Goal: Task Accomplishment & Management: Use online tool/utility

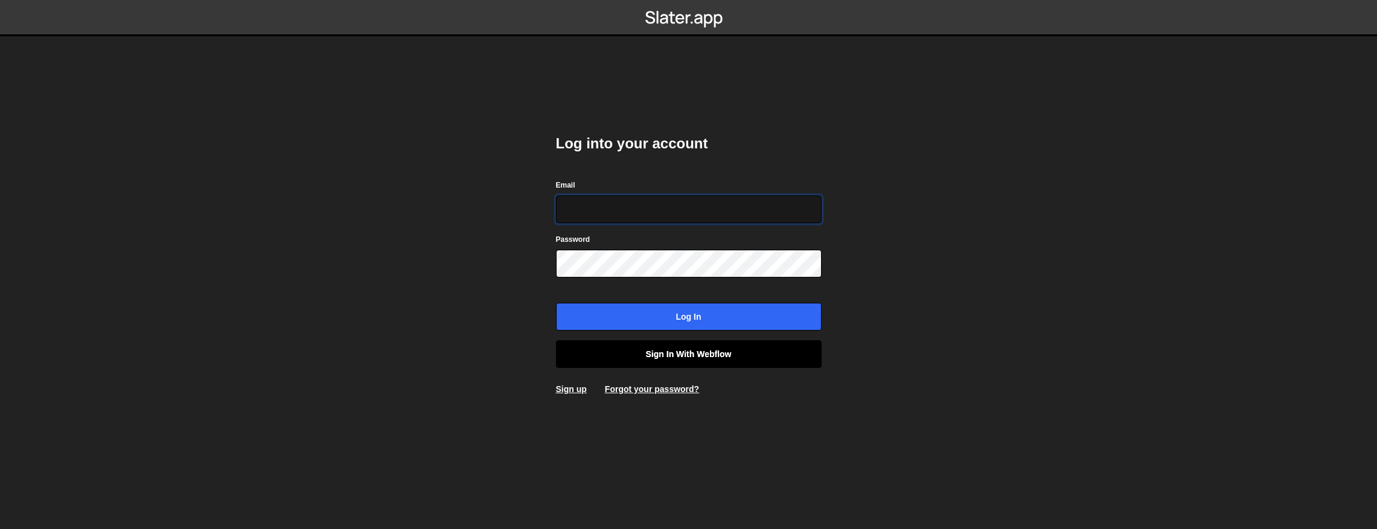
type input "[EMAIL_ADDRESS][DOMAIN_NAME]"
click at [630, 361] on link "Sign in with Webflow" at bounding box center [689, 354] width 266 height 28
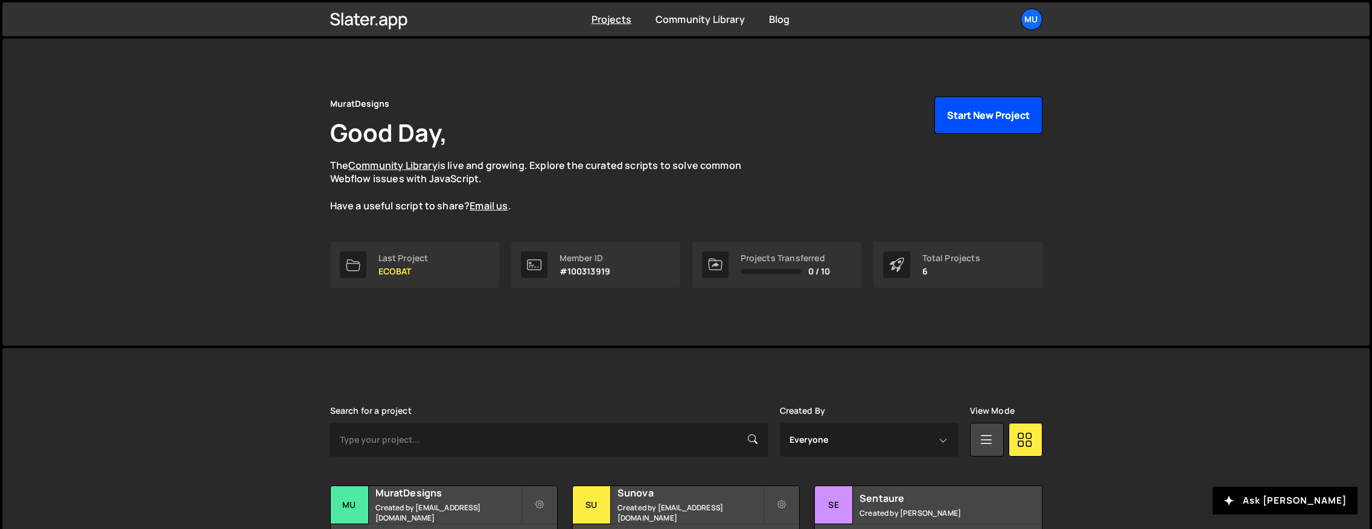
click at [978, 121] on button "Start New Project" at bounding box center [988, 115] width 108 height 37
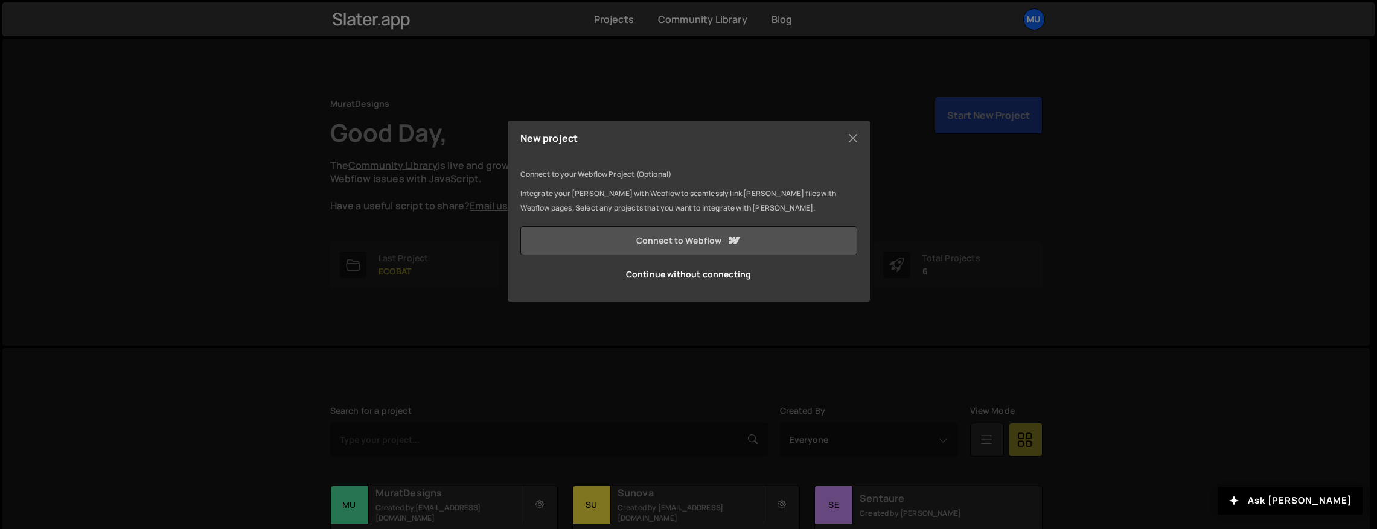
click at [666, 240] on link "Connect to Webflow" at bounding box center [688, 240] width 337 height 29
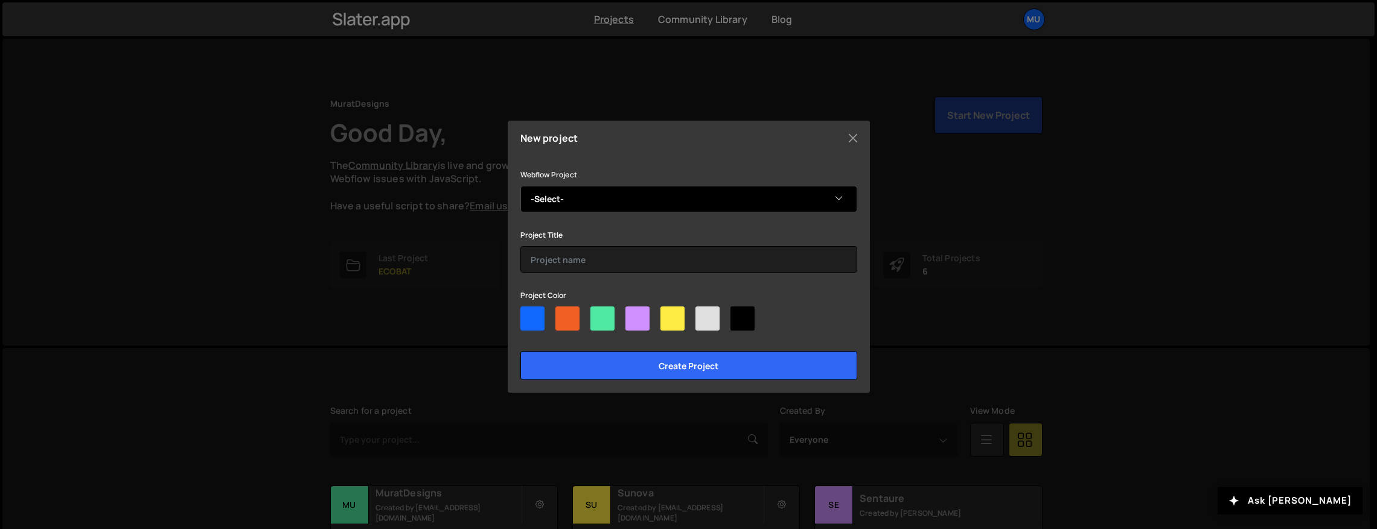
click at [638, 194] on select "-Select- Le bon plan de Luca" at bounding box center [688, 199] width 337 height 27
select select "68ac15acfe7489c16e9dd312"
click at [520, 186] on select "-Select- Le bon plan de Luca" at bounding box center [688, 199] width 337 height 27
click at [570, 322] on div at bounding box center [567, 319] width 24 height 24
click at [563, 314] on input"] "radio" at bounding box center [559, 311] width 8 height 8
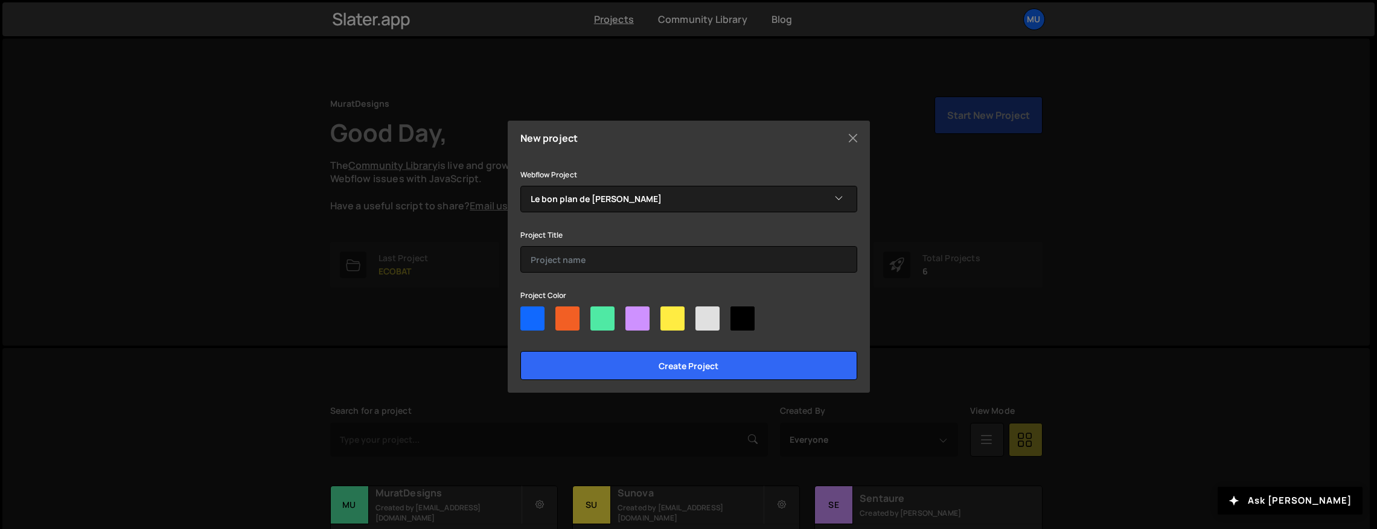
radio input"] "true"
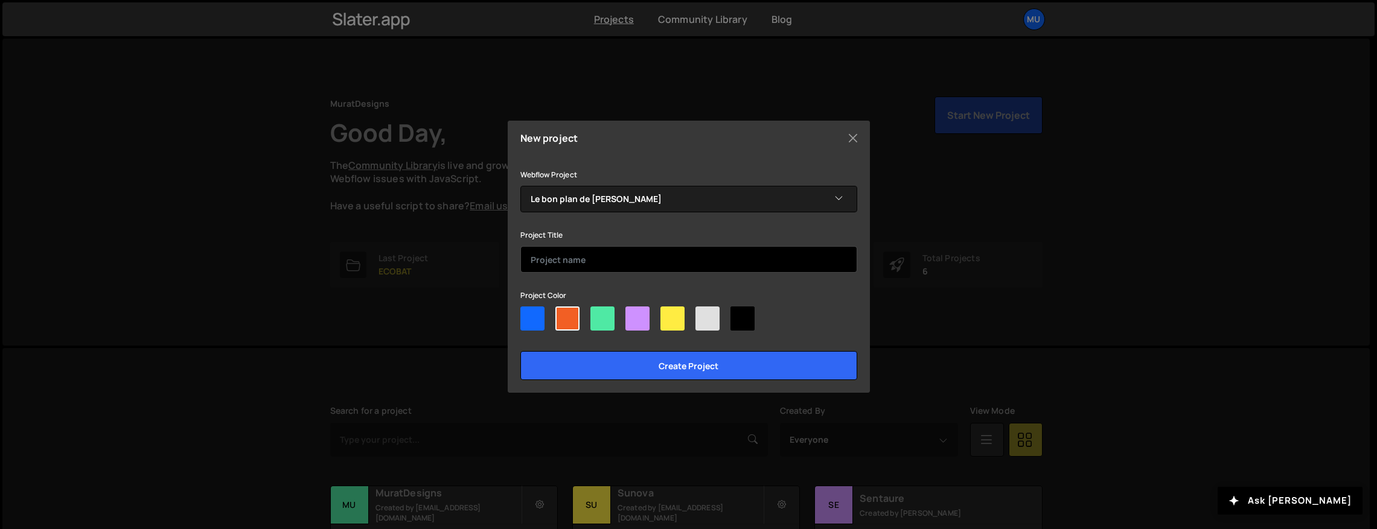
click at [558, 261] on input "text" at bounding box center [688, 259] width 337 height 27
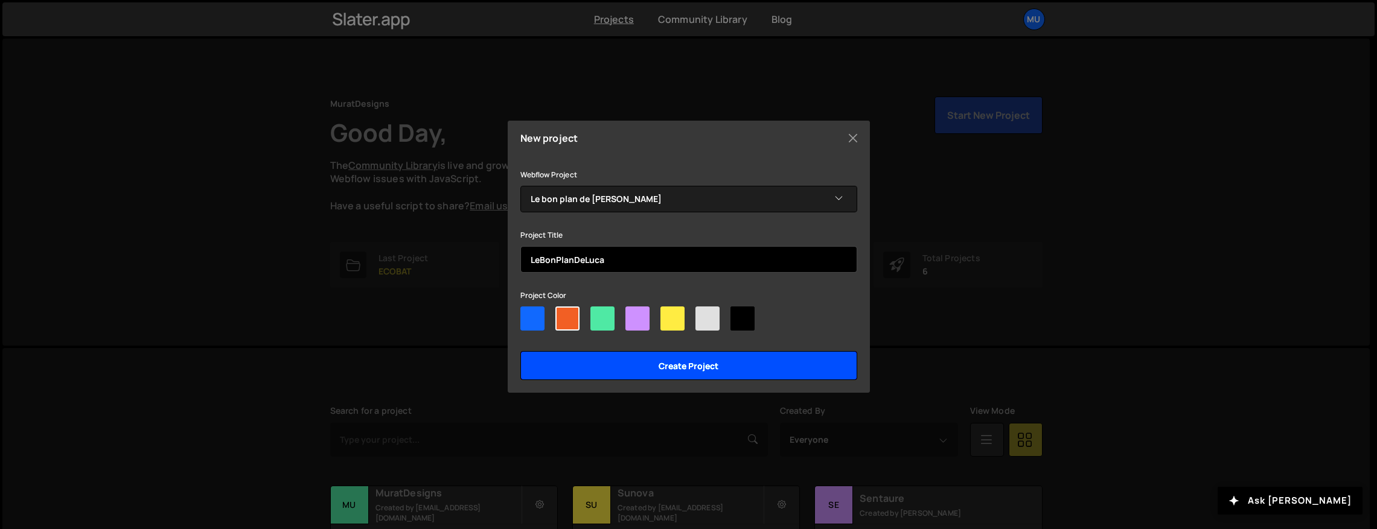
type input "LeBonPlanDeLuca"
click at [560, 358] on input "Create project" at bounding box center [688, 365] width 337 height 29
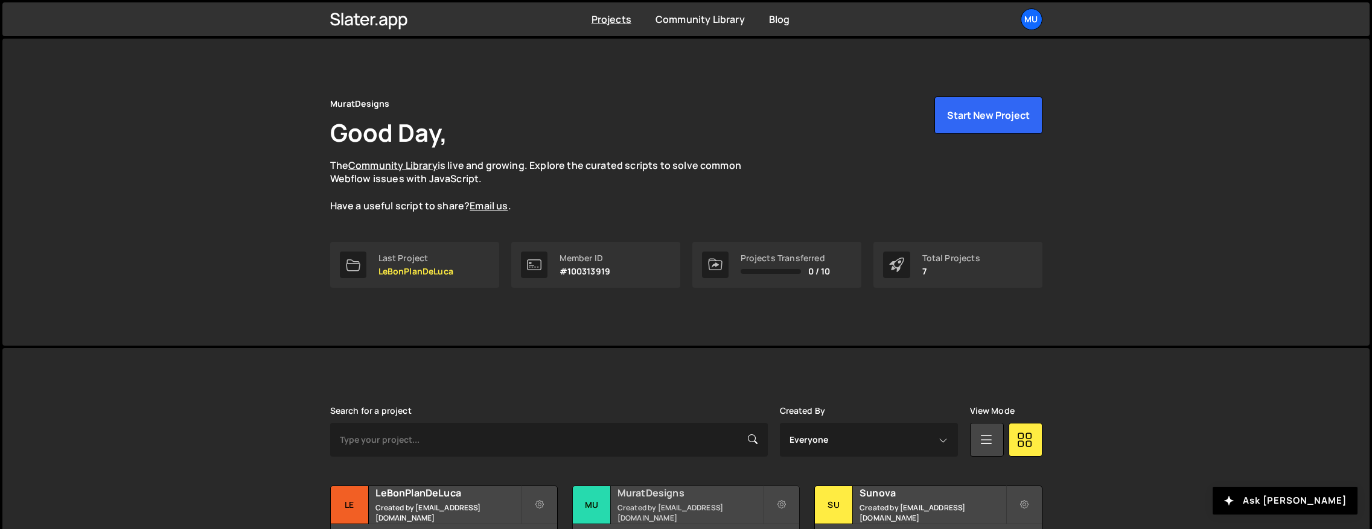
scroll to position [171, 0]
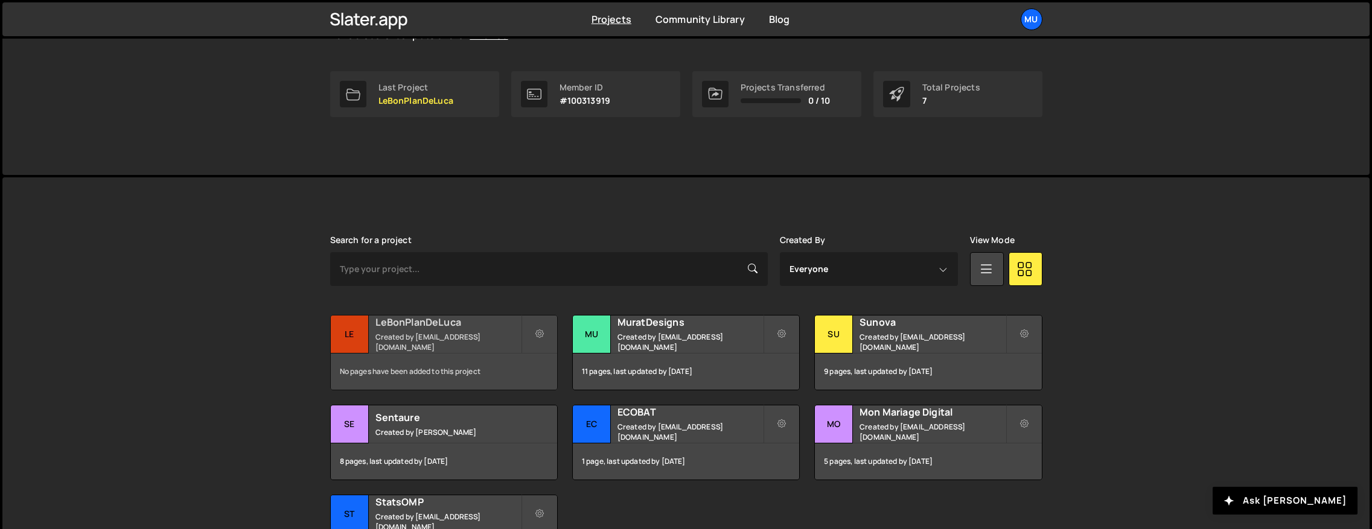
click at [468, 336] on small "Created by muratdesigns1@gmail.com" at bounding box center [447, 342] width 145 height 21
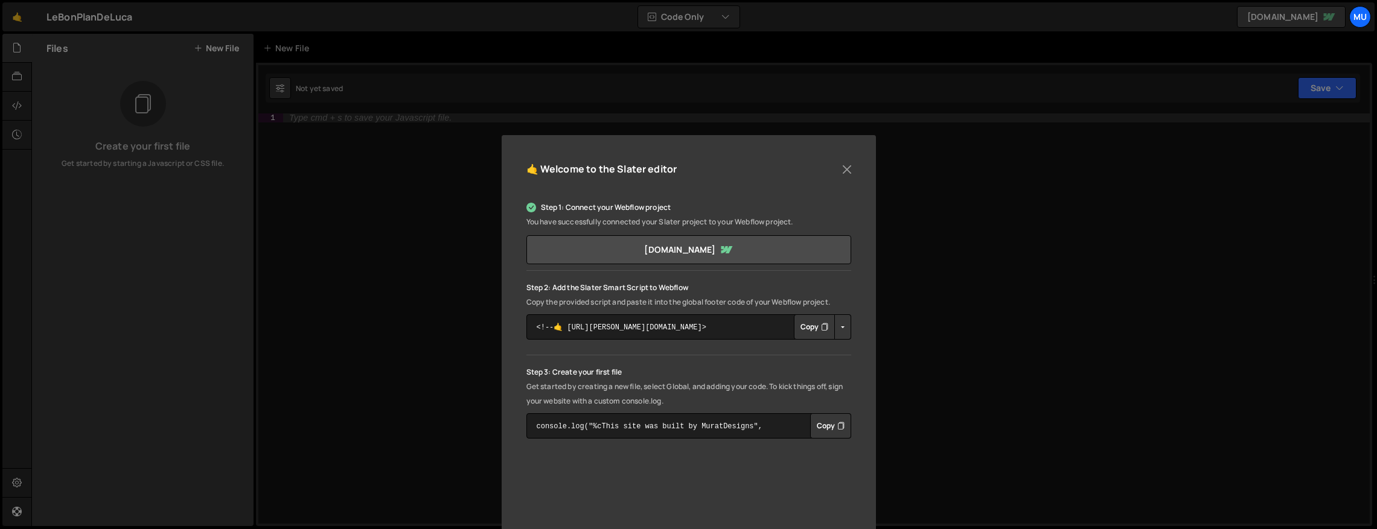
click at [817, 328] on button "Copy" at bounding box center [814, 326] width 41 height 25
click at [386, 151] on div "🤙 Welcome to the Slater editor Step 1: Connect your Webflow project You have su…" at bounding box center [688, 264] width 1377 height 529
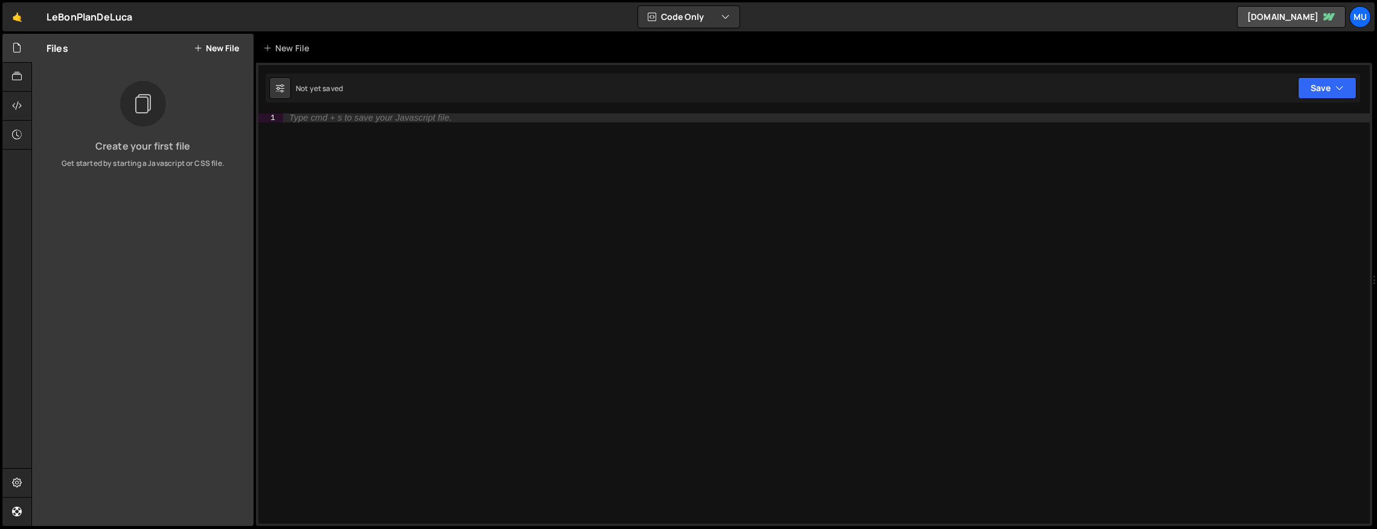
drag, startPoint x: 105, startPoint y: 264, endPoint x: 111, endPoint y: 255, distance: 10.9
click at [107, 262] on div "Files New File Create your first file Get started by starting a Javascript or C…" at bounding box center [142, 280] width 221 height 492
click at [223, 38] on div "Files New File" at bounding box center [142, 48] width 221 height 29
click at [217, 47] on button "New File" at bounding box center [216, 48] width 45 height 10
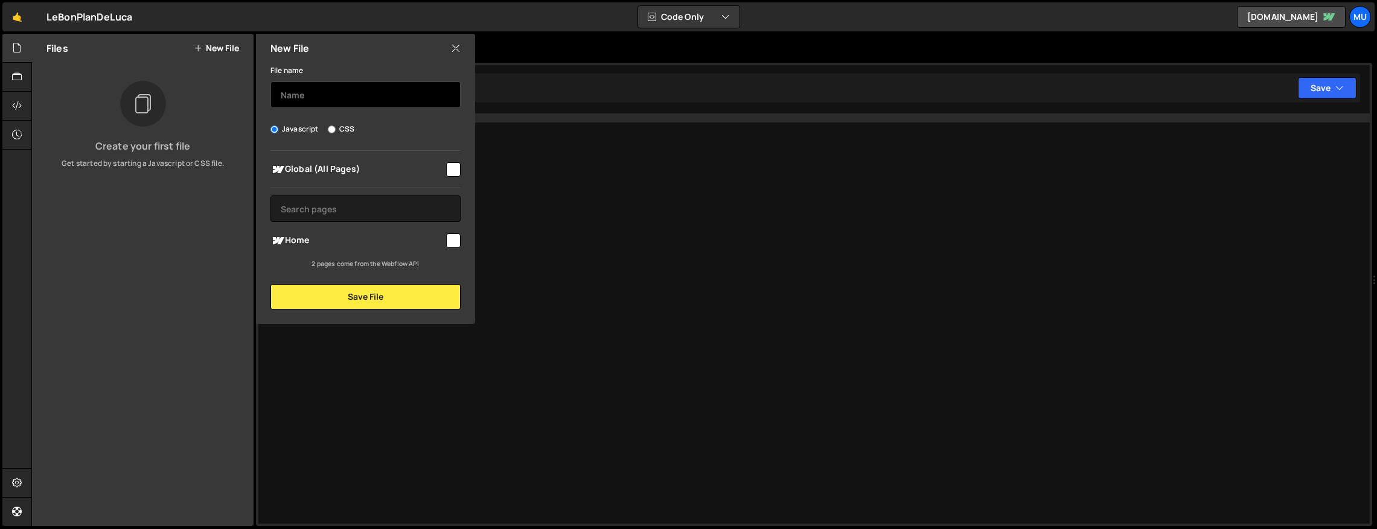
click at [331, 100] on input "text" at bounding box center [365, 94] width 190 height 27
type input "Footer Link"
click at [337, 170] on span "Global (All Pages)" at bounding box center [357, 169] width 174 height 14
checkbox input "true"
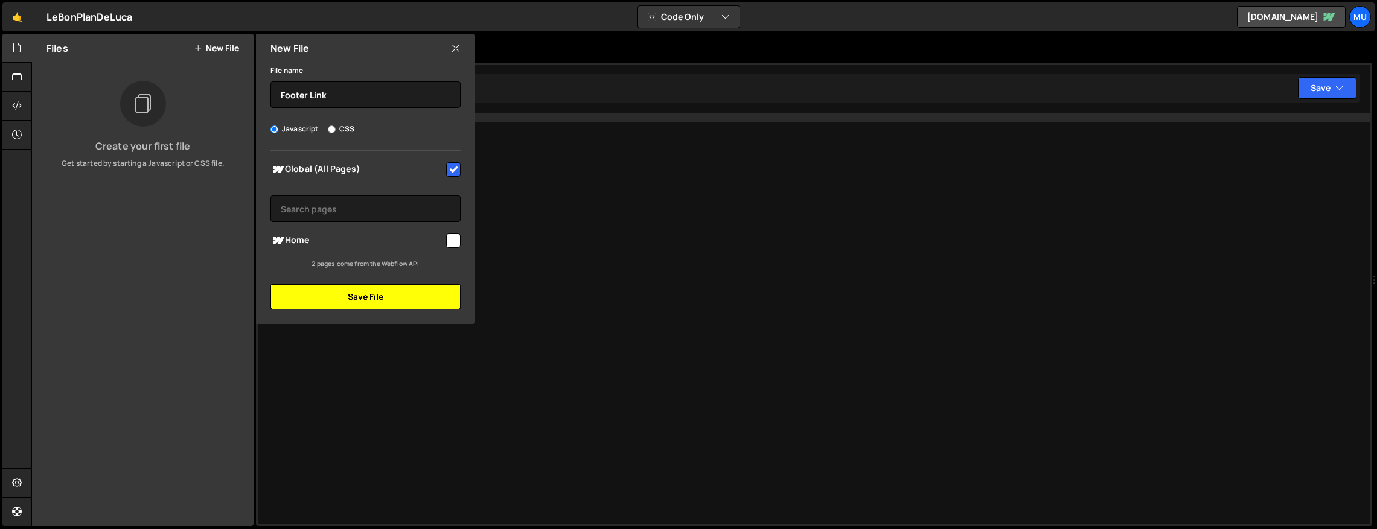
click at [378, 296] on button "Save File" at bounding box center [365, 296] width 190 height 25
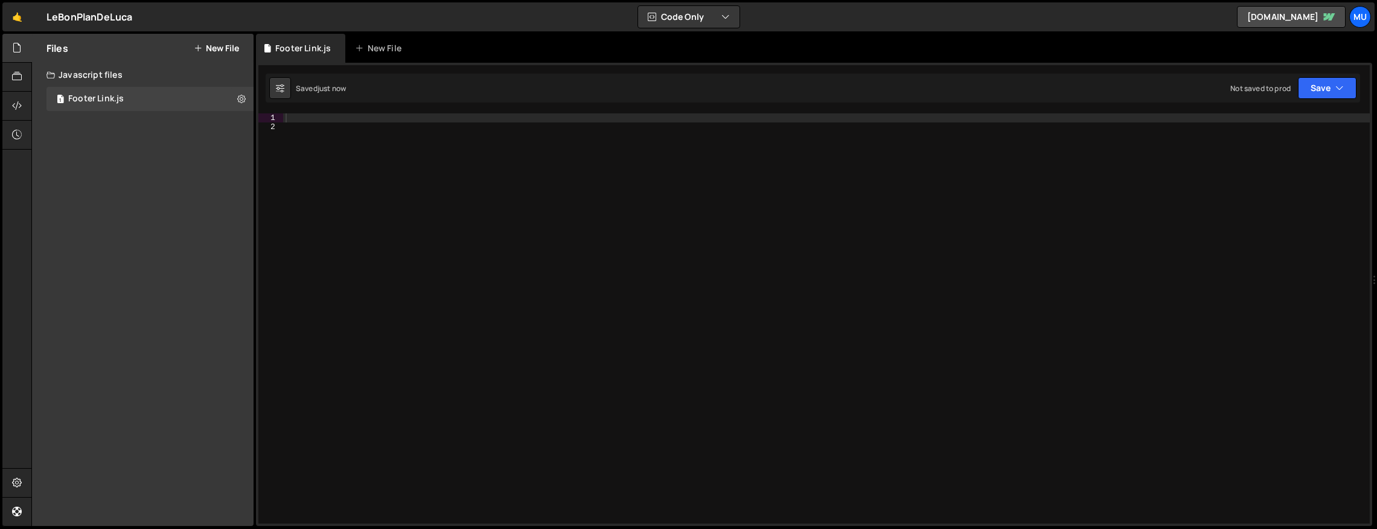
click at [851, 215] on div at bounding box center [826, 327] width 1086 height 428
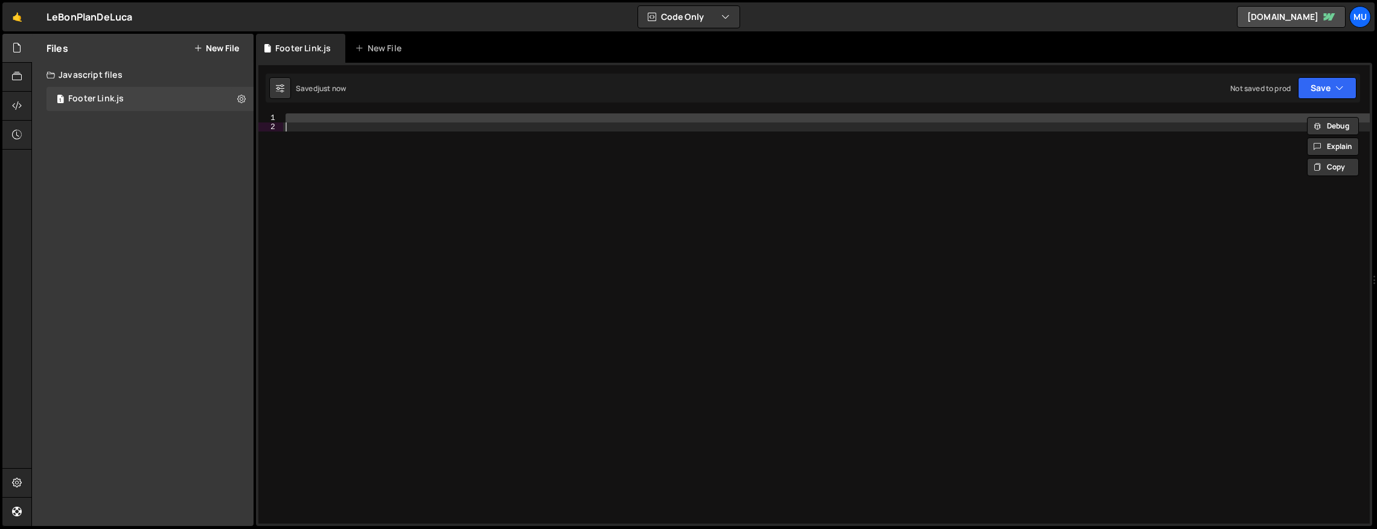
paste textarea
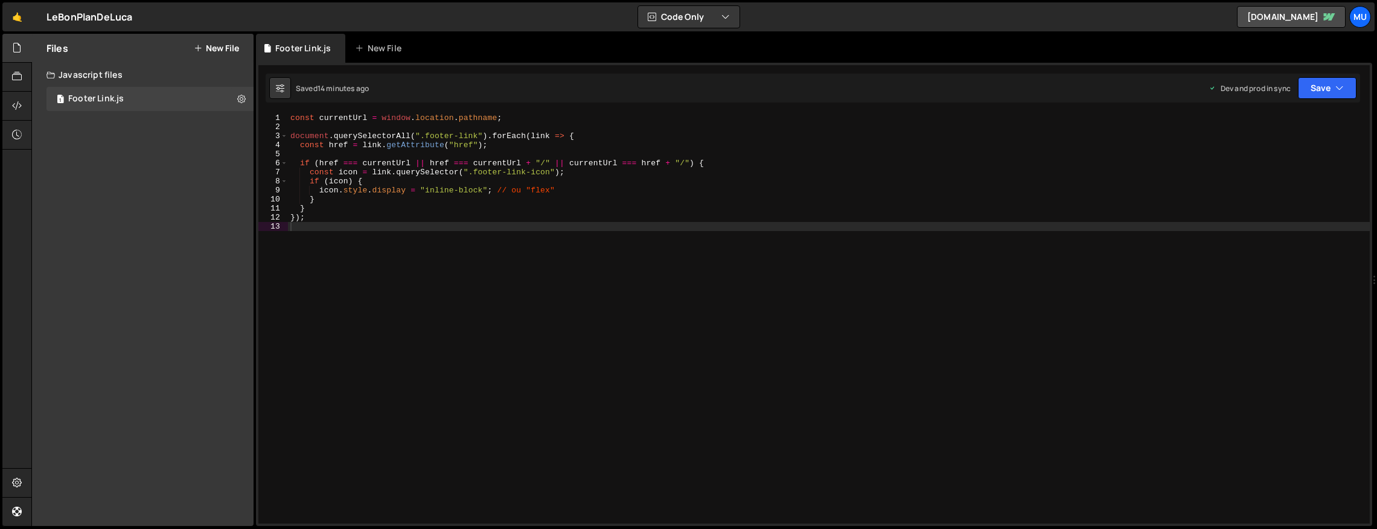
click at [217, 53] on button "New File" at bounding box center [216, 48] width 45 height 10
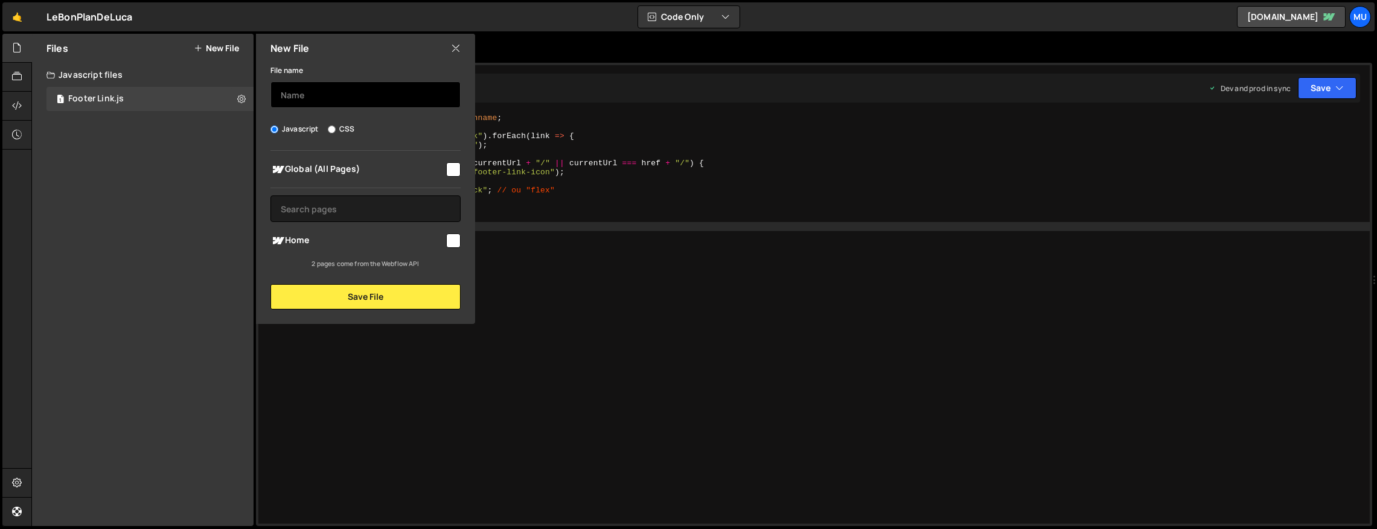
click at [337, 94] on input "text" at bounding box center [365, 94] width 190 height 27
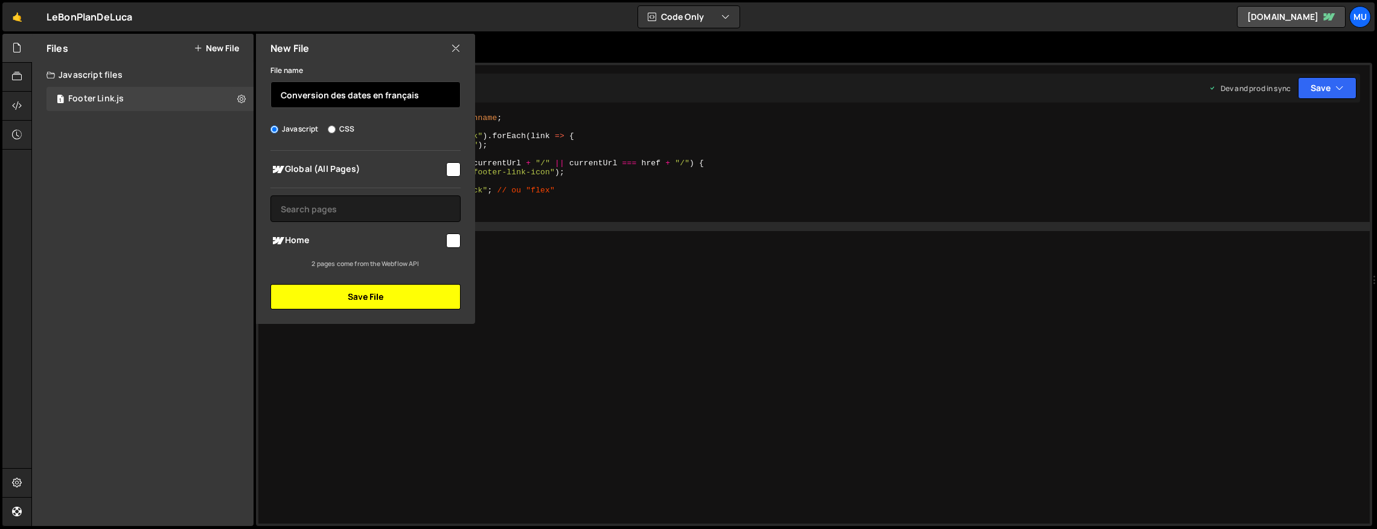
type input "Conversion des dates en français"
click at [355, 286] on button "Save File" at bounding box center [365, 296] width 190 height 25
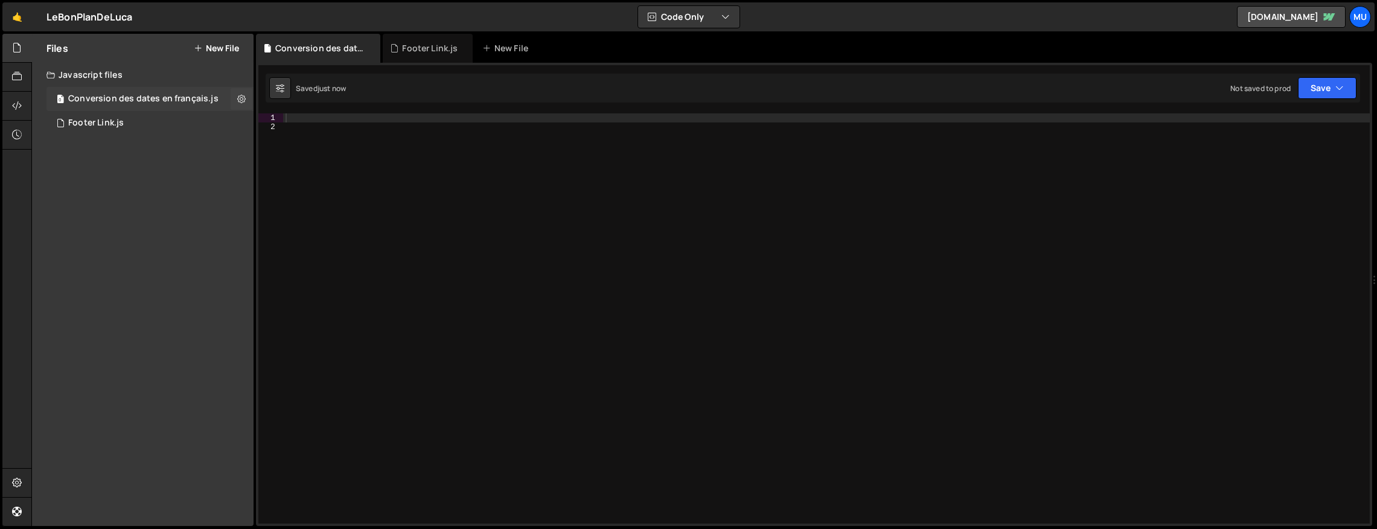
click at [229, 94] on div "0 Conversion des dates en français.js 0" at bounding box center [149, 99] width 207 height 24
click at [238, 94] on icon at bounding box center [241, 98] width 8 height 11
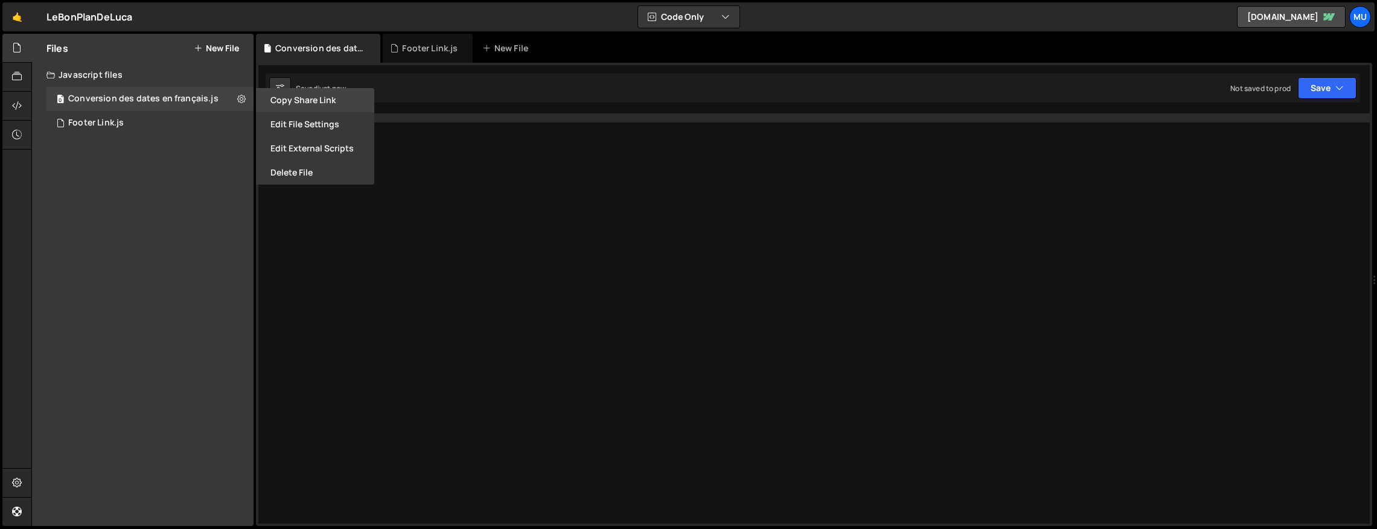
click at [332, 106] on button "Copy share link" at bounding box center [315, 100] width 118 height 24
drag, startPoint x: 319, startPoint y: 125, endPoint x: 326, endPoint y: 133, distance: 10.7
click at [319, 125] on button "Edit File Settings" at bounding box center [315, 124] width 118 height 24
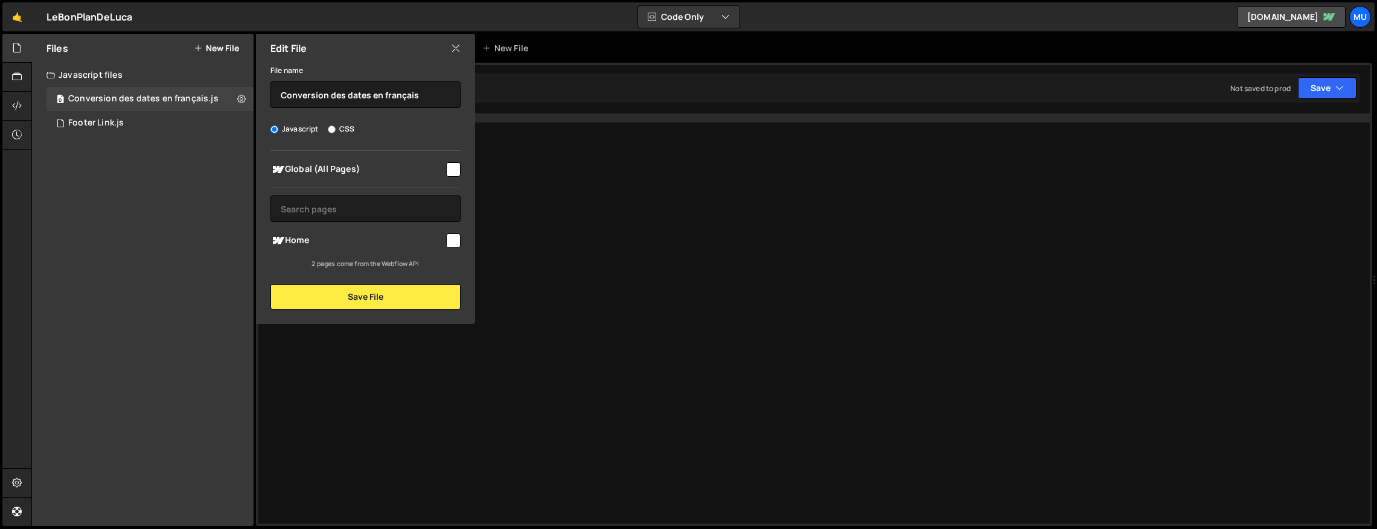
click at [454, 170] on input "checkbox" at bounding box center [453, 169] width 14 height 14
checkbox input "true"
click at [386, 296] on button "Save File" at bounding box center [365, 296] width 190 height 25
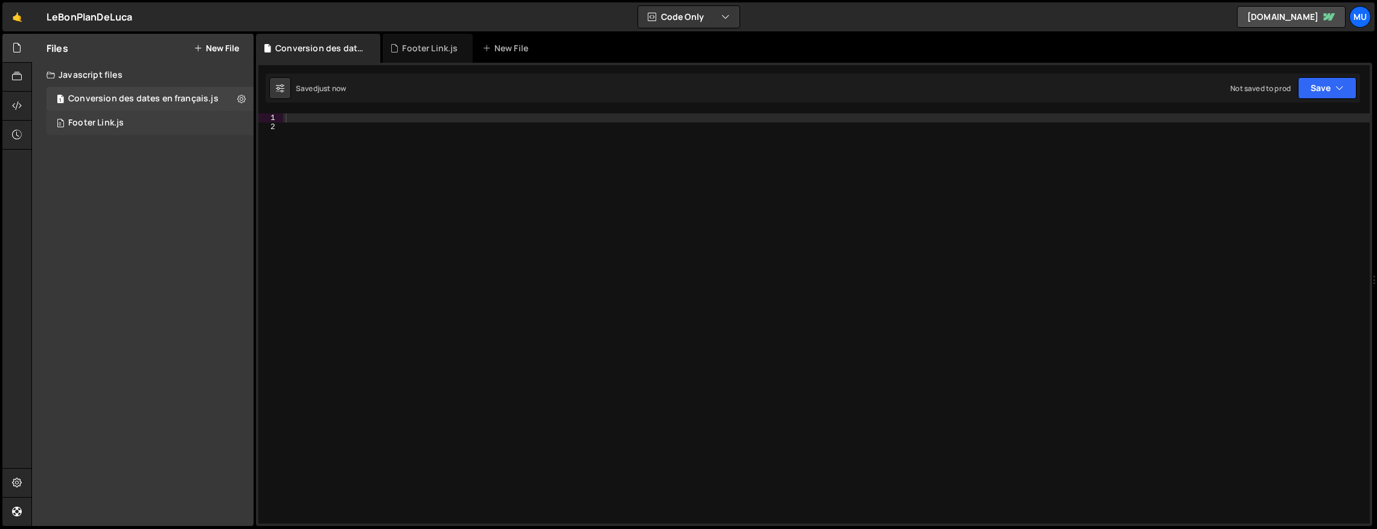
click at [215, 121] on div "0 Footer Link.js 0" at bounding box center [149, 123] width 207 height 24
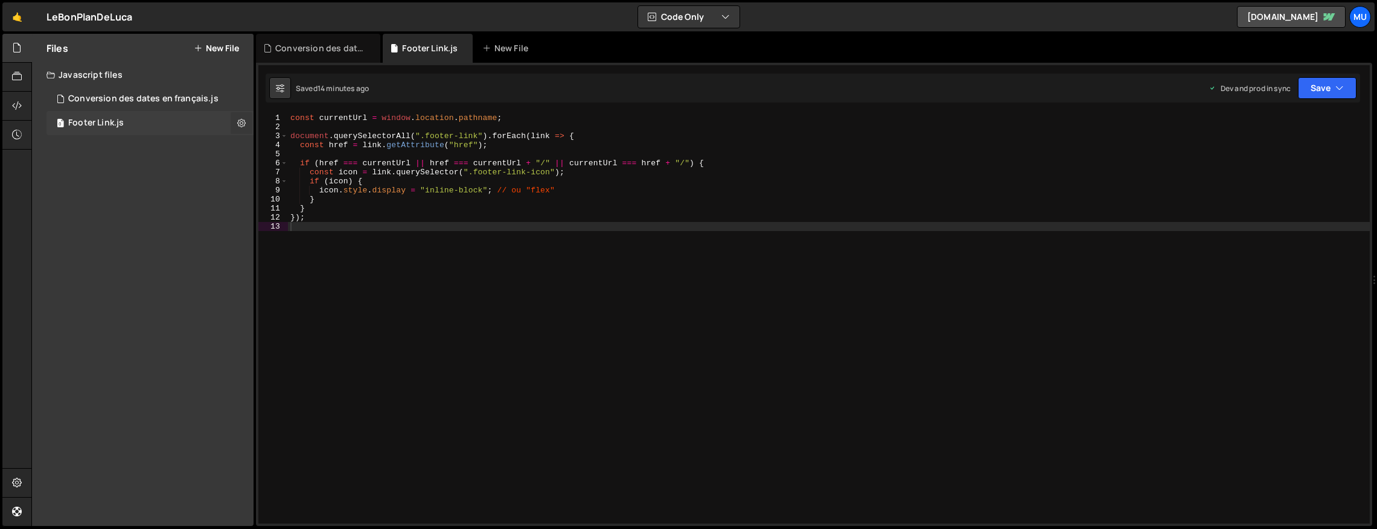
click at [244, 127] on icon at bounding box center [241, 122] width 8 height 11
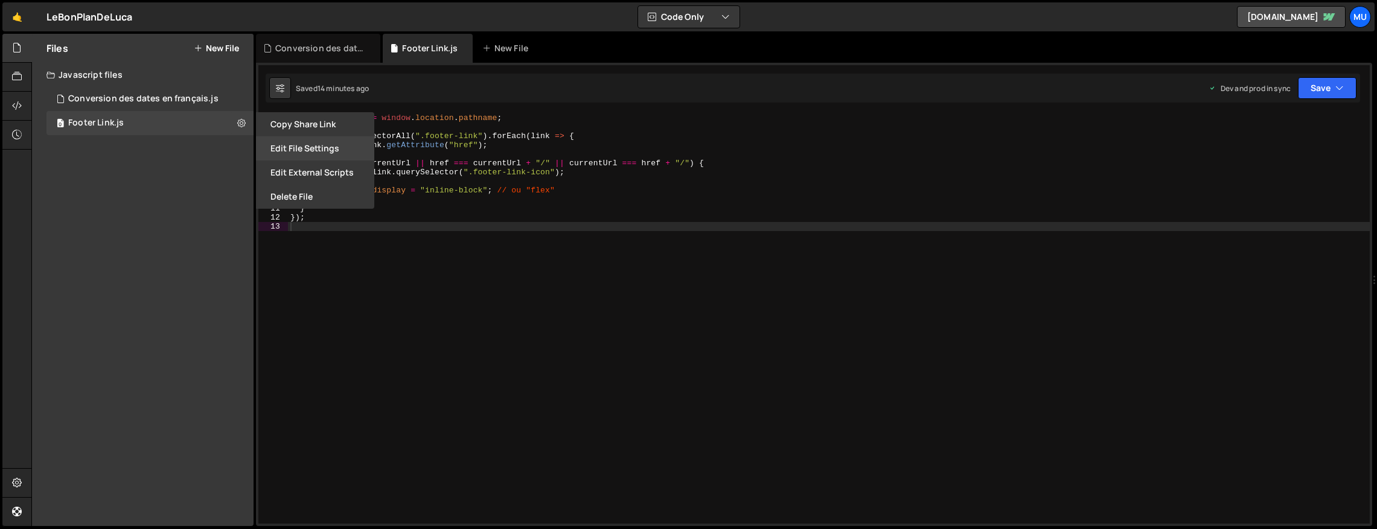
click at [293, 141] on button "Edit File Settings" at bounding box center [315, 148] width 118 height 24
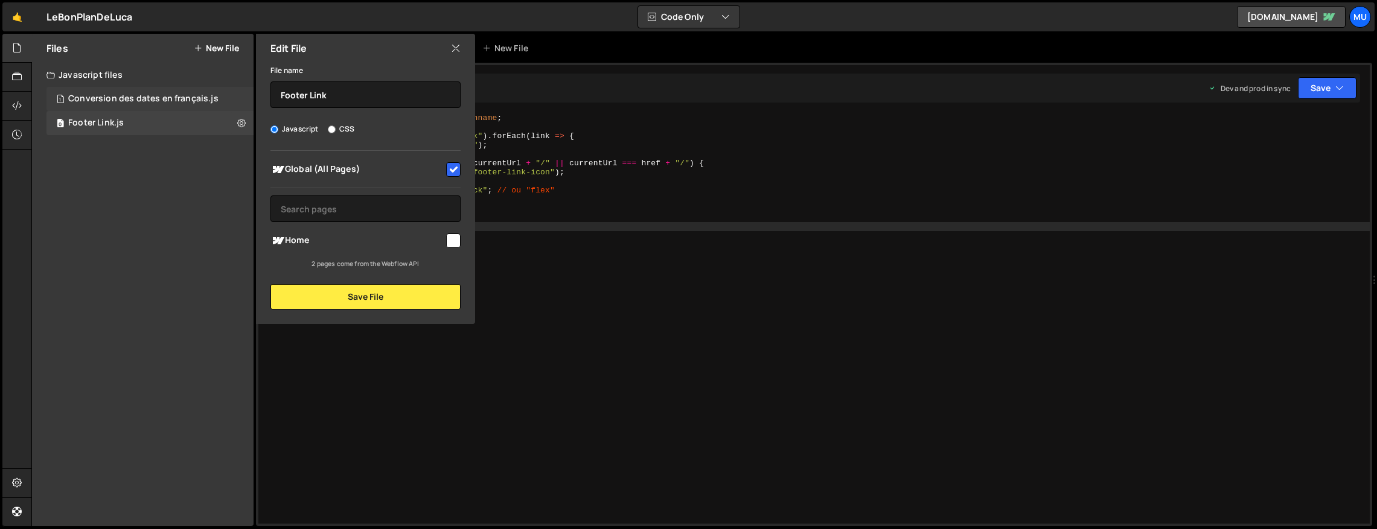
click at [211, 100] on div "Conversion des dates en français.js" at bounding box center [143, 99] width 150 height 11
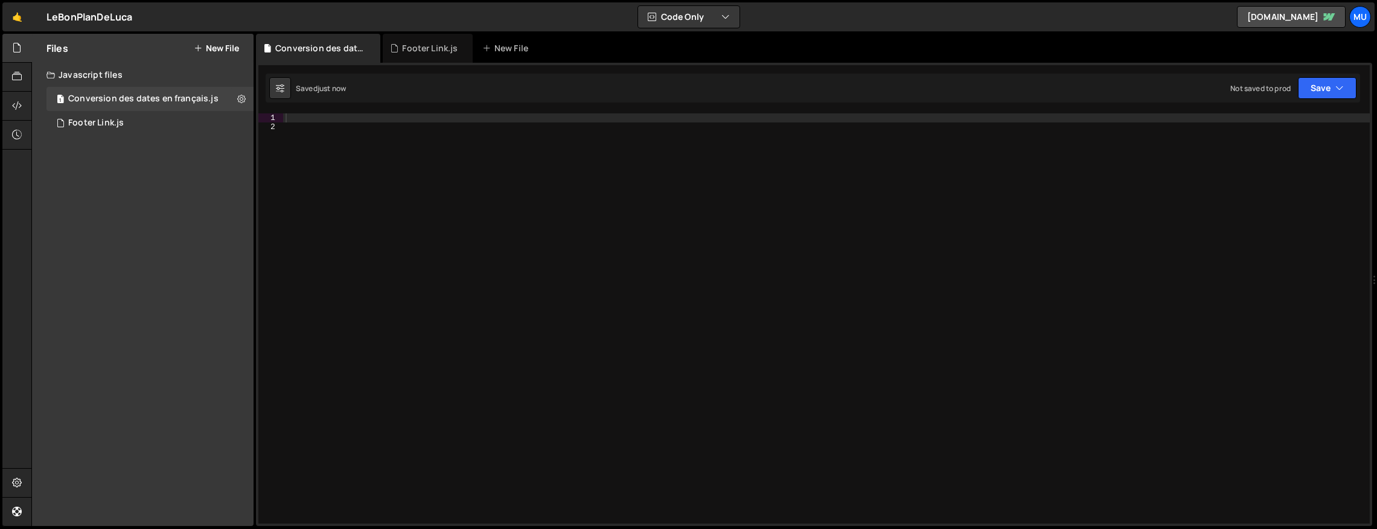
click at [799, 198] on div at bounding box center [826, 327] width 1086 height 428
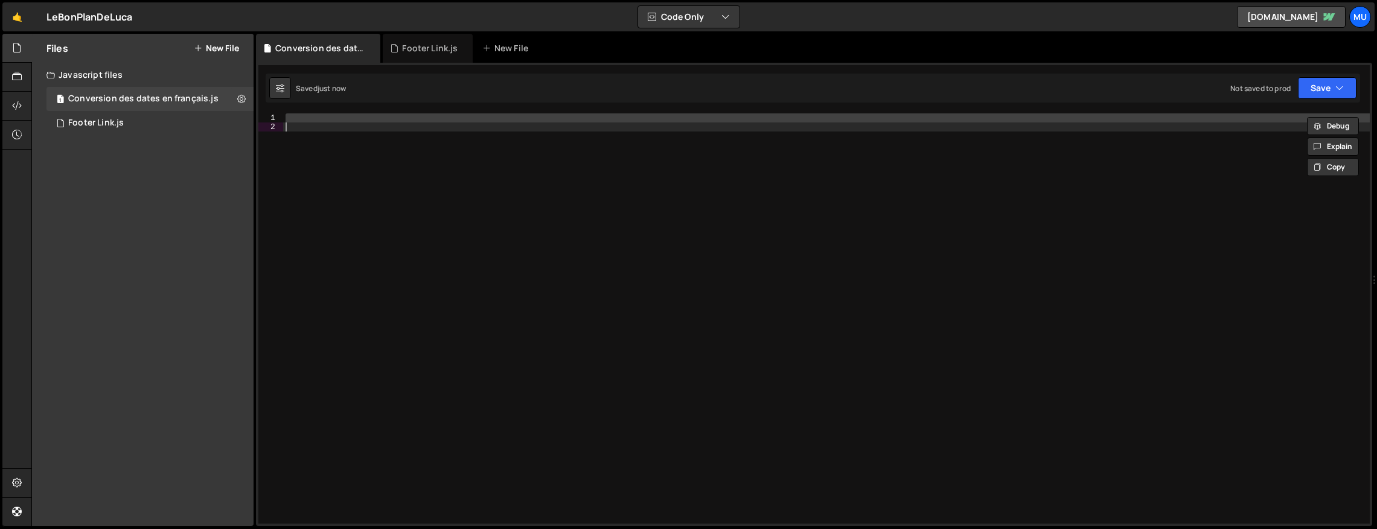
paste textarea
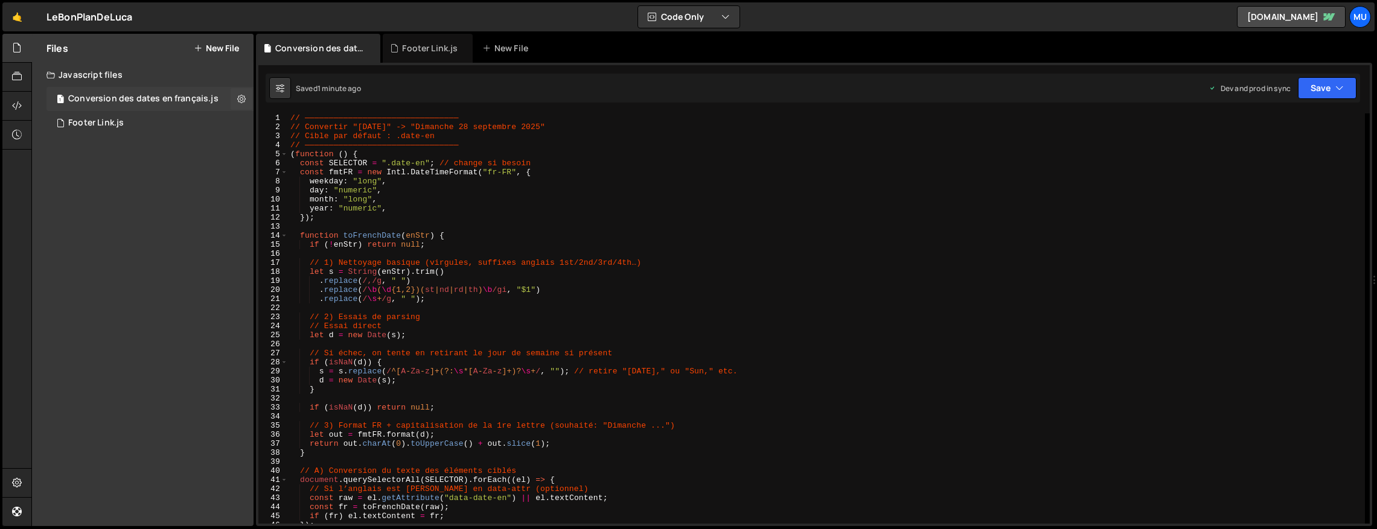
drag, startPoint x: 112, startPoint y: 217, endPoint x: 208, endPoint y: 92, distance: 157.5
click at [112, 217] on div "Files New File Create your first file Get started by starting a Javascript or C…" at bounding box center [142, 280] width 221 height 492
click at [221, 39] on div "Files New File" at bounding box center [142, 48] width 221 height 29
click at [229, 47] on button "New File" at bounding box center [216, 48] width 45 height 10
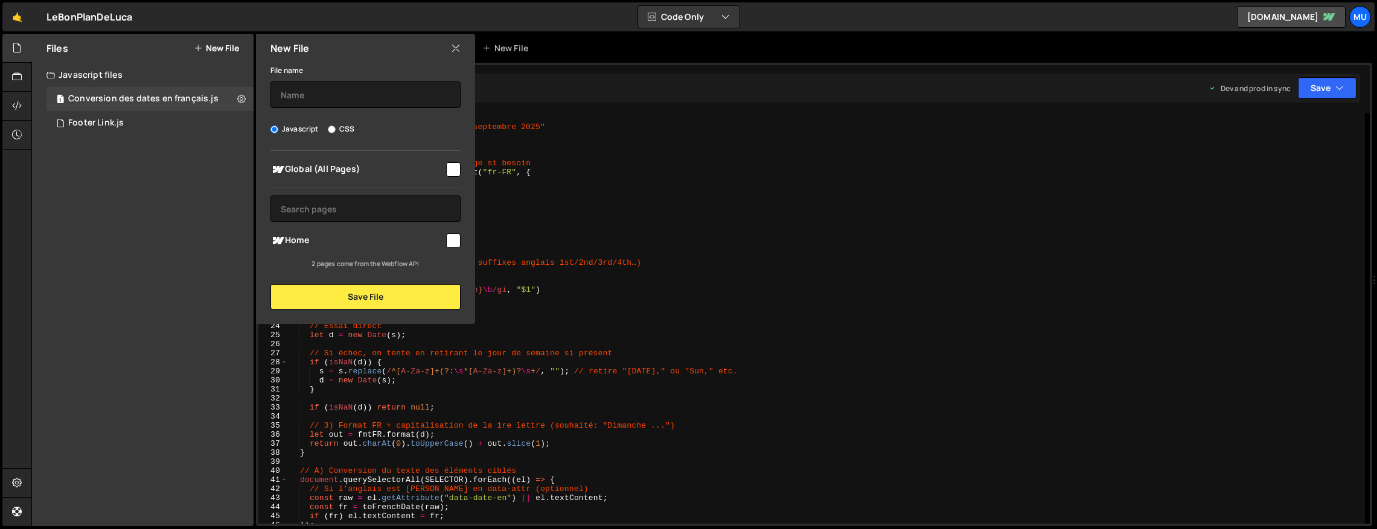
click at [300, 235] on span "Home" at bounding box center [357, 241] width 174 height 14
checkbox input "true"
click at [320, 102] on input "text" at bounding box center [365, 94] width 190 height 27
type input "Accueil"
click at [329, 299] on button "Save File" at bounding box center [365, 296] width 190 height 25
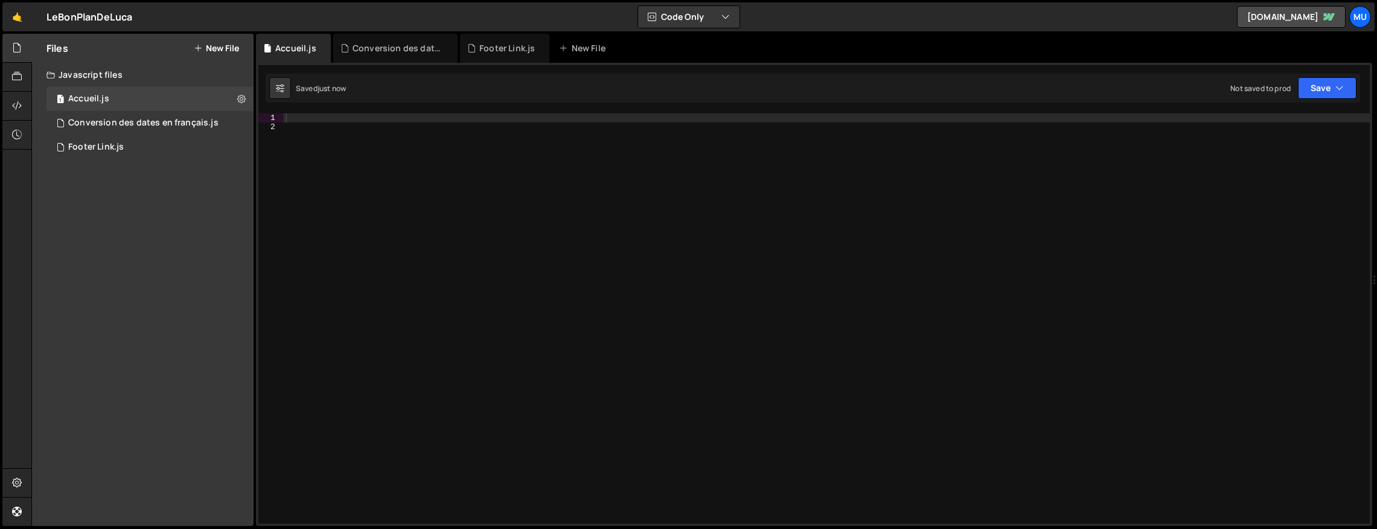
drag, startPoint x: 859, startPoint y: 335, endPoint x: 979, endPoint y: 349, distance: 120.9
click at [859, 335] on div at bounding box center [826, 327] width 1086 height 428
click at [1116, 310] on div at bounding box center [826, 327] width 1086 height 428
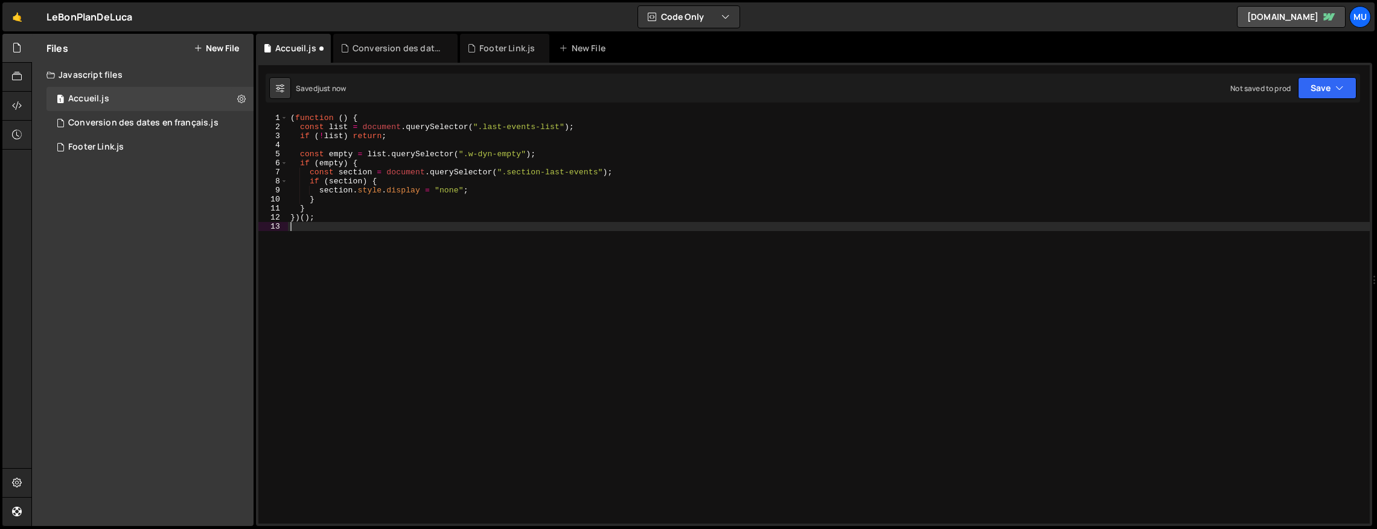
click at [1132, 299] on div "( function ( ) { const list = document . querySelector ( ".last-events-list" ) …" at bounding box center [828, 327] width 1081 height 428
click at [167, 334] on div "Files New File Create your first file Get started by starting a Javascript or C…" at bounding box center [142, 280] width 221 height 492
click at [232, 51] on button "New File" at bounding box center [216, 48] width 45 height 10
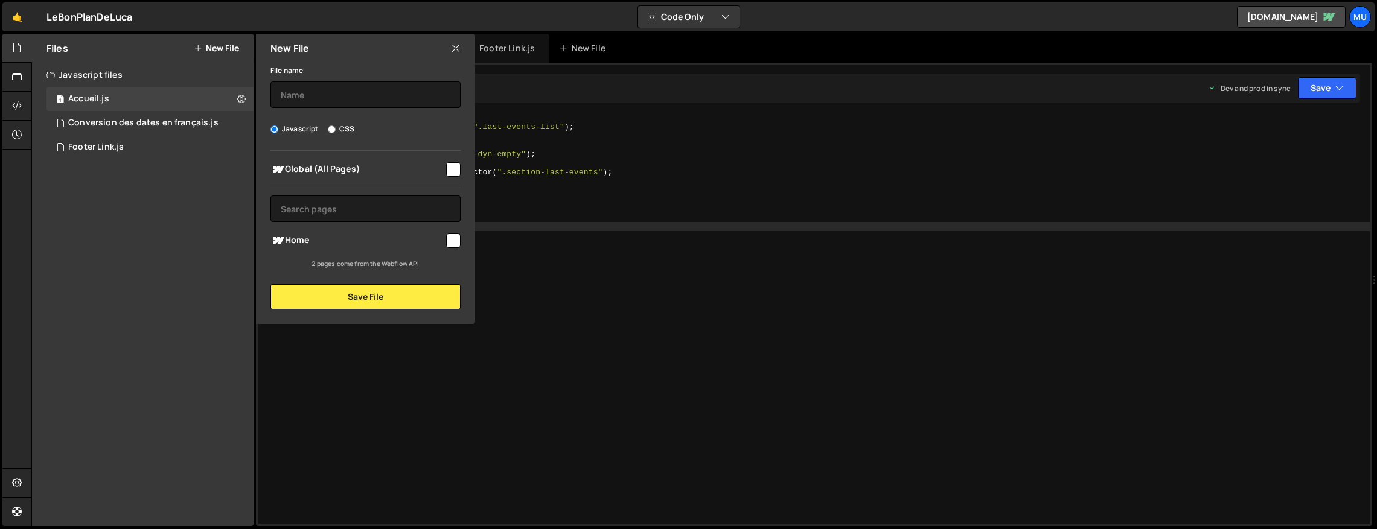
click at [334, 109] on div "File name Javascript CSS Global (All Pages) Save File" at bounding box center [365, 186] width 219 height 247
click at [320, 86] on input "text" at bounding box center [365, 94] width 190 height 27
type input "N"
click at [336, 91] on input "Image incliquable" at bounding box center [365, 94] width 190 height 27
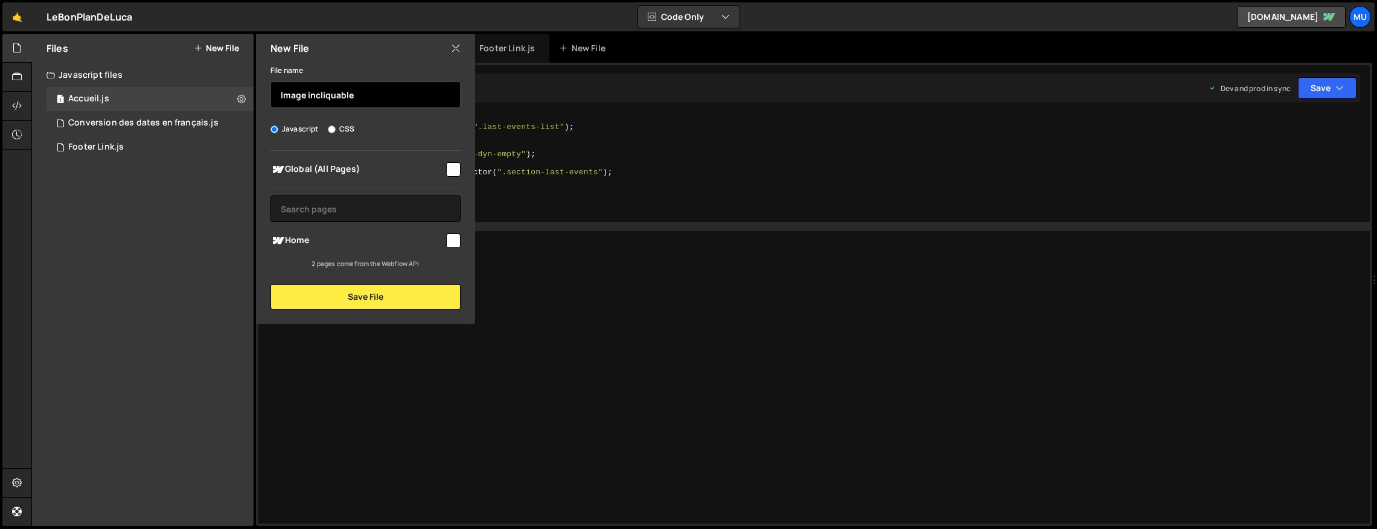
click at [336, 91] on input "Image incliquable" at bounding box center [365, 94] width 190 height 27
click at [305, 94] on input "Images protégés" at bounding box center [365, 94] width 190 height 27
click at [308, 93] on input "Images protégés" at bounding box center [365, 94] width 190 height 27
click at [380, 98] on input "Images & Vidéos protégés" at bounding box center [365, 94] width 190 height 27
type input "Images & Vidéos protégés"
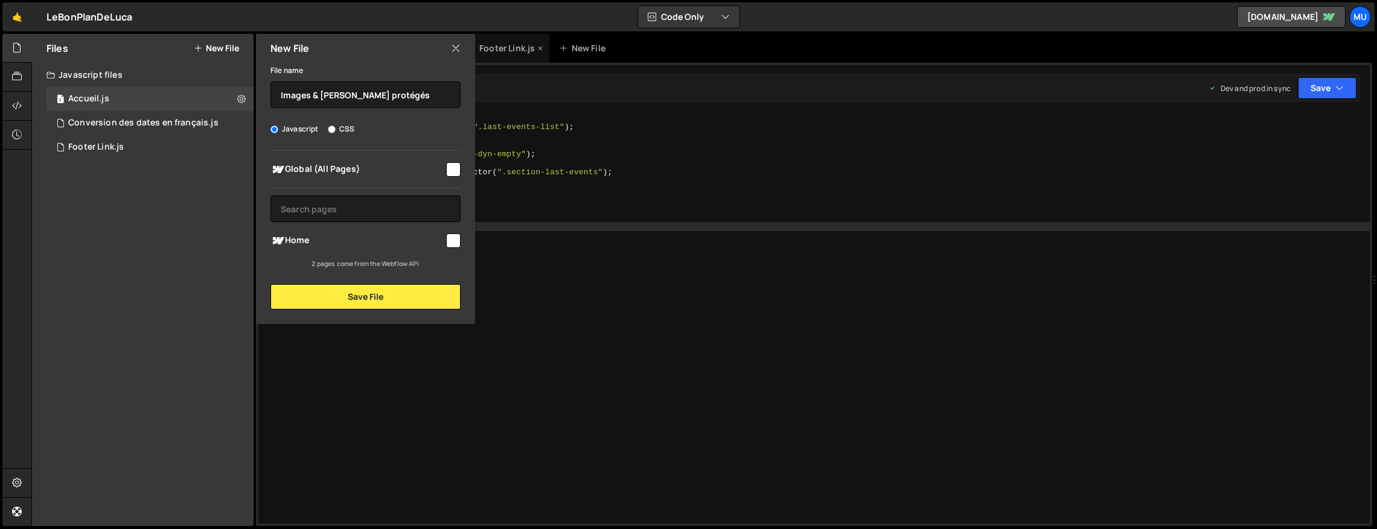
click at [460, 54] on icon at bounding box center [456, 48] width 10 height 13
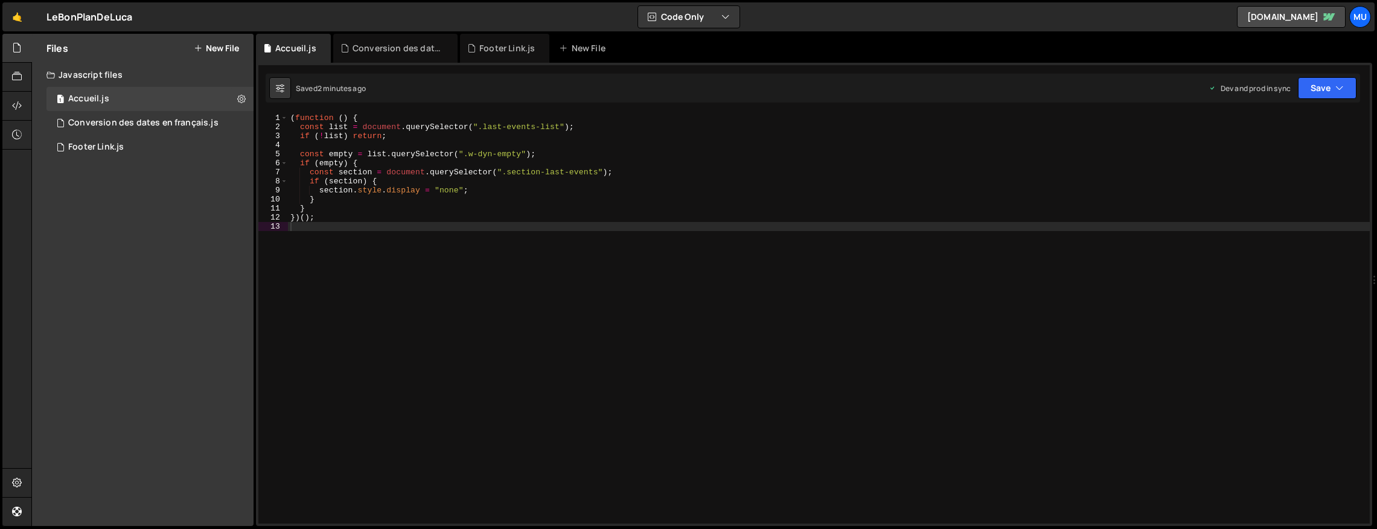
click at [737, 241] on div "( function ( ) { const list = document . querySelector ( ".last-events-list" ) …" at bounding box center [828, 327] width 1081 height 428
type textarea "})();"
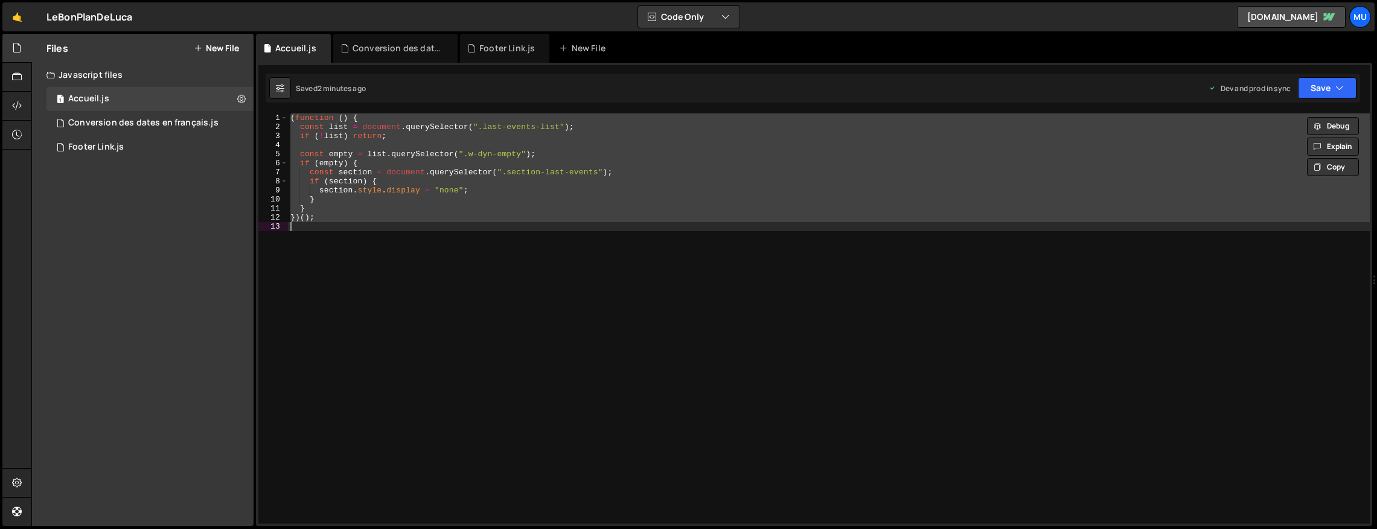
paste textarea
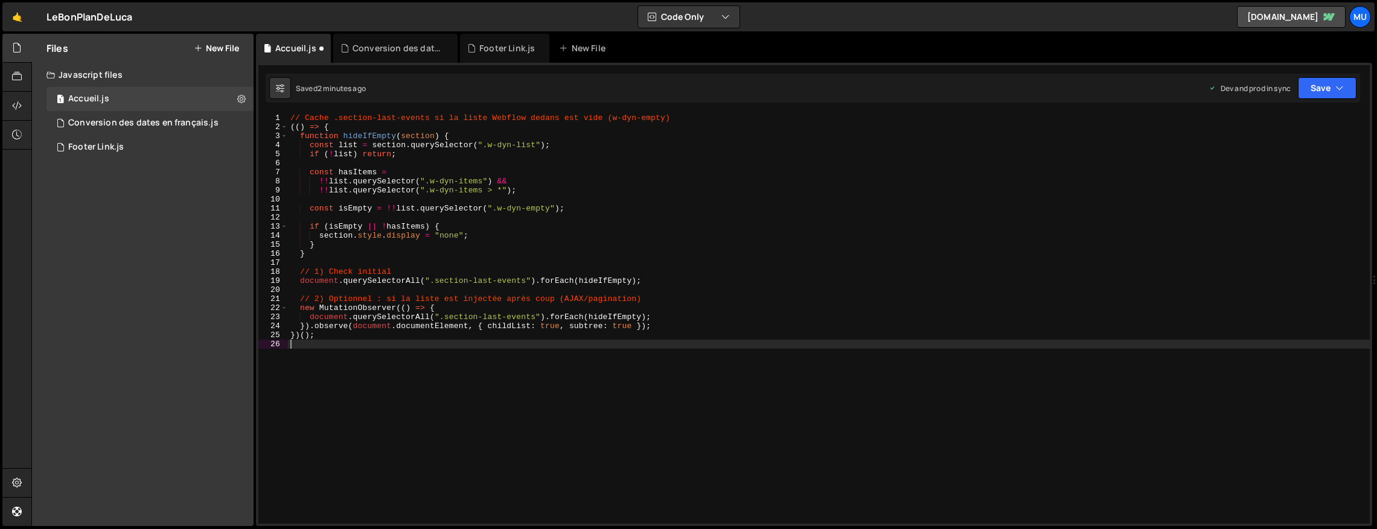
type textarea "})();"
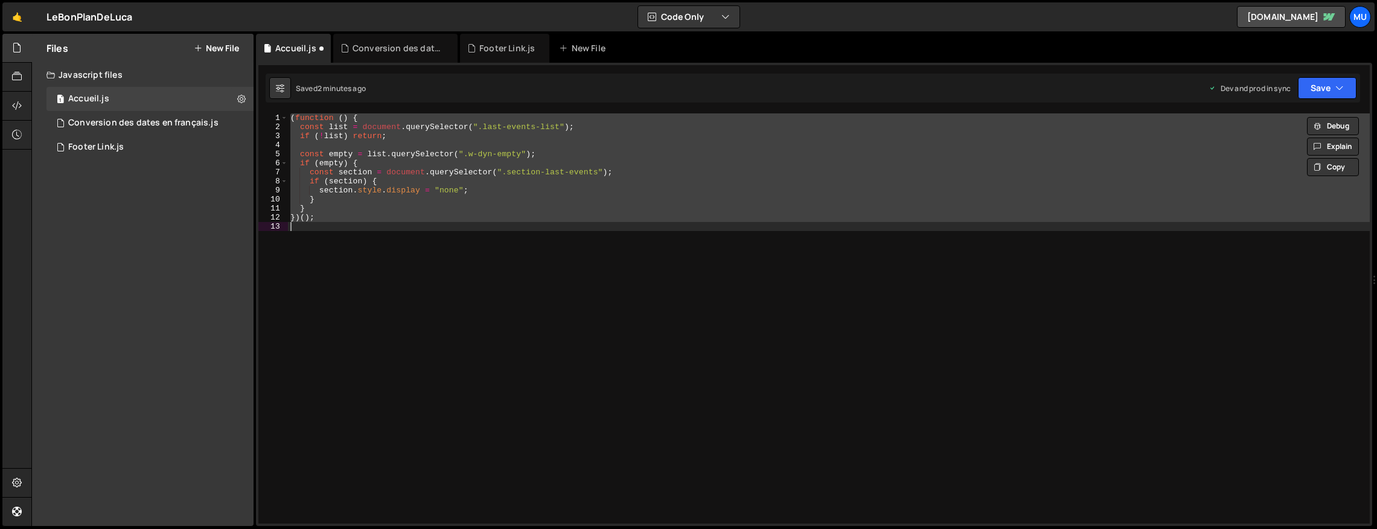
paste textarea
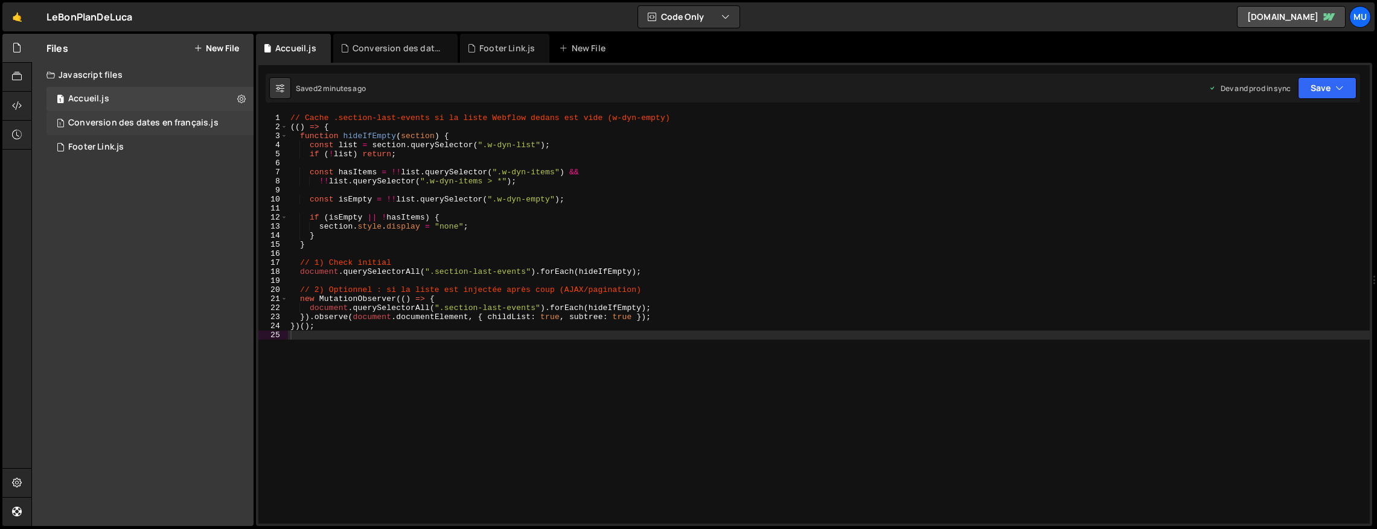
click at [155, 118] on div "Conversion des dates en français.js" at bounding box center [143, 123] width 150 height 11
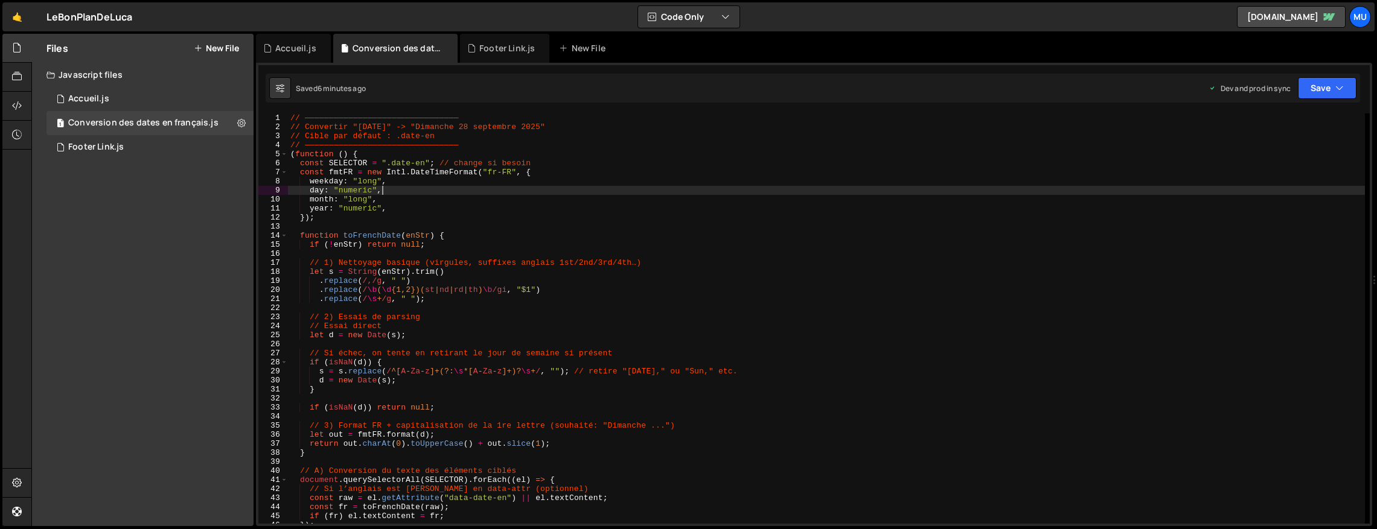
click at [444, 194] on div "// ———————————————————————————————— // Convertir "Sunday, September 28 2025" ->…" at bounding box center [826, 327] width 1077 height 428
type textarea "})();"
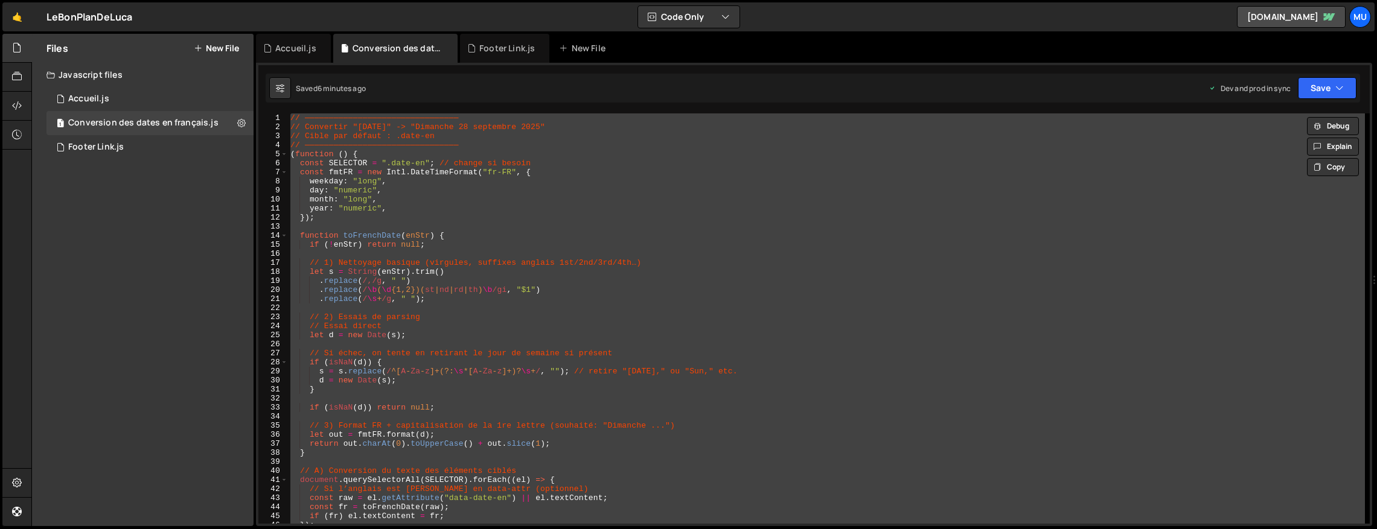
paste textarea
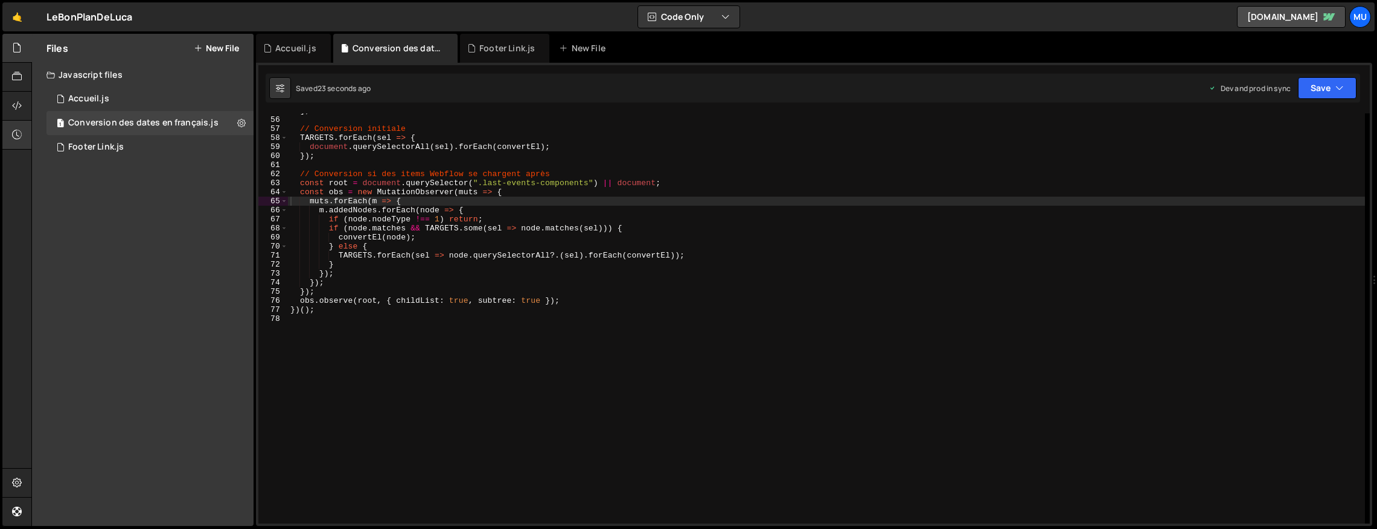
scroll to position [450, 0]
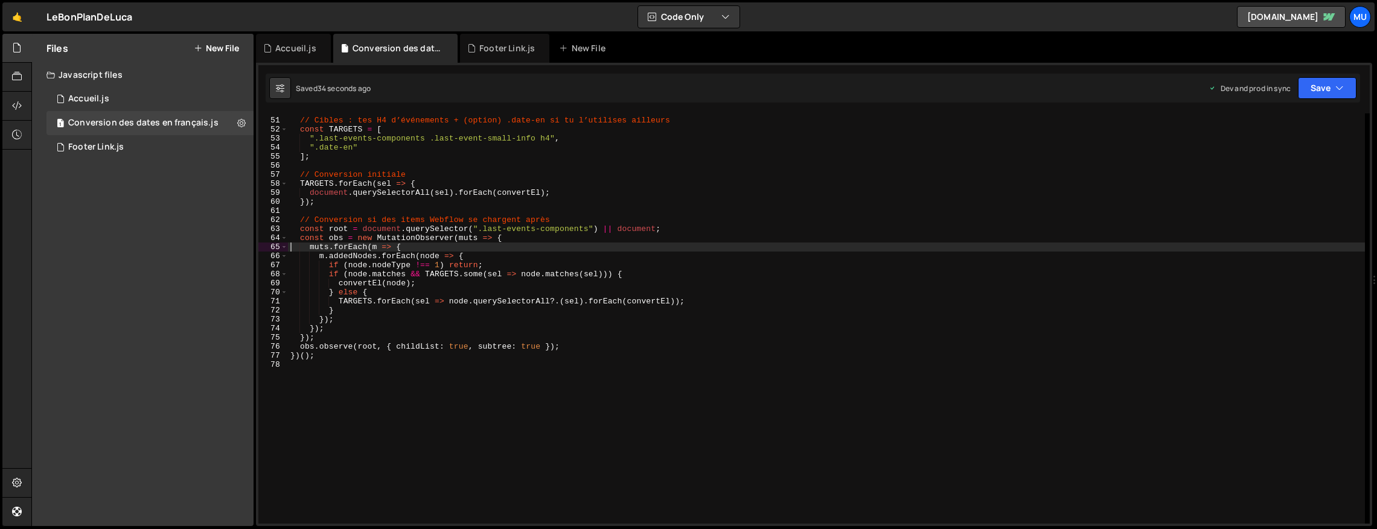
click at [558, 259] on div "// Cibles : tes H4 d’événements + (option) .date-en si tu l’utilises ailleurs c…" at bounding box center [826, 321] width 1077 height 428
type textarea "m.addedNodes.forEach(node => {"
click at [152, 97] on div "1 Accueil.js 0" at bounding box center [149, 99] width 207 height 24
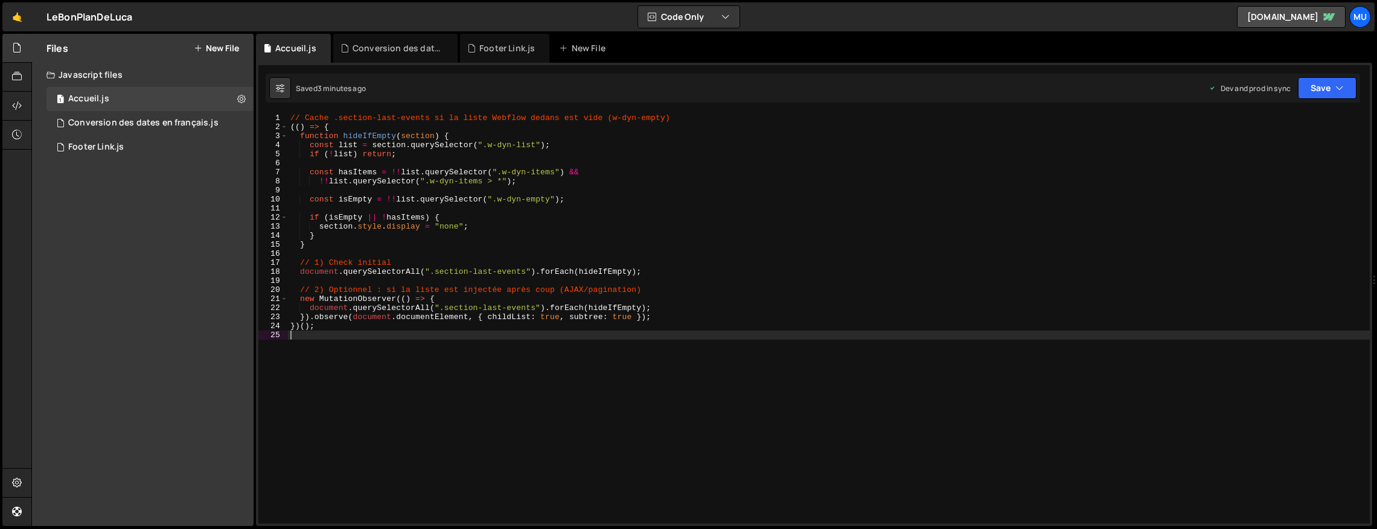
click at [527, 366] on div "// Cache .section-last-events si la liste Webflow dedans est vide (w-dyn-empty)…" at bounding box center [828, 327] width 1081 height 428
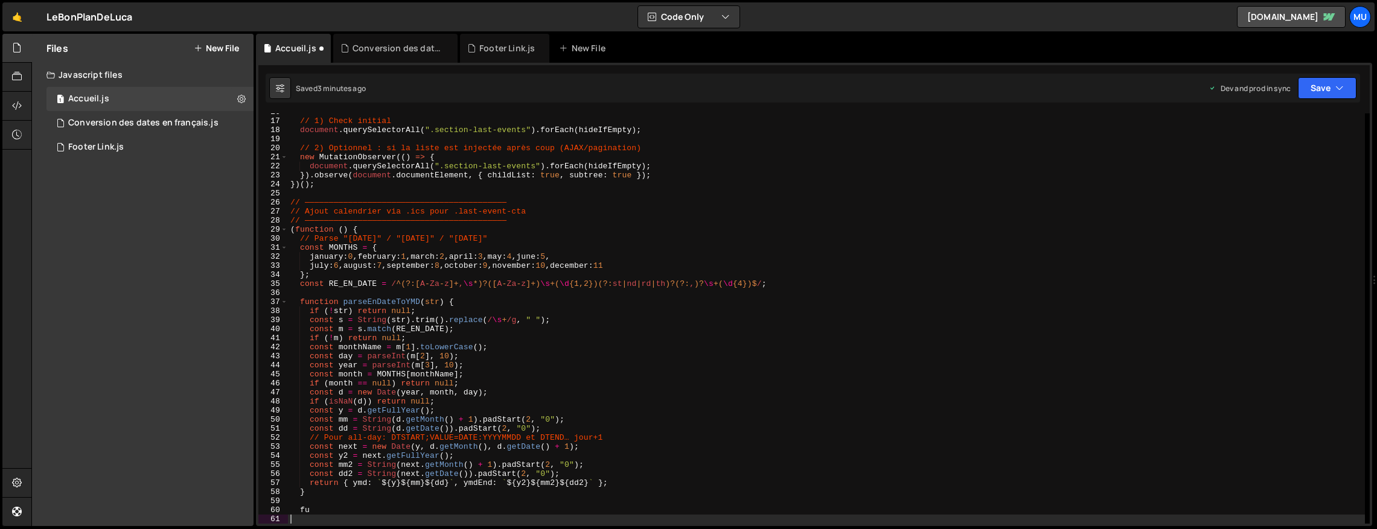
scroll to position [26, 0]
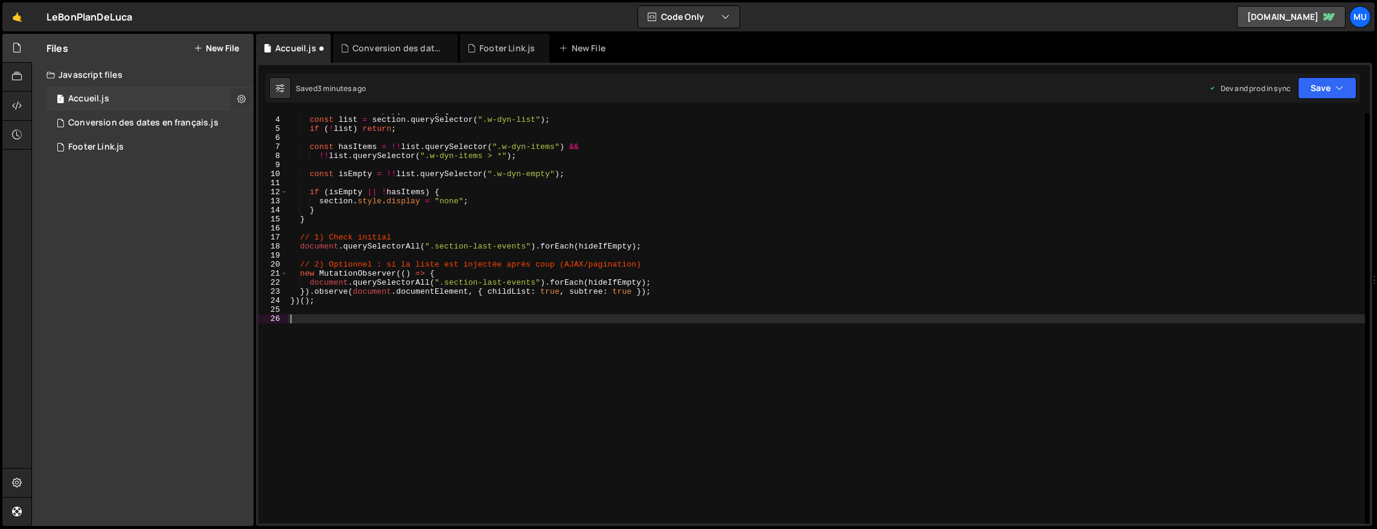
click at [239, 94] on icon at bounding box center [241, 98] width 8 height 11
type input "Accueil"
radio input "true"
checkbox input "true"
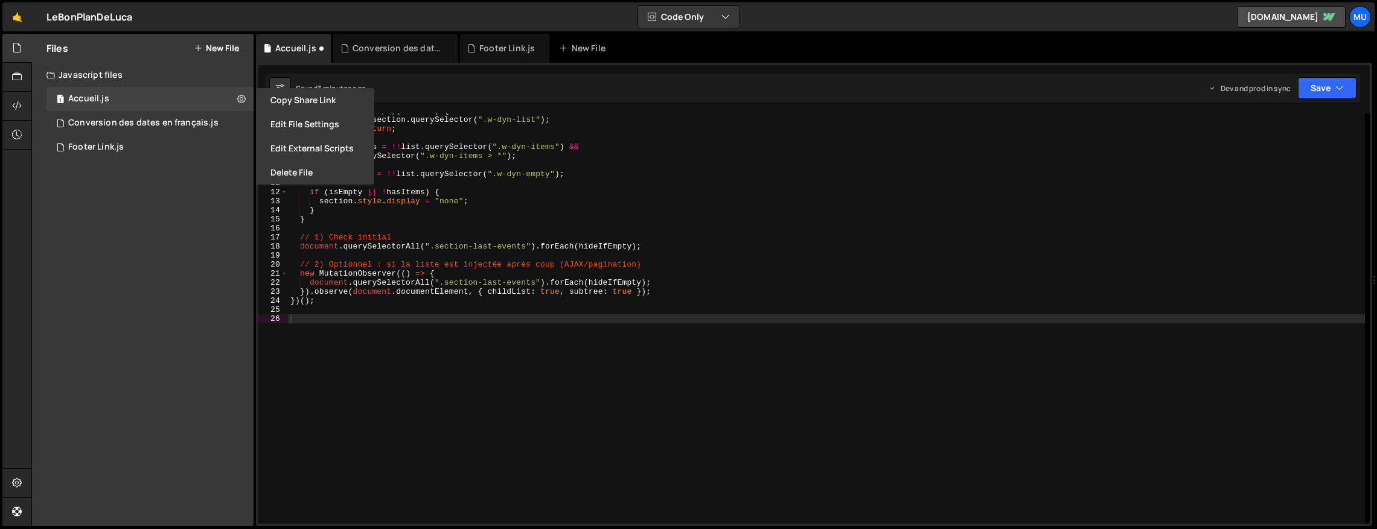
click at [313, 129] on button "Edit File Settings" at bounding box center [315, 124] width 118 height 24
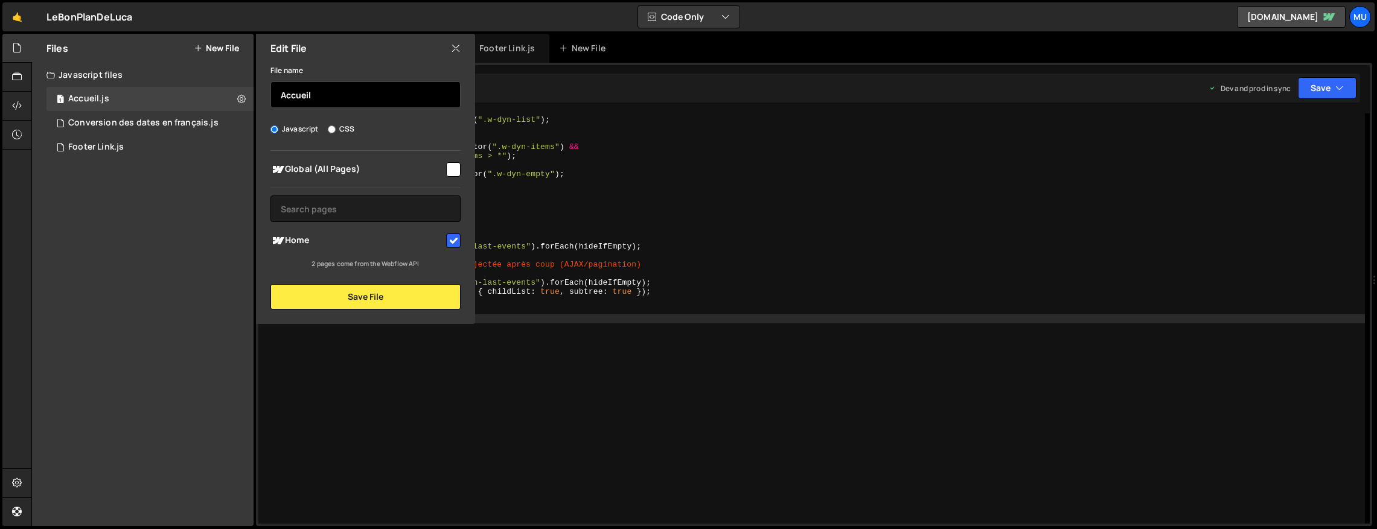
click at [350, 99] on input "Accueil" at bounding box center [365, 94] width 190 height 27
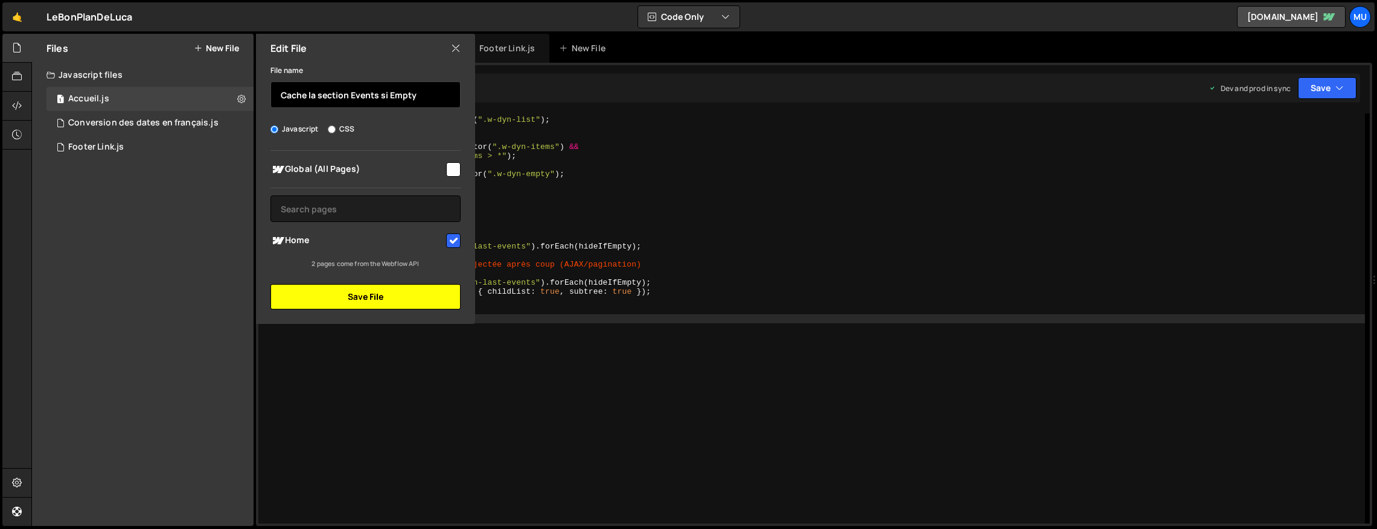
type input "Cache la section Events si Empty"
click at [387, 292] on button "Save File" at bounding box center [365, 296] width 190 height 25
checkbox input "false"
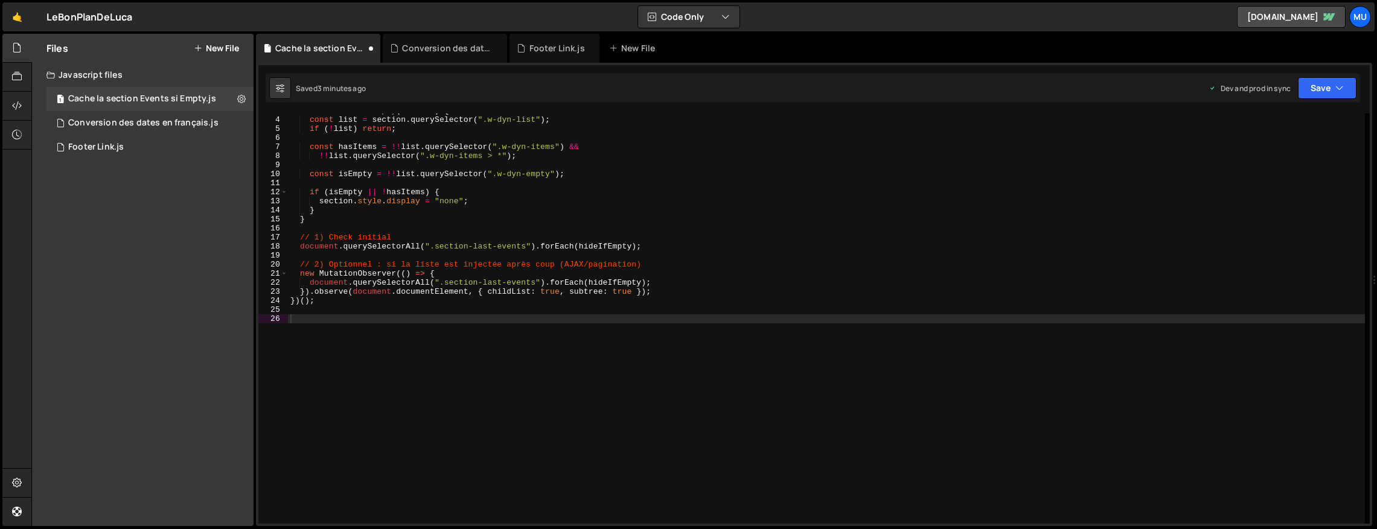
click at [176, 197] on div "Files New File Create your first file Get started by starting a Javascript or C…" at bounding box center [142, 280] width 221 height 492
click at [228, 46] on button "New File" at bounding box center [216, 48] width 45 height 10
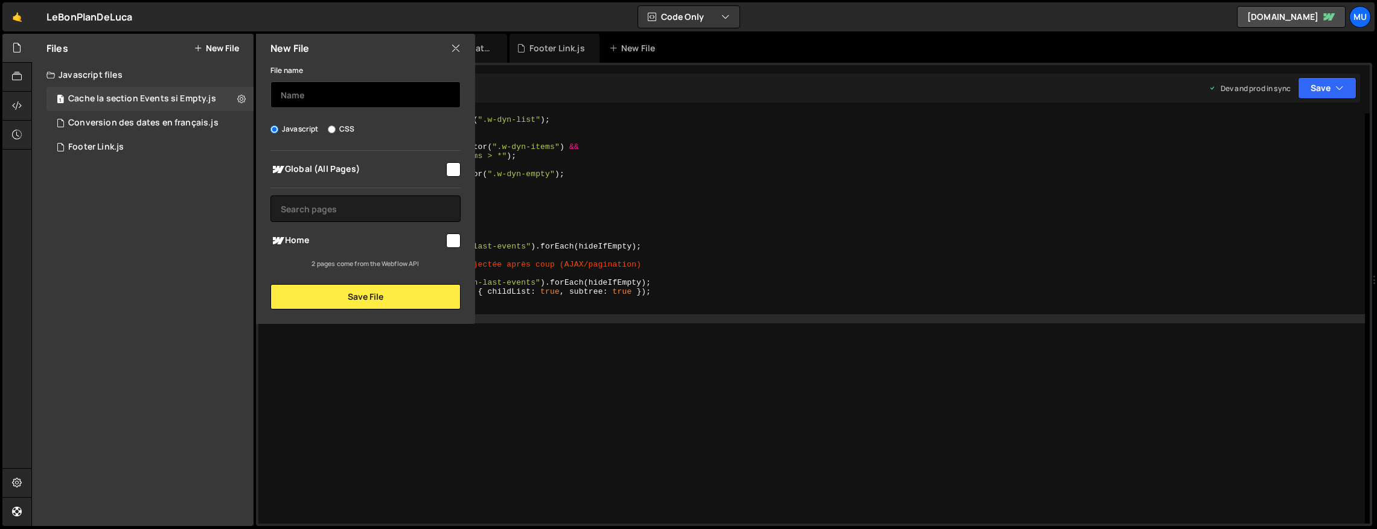
click at [335, 97] on input "text" at bounding box center [365, 94] width 190 height 27
type input "Ajout des Events dans le calendrier"
click at [320, 158] on div "Global (All Pages)" at bounding box center [365, 169] width 190 height 22
drag, startPoint x: 364, startPoint y: 260, endPoint x: 391, endPoint y: 249, distance: 29.2
click at [365, 259] on div "2 pages come from the Webflow API" at bounding box center [365, 264] width 190 height 10
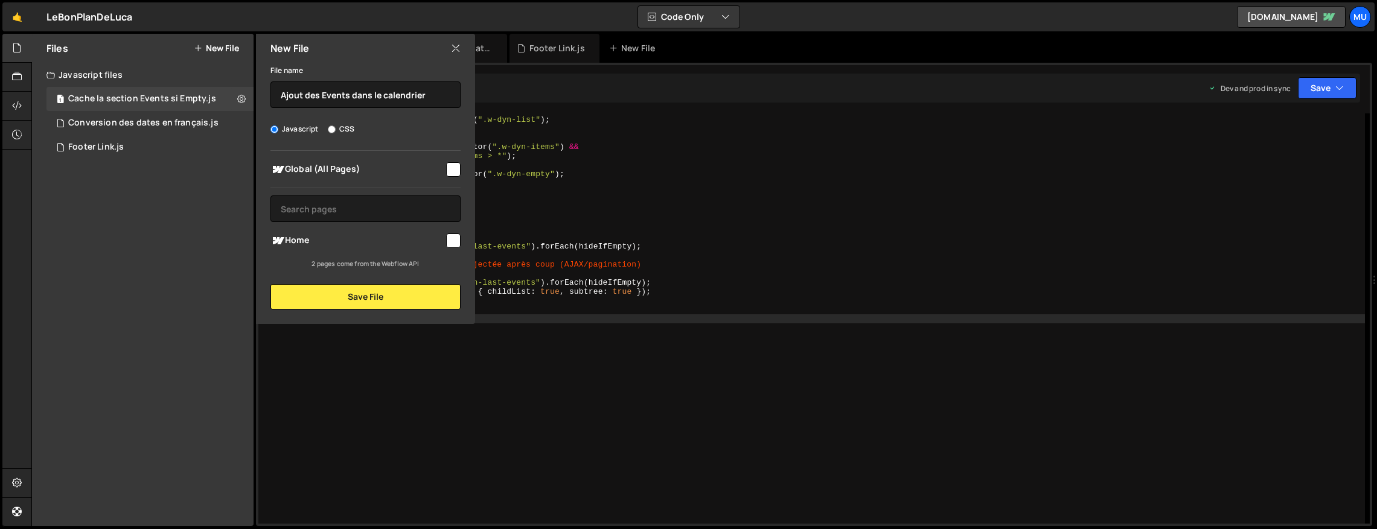
click at [454, 247] on div "Home" at bounding box center [365, 240] width 190 height 22
click at [457, 243] on input "checkbox" at bounding box center [453, 241] width 14 height 14
checkbox input "true"
click at [425, 287] on button "Save File" at bounding box center [365, 296] width 190 height 25
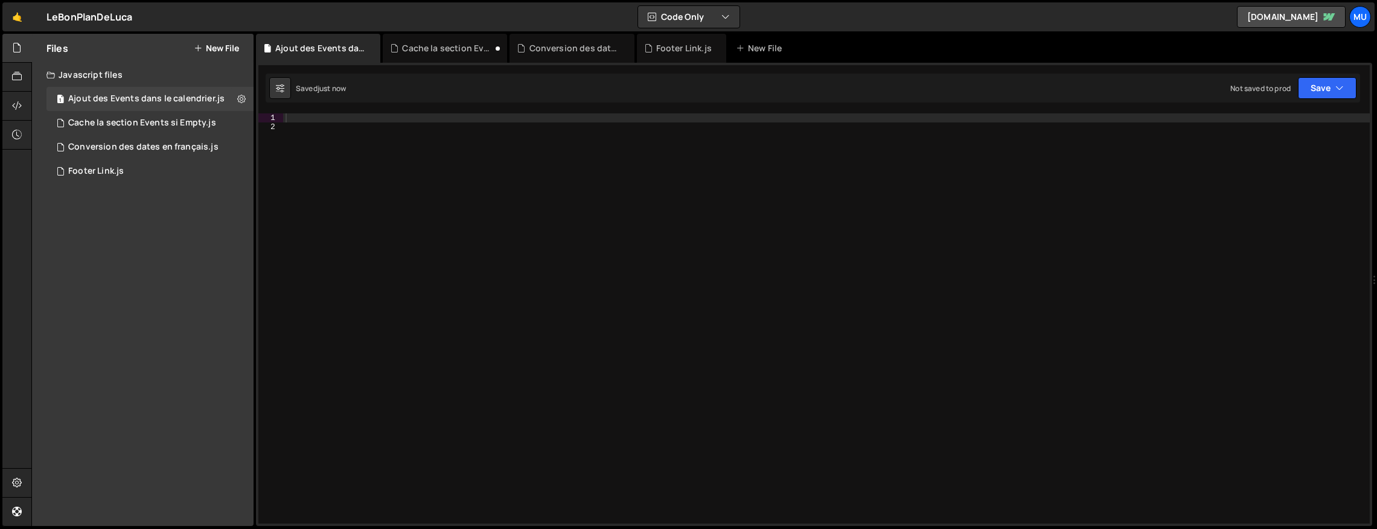
click at [456, 249] on div at bounding box center [826, 327] width 1086 height 428
paste textarea "const mm = String(d.getMonth() + 1).padStart(2, "0");"
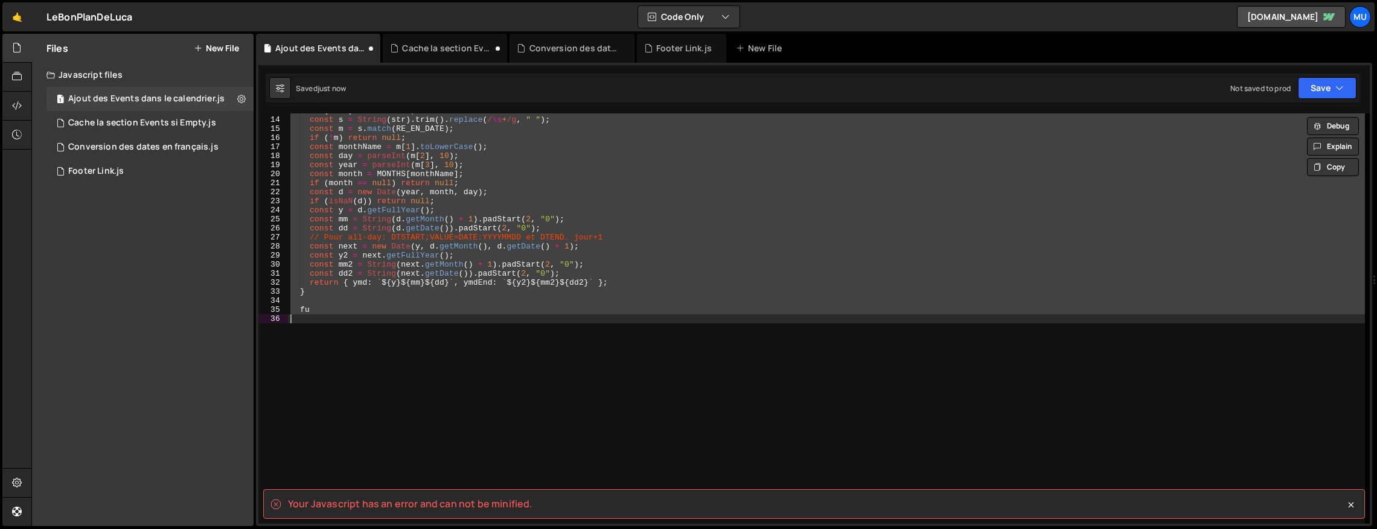
scroll to position [116, 0]
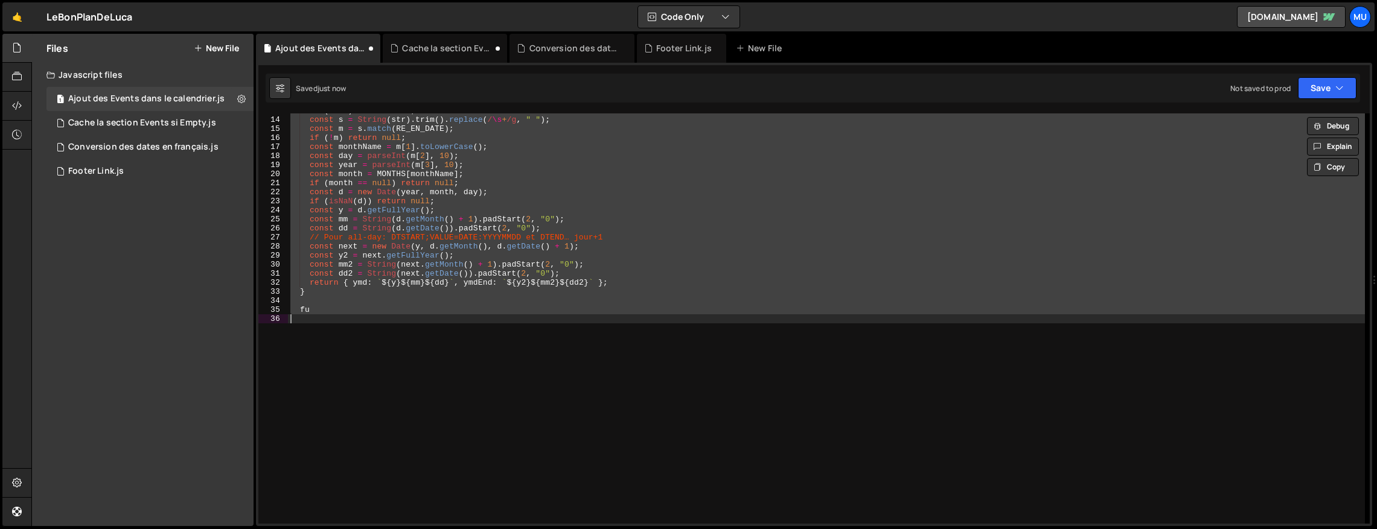
click at [744, 287] on div "if ( ! str ) return null ; const s = String ( str ) . trim ( ) . replace ( / \s…" at bounding box center [826, 320] width 1077 height 428
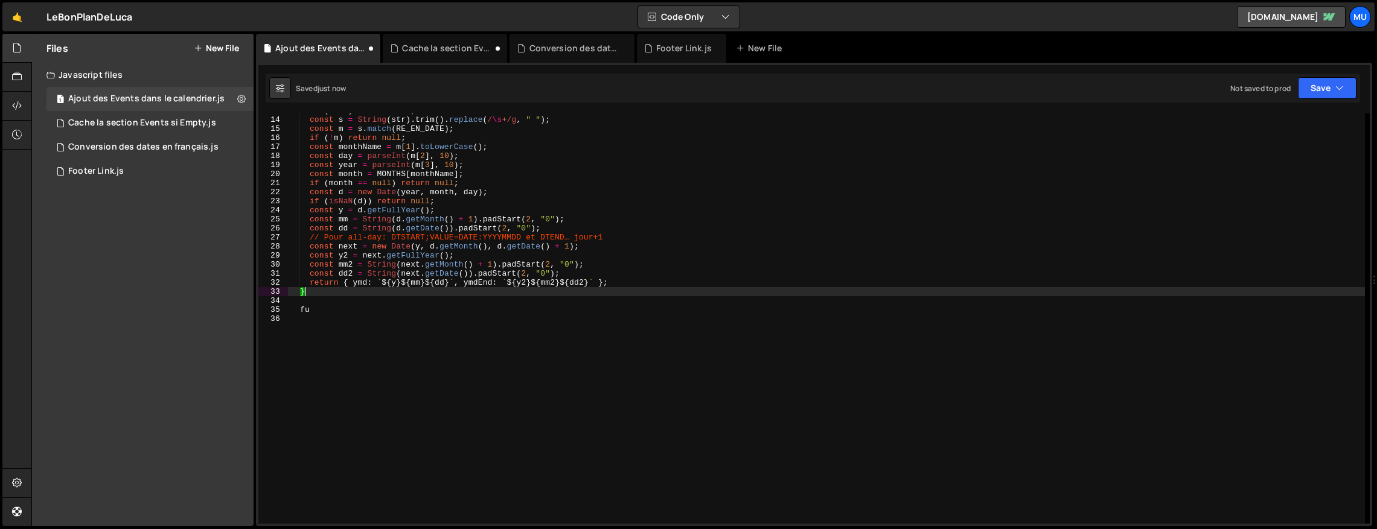
type textarea "fu"
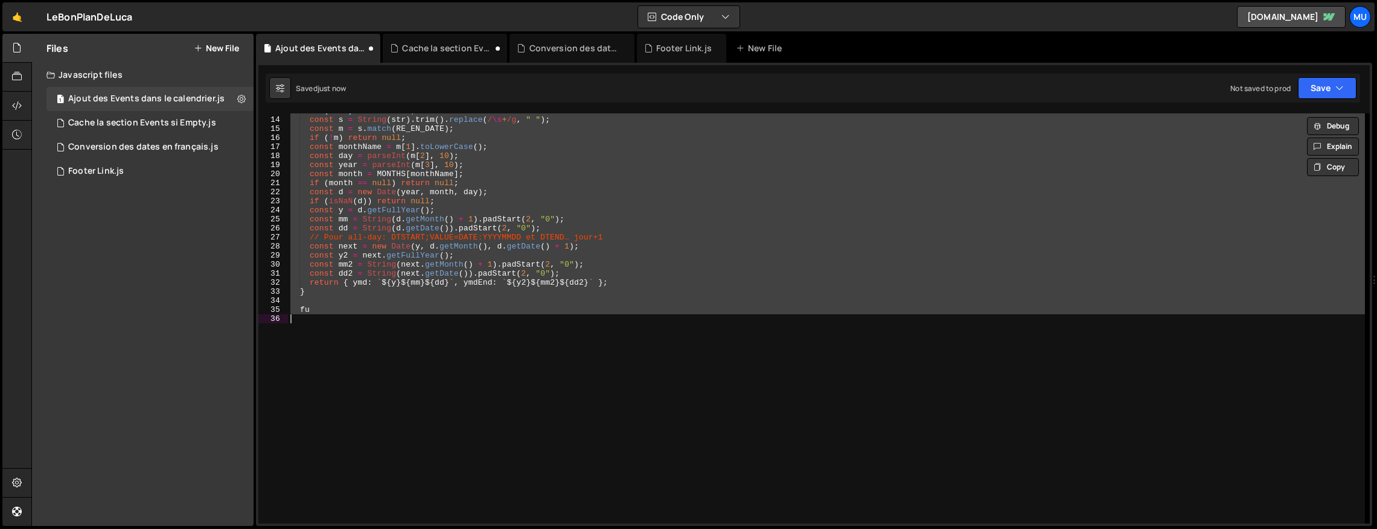
paste textarea
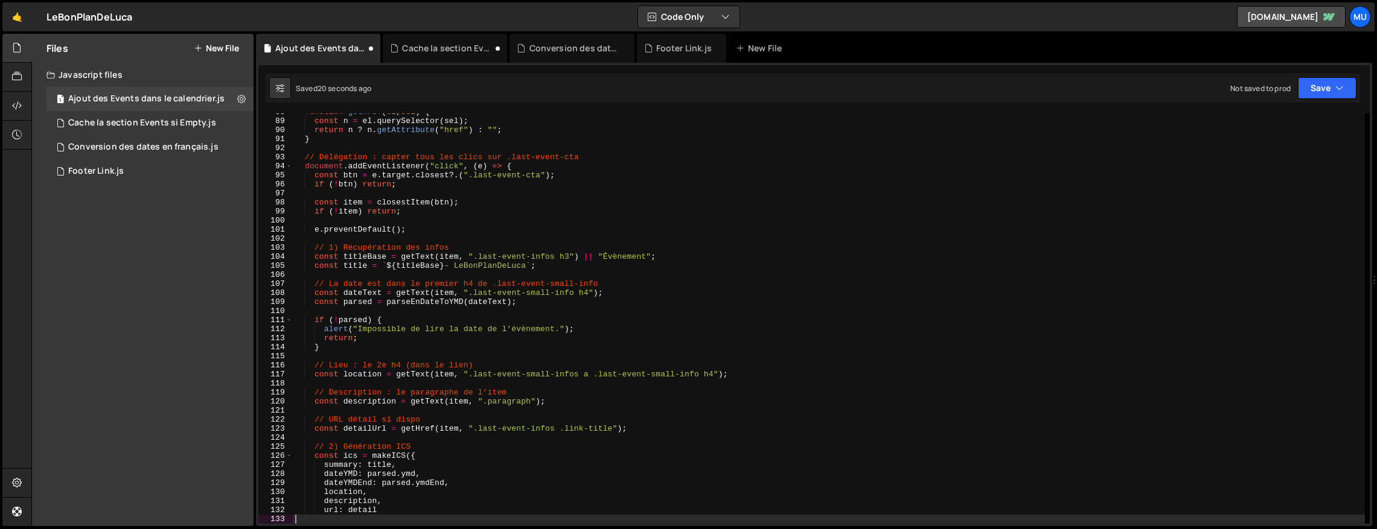
click at [635, 256] on div "function getHref ( el , sel ) { const n = el . querySelector ( sel ) ; return n…" at bounding box center [829, 321] width 1072 height 428
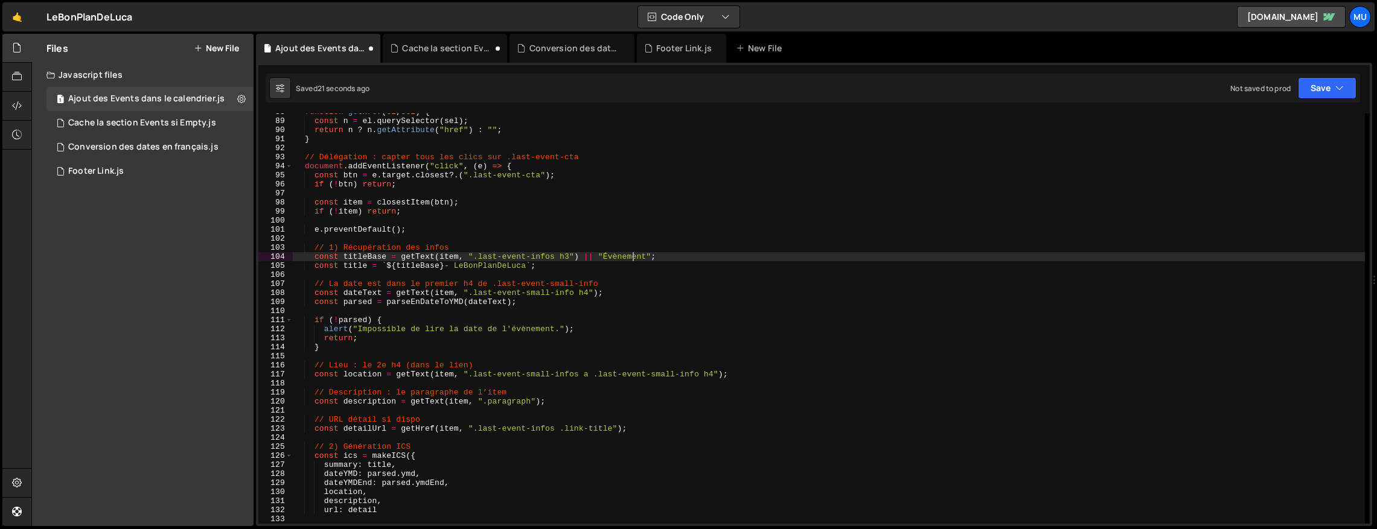
type textarea "url: detail"
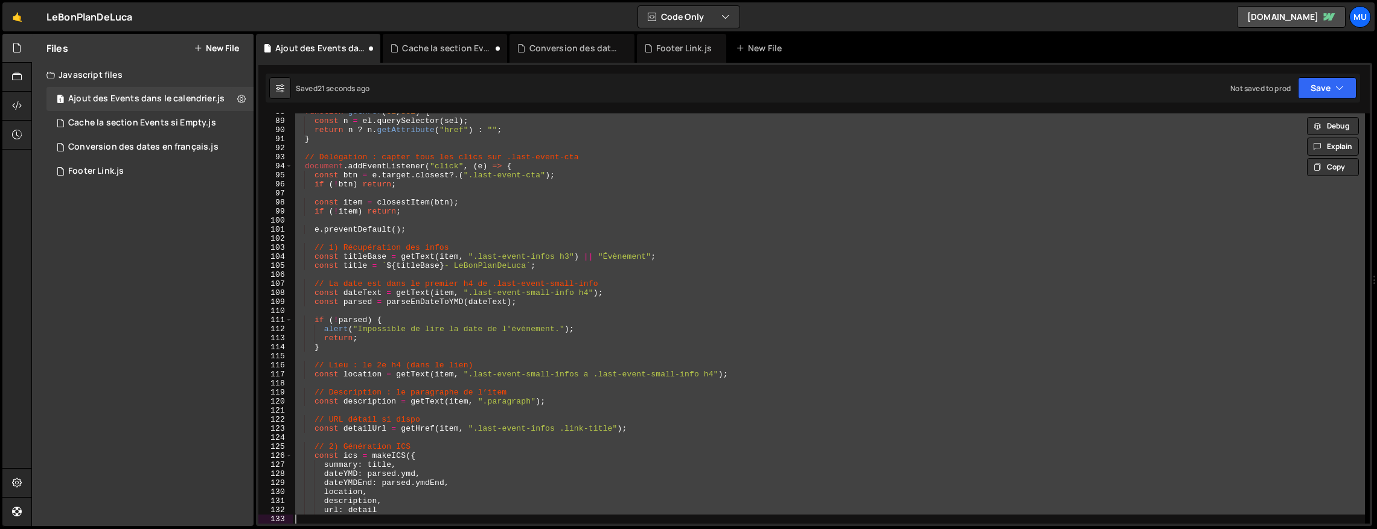
paste textarea
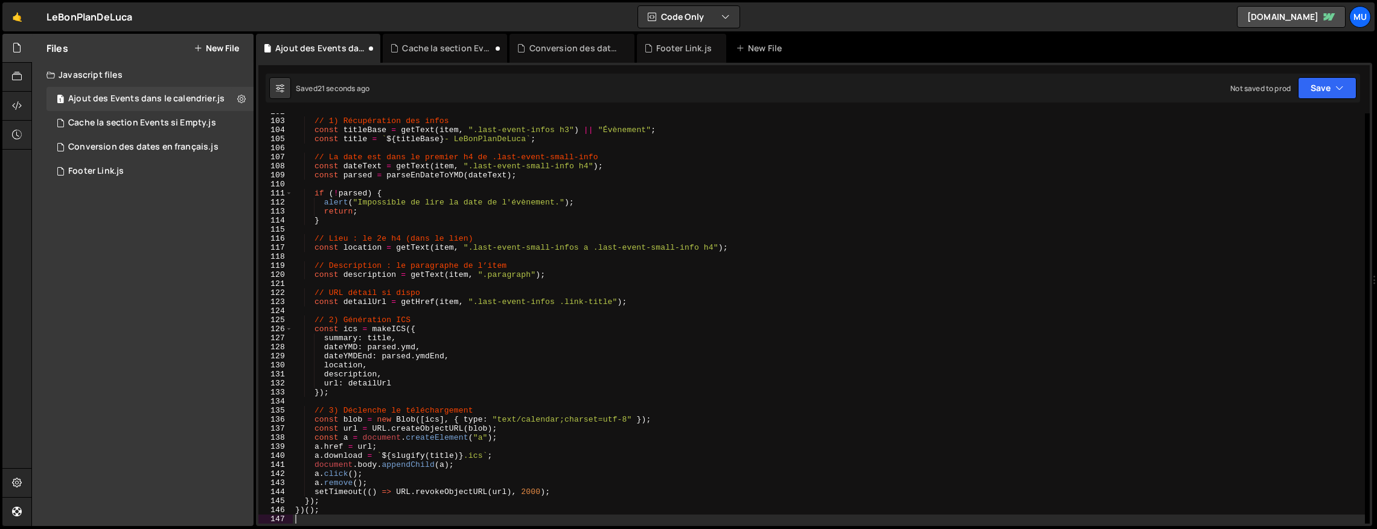
scroll to position [920, 0]
type textarea "const blob = new Blob([ics], { type: "text/calendar;charset=utf-8" });"
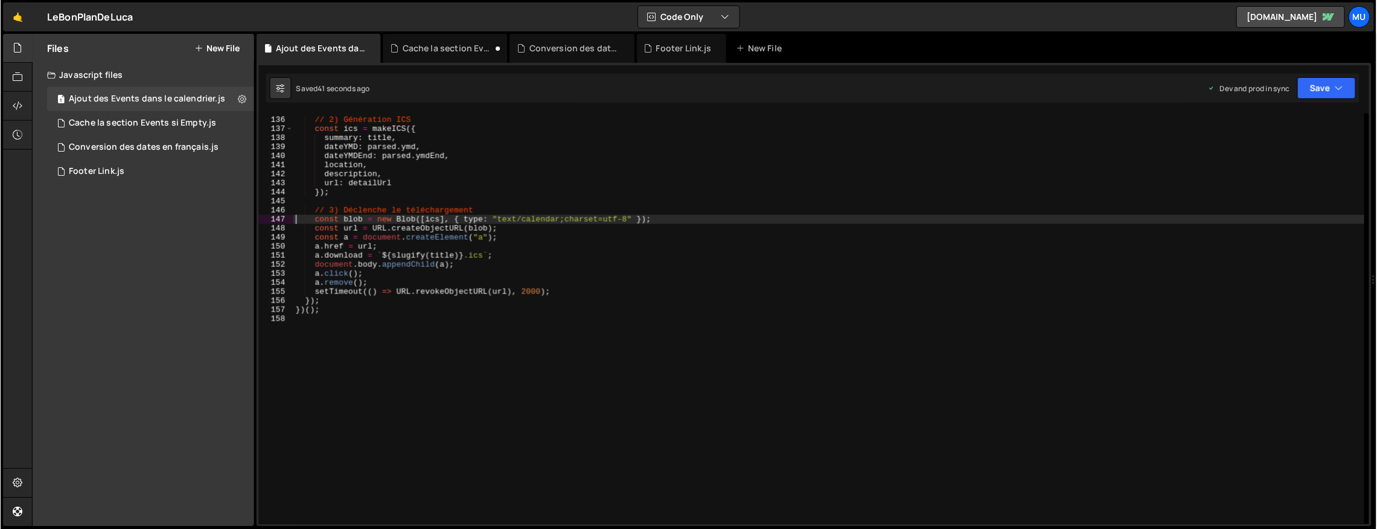
scroll to position [1131, 0]
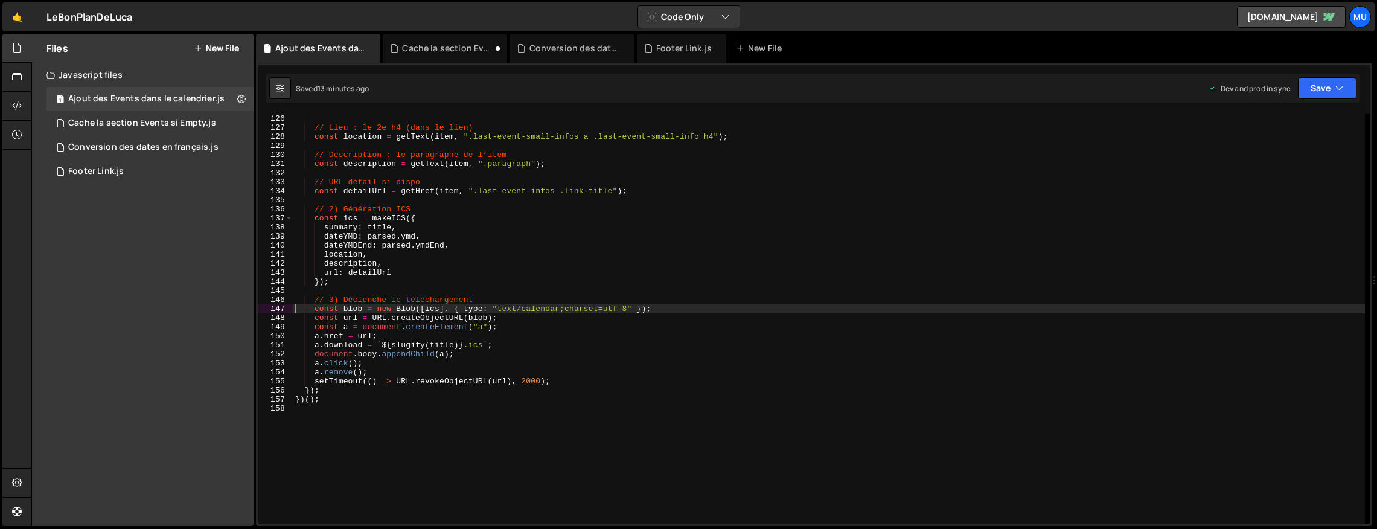
click at [150, 276] on div "Files New File Create your first file Get started by starting a Javascript or C…" at bounding box center [142, 280] width 221 height 492
click at [218, 48] on button "New File" at bounding box center [216, 48] width 45 height 10
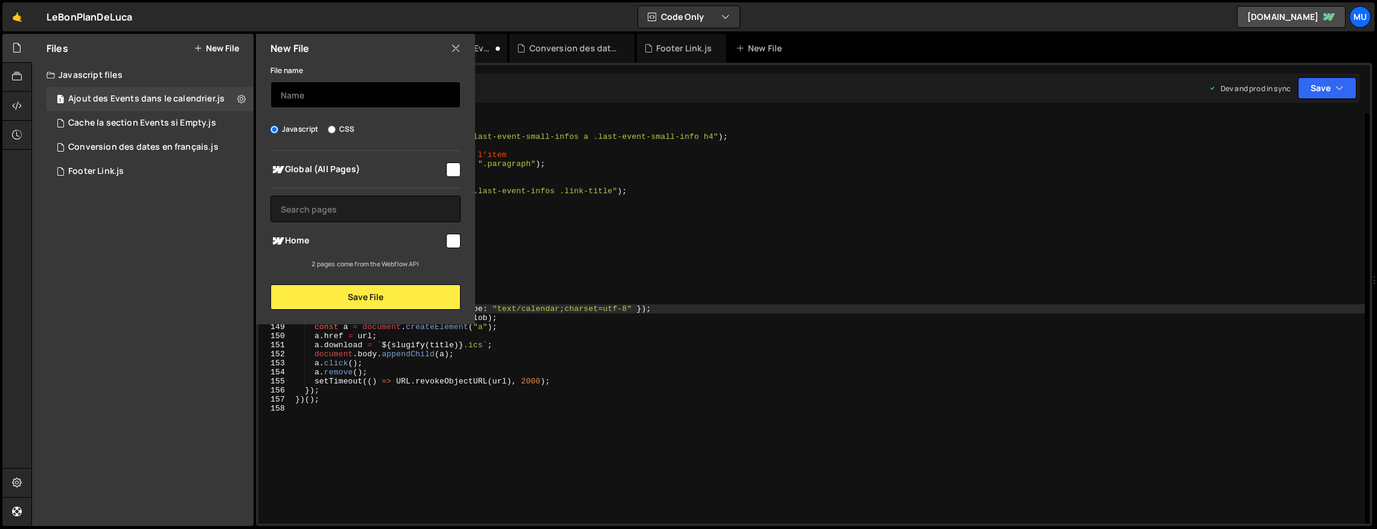
click at [308, 106] on input "text" at bounding box center [365, 94] width 190 height 27
type input "Splide"
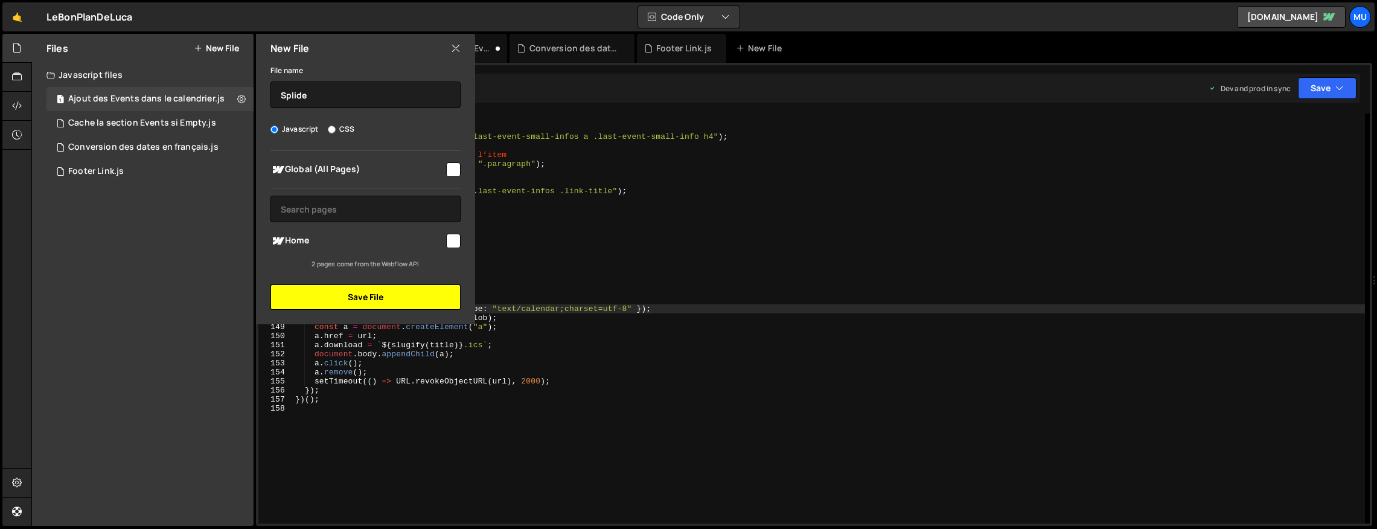
click at [390, 305] on button "Save File" at bounding box center [365, 296] width 190 height 25
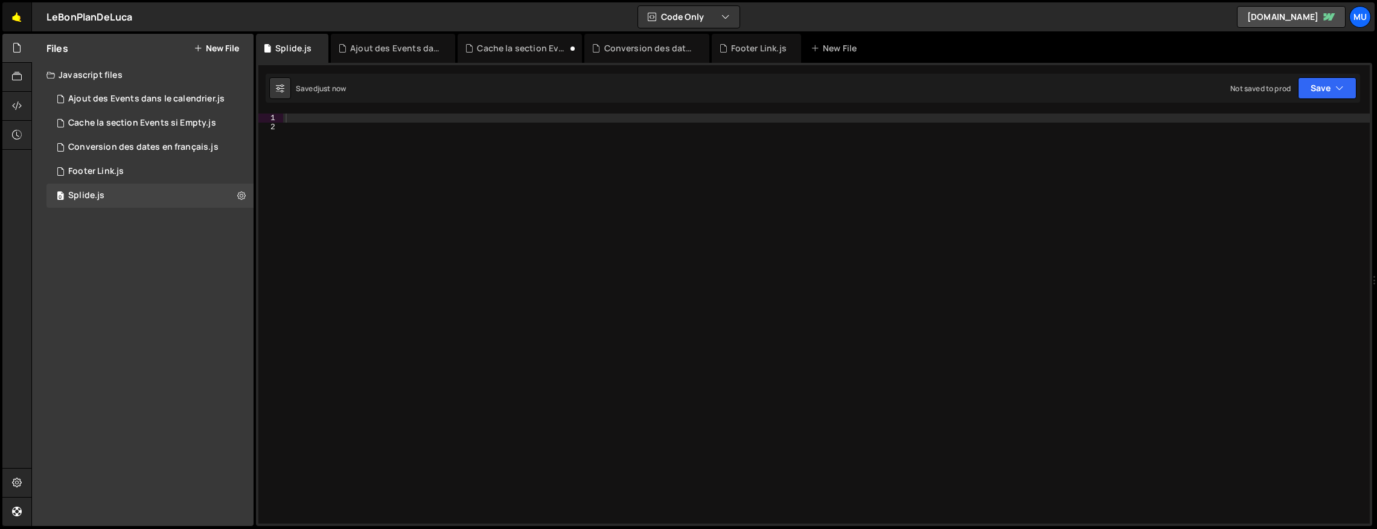
click at [5, 14] on link "🤙" at bounding box center [17, 16] width 30 height 29
click at [579, 216] on div at bounding box center [826, 327] width 1086 height 428
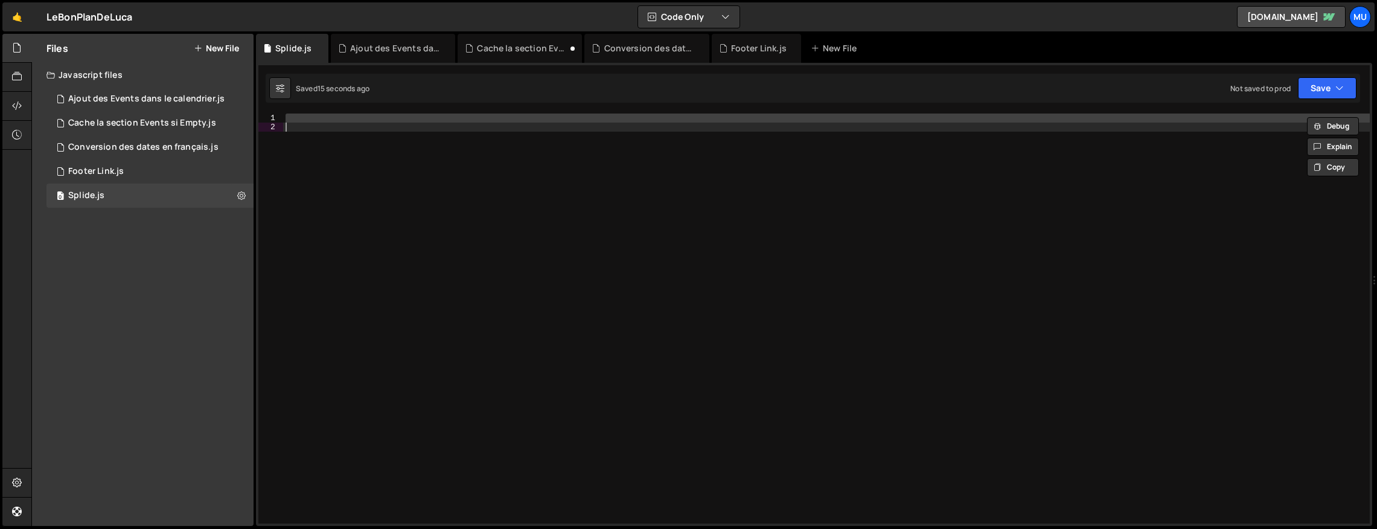
paste textarea
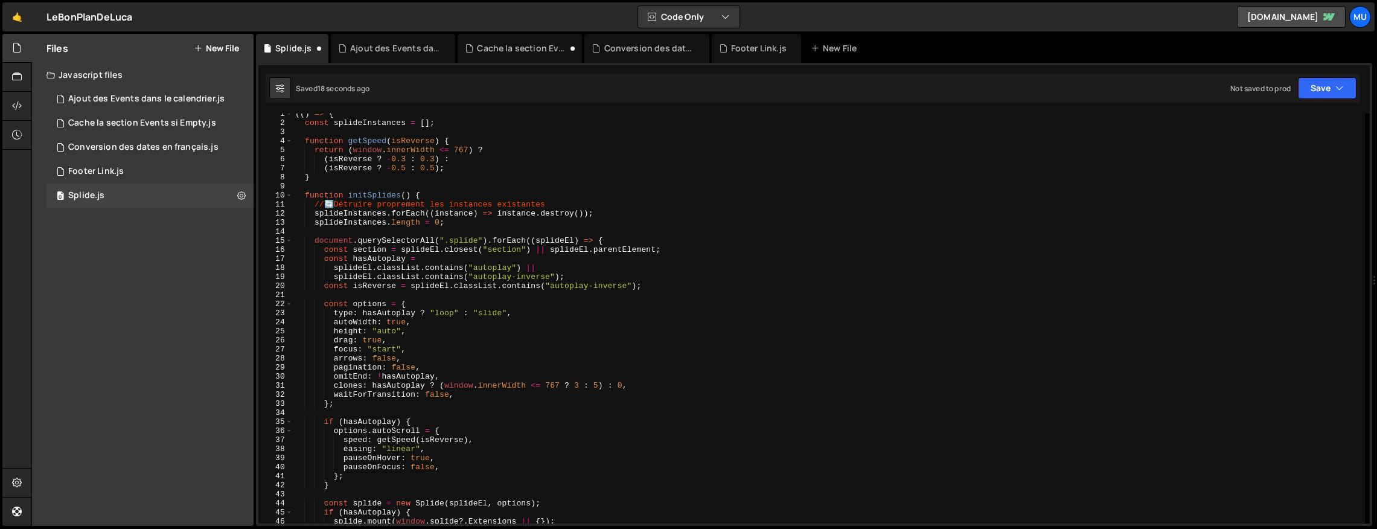
scroll to position [791, 0]
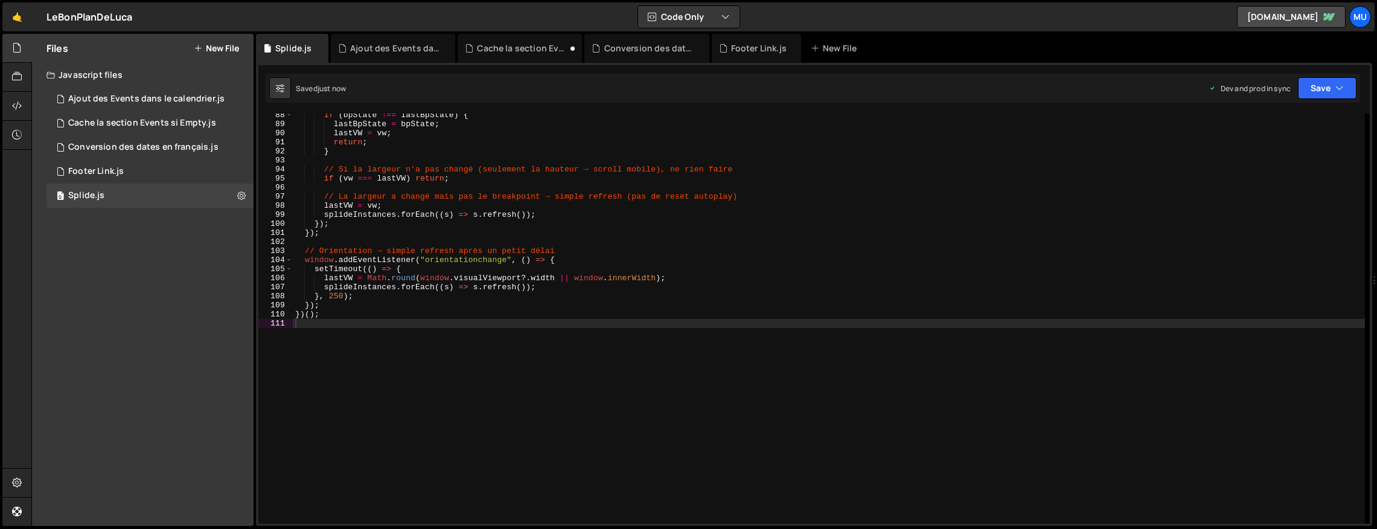
drag, startPoint x: 241, startPoint y: 195, endPoint x: 234, endPoint y: 244, distance: 49.4
click at [241, 195] on icon at bounding box center [241, 194] width 8 height 11
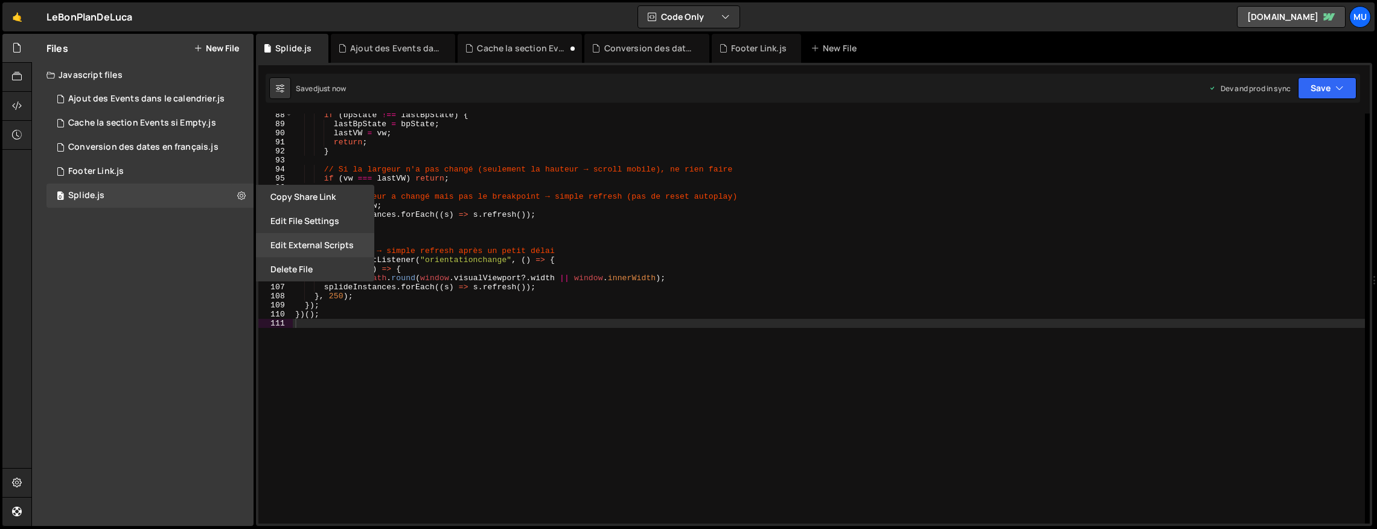
click at [287, 237] on button "Edit External Scripts" at bounding box center [315, 245] width 118 height 24
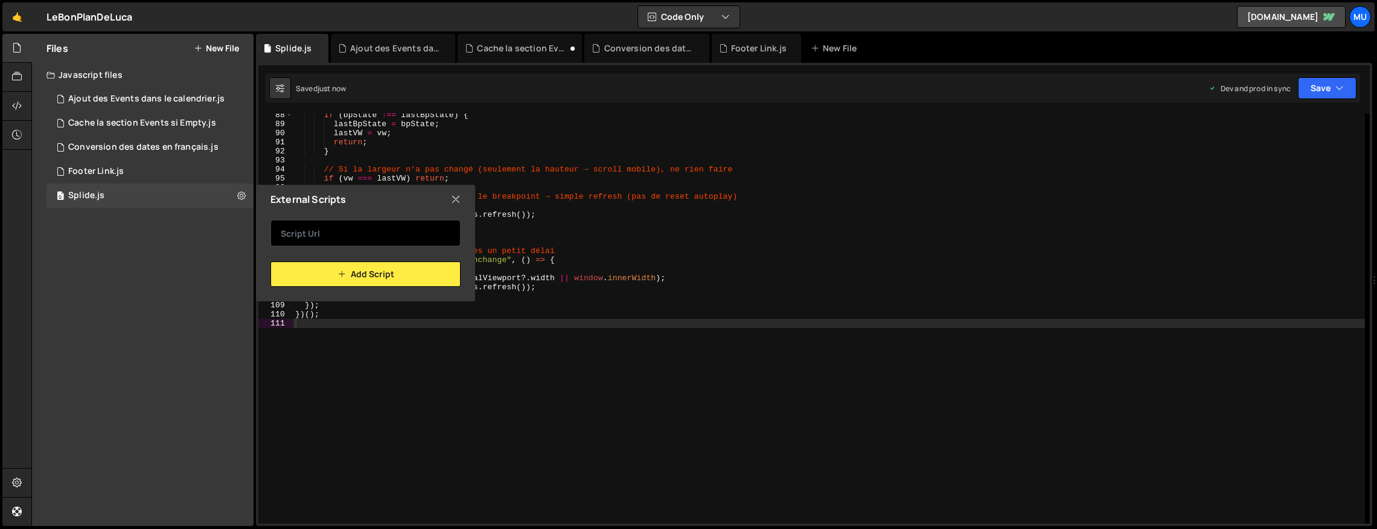
click at [366, 235] on input "text" at bounding box center [365, 233] width 190 height 27
paste input "[URL][DOMAIN_NAME]"
type input "[URL][DOMAIN_NAME]"
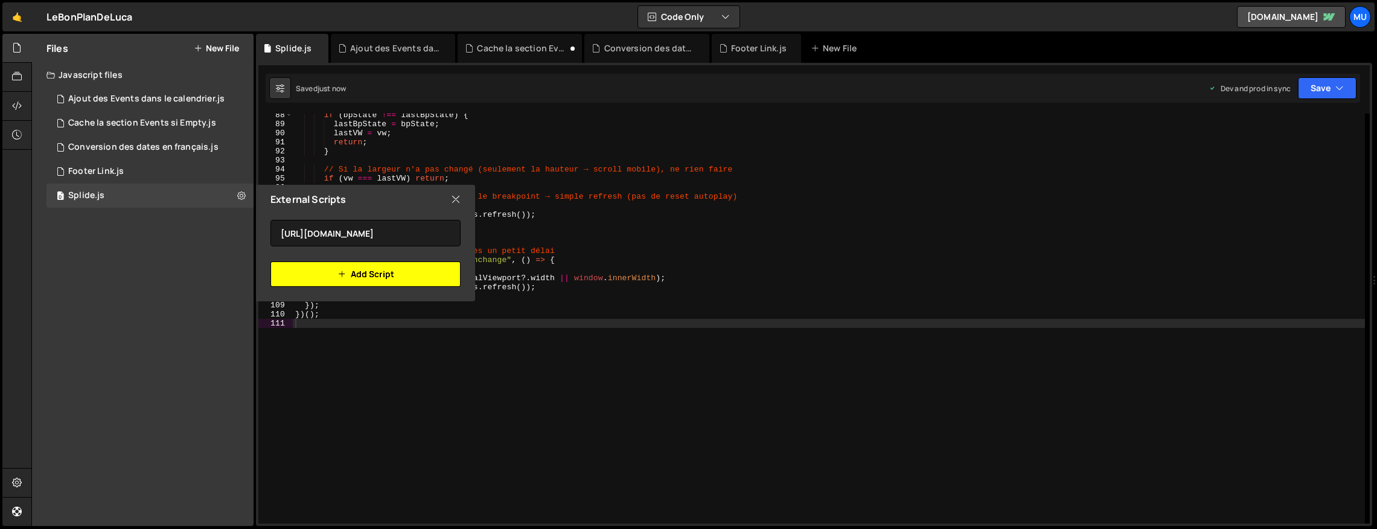
click at [361, 267] on button "Add Script" at bounding box center [365, 273] width 190 height 25
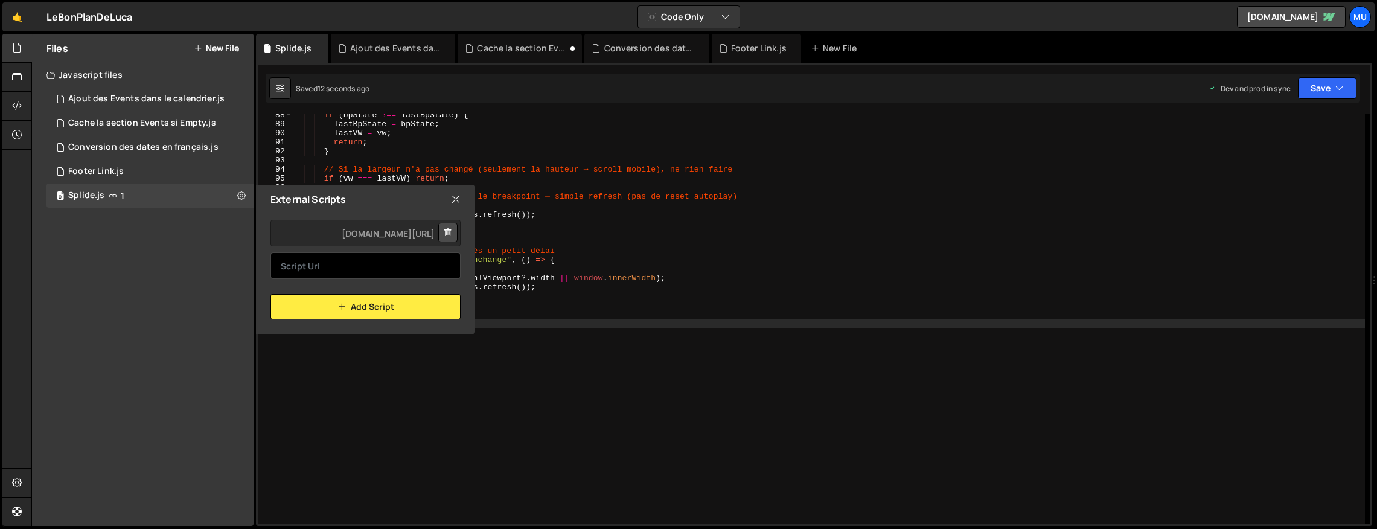
click at [358, 256] on input "text" at bounding box center [365, 265] width 190 height 27
paste input "[URL][DOMAIN_NAME]"
type input "[URL][DOMAIN_NAME]"
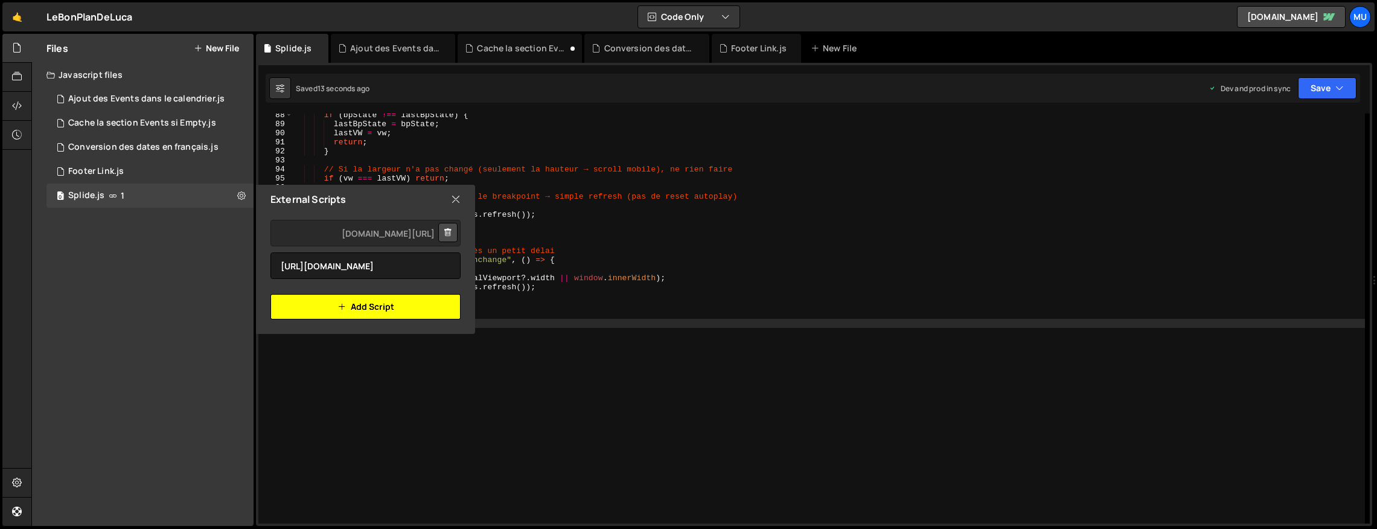
click at [343, 304] on icon "button" at bounding box center [341, 306] width 8 height 14
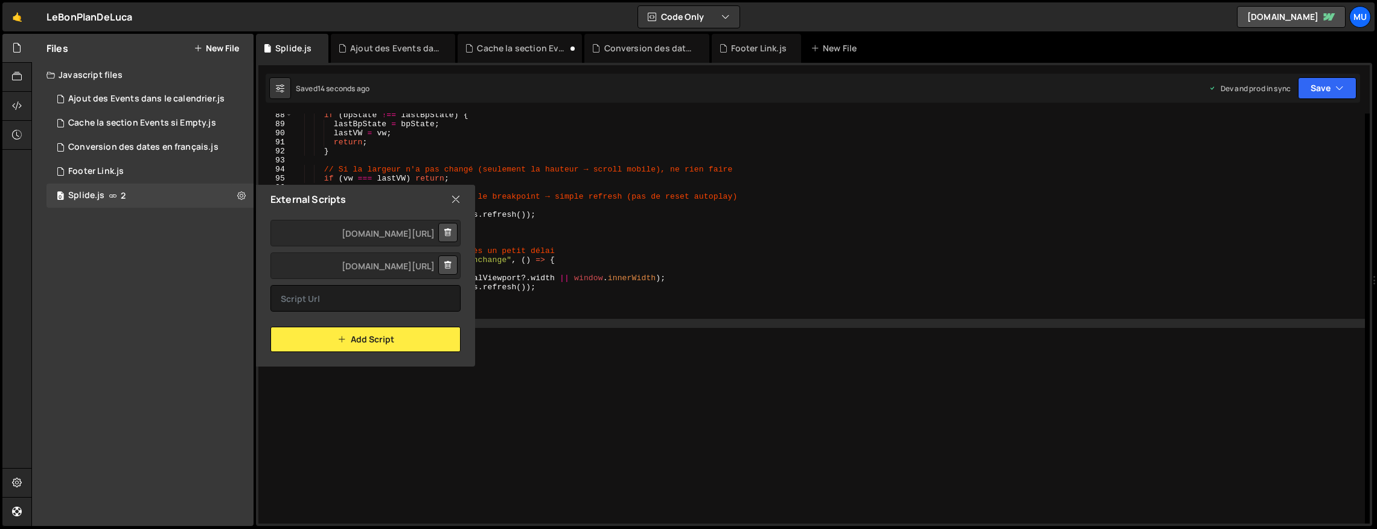
click at [454, 196] on icon at bounding box center [456, 199] width 10 height 13
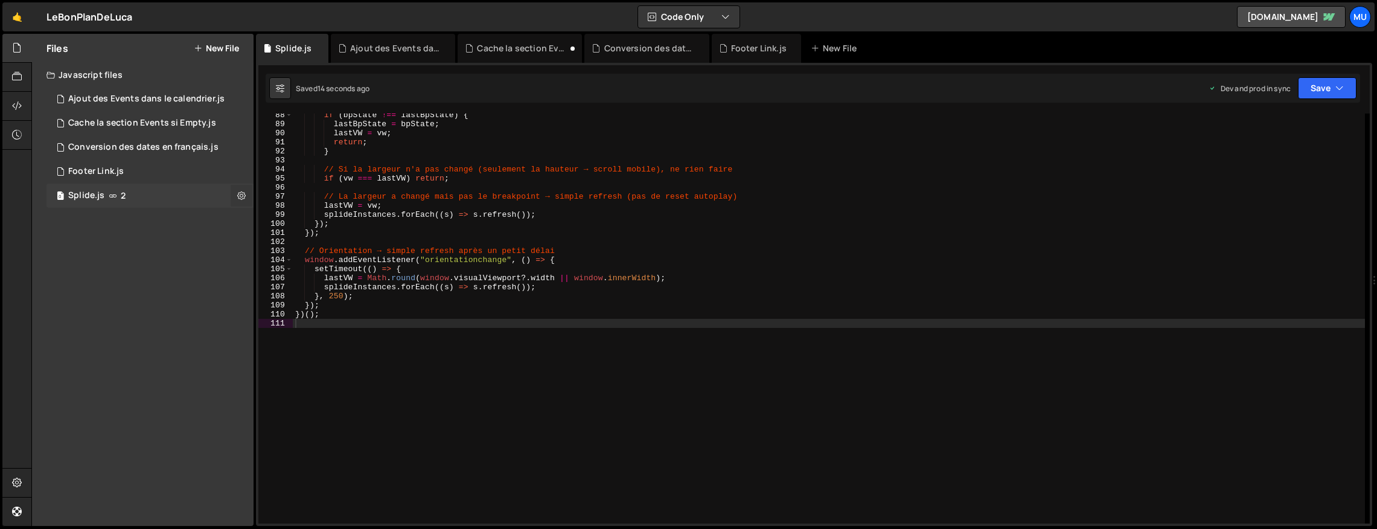
click at [244, 196] on icon at bounding box center [241, 194] width 8 height 11
type input "Splide"
radio input "true"
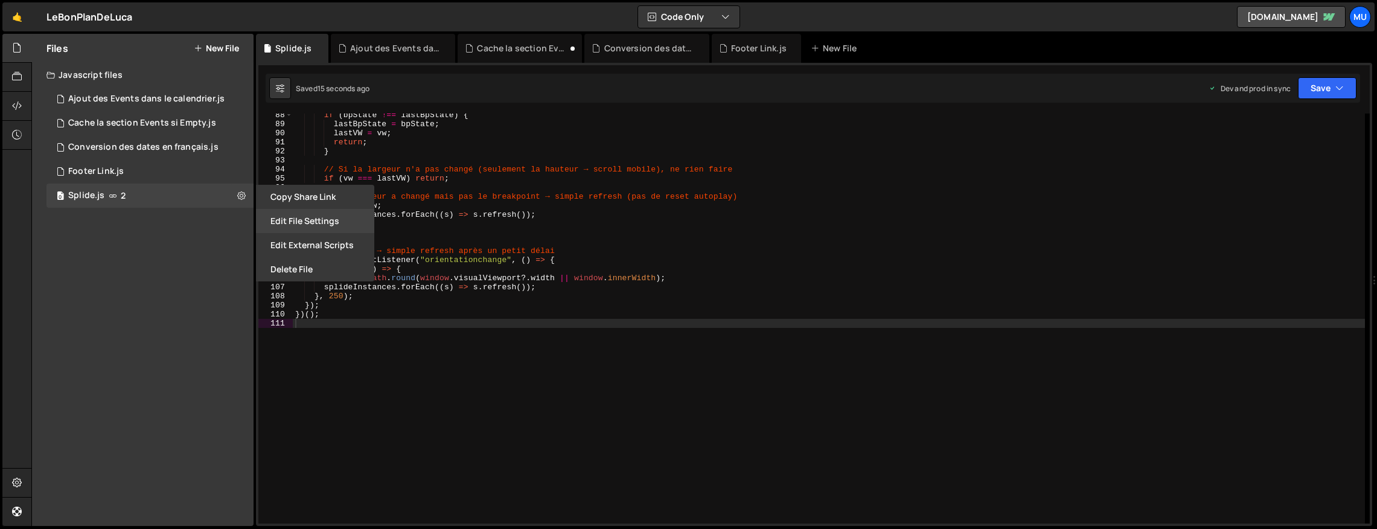
click at [280, 223] on button "Edit File Settings" at bounding box center [315, 221] width 118 height 24
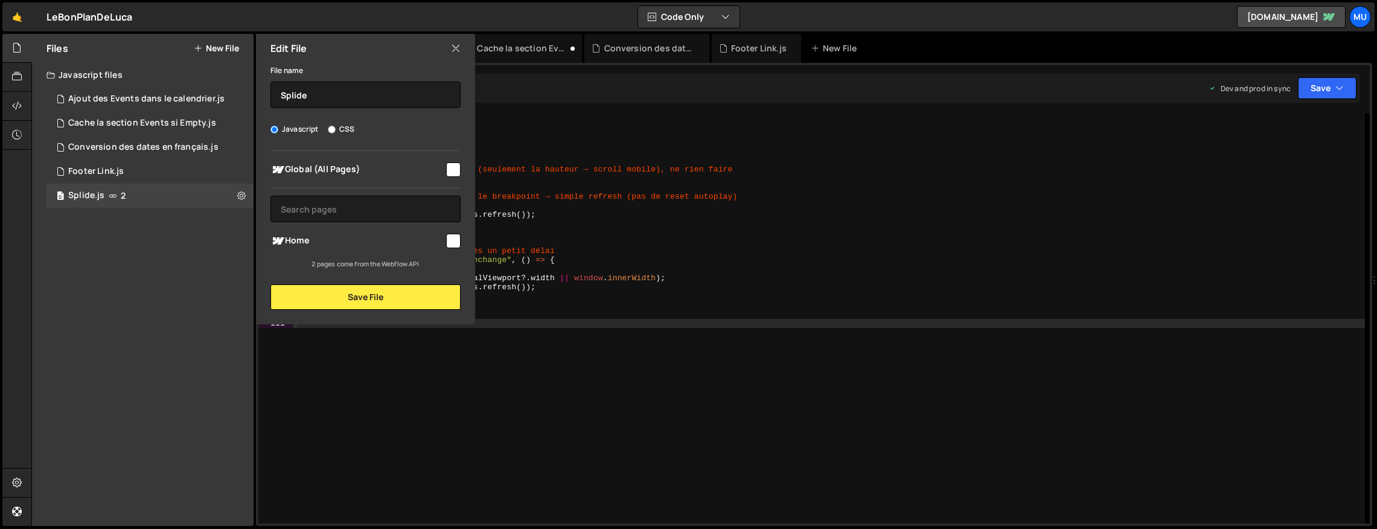
click at [453, 170] on input "checkbox" at bounding box center [453, 169] width 14 height 14
checkbox input "true"
click at [401, 302] on button "Save File" at bounding box center [365, 296] width 190 height 25
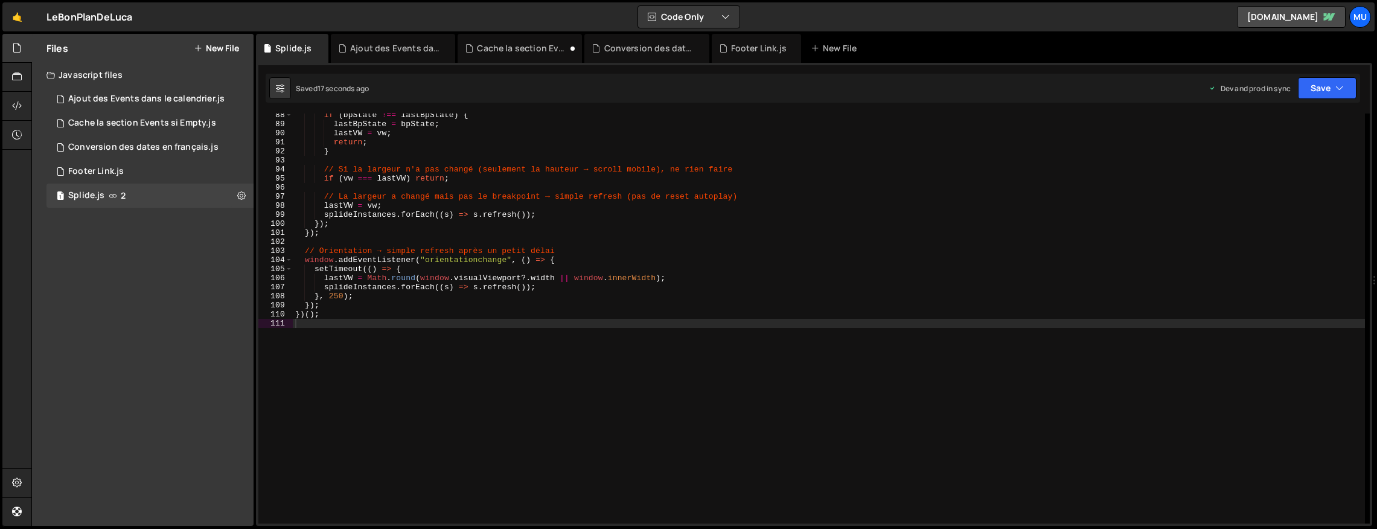
type textarea "lastVW = Math.round(window.visualViewport?.width || window.innerWidth);"
click at [1140, 275] on div "if ( bpState !== lastBpState ) { lastBpState = bpState ; lastVW = vw ; return ;…" at bounding box center [829, 324] width 1072 height 428
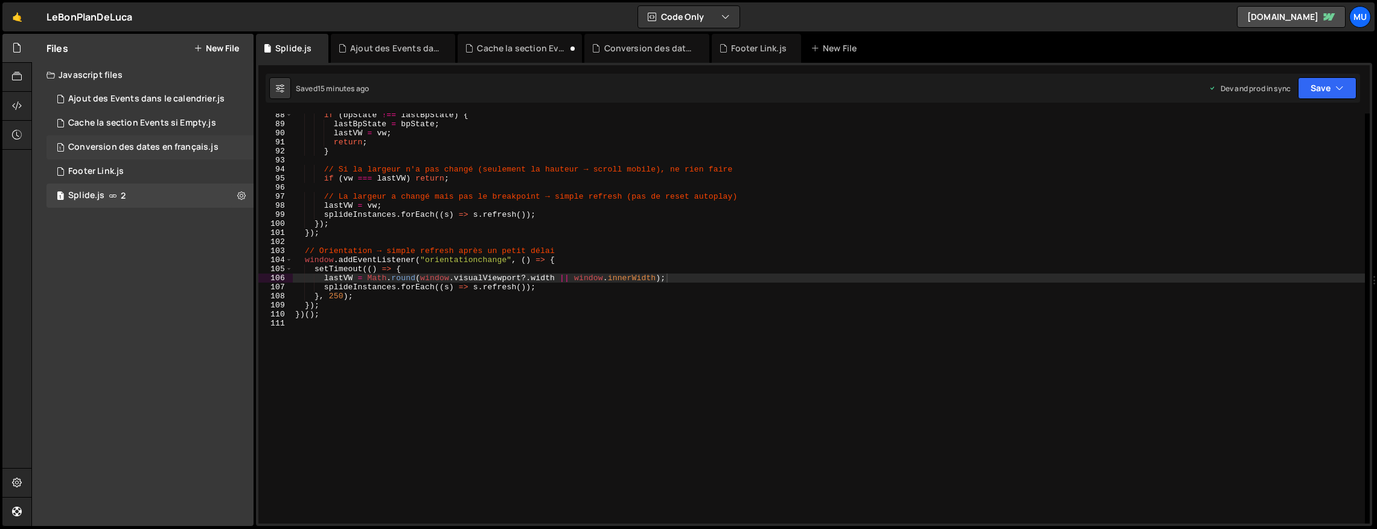
click at [129, 138] on div "1 Conversion des dates en français.js 0" at bounding box center [149, 147] width 207 height 24
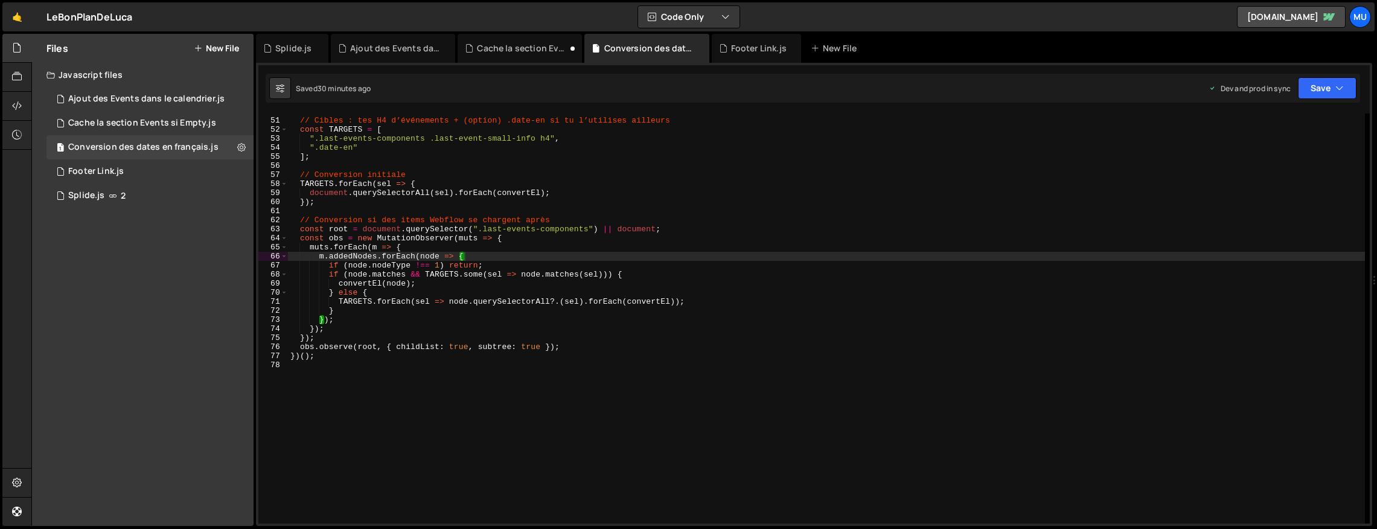
scroll to position [271, 0]
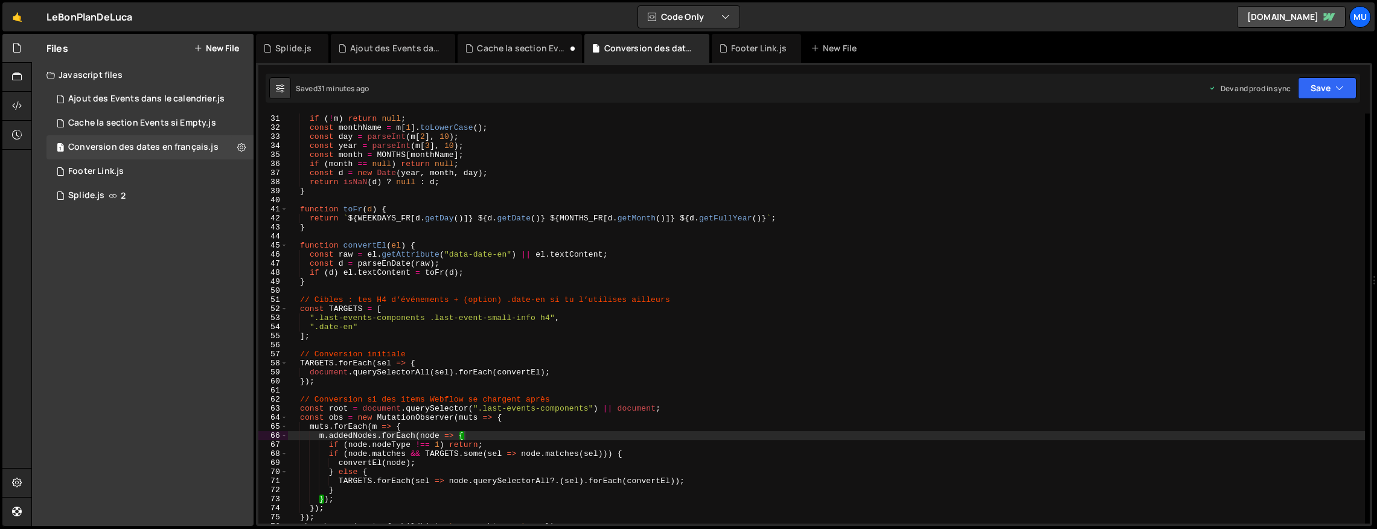
type textarea "// Cibles : tes H4 d’événements + (option) .date-en si tu l’utilises ailleurs"
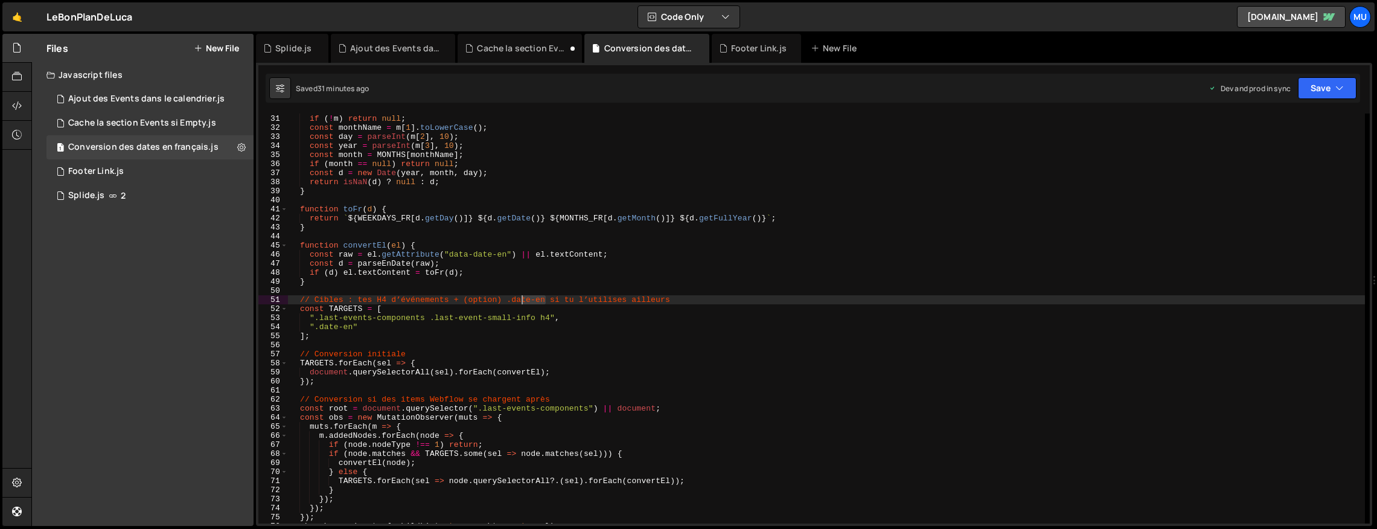
drag, startPoint x: 546, startPoint y: 299, endPoint x: 517, endPoint y: 298, distance: 29.0
click at [517, 298] on div "const m = s . match ( RE_EN_DATE ) ; if ( ! m ) return null ; const monthName =…" at bounding box center [826, 319] width 1077 height 428
click at [513, 299] on div "const m = s . match ( RE_EN_DATE ) ; if ( ! m ) return null ; const monthName =…" at bounding box center [826, 319] width 1077 height 428
click at [153, 126] on div "Cache la section Events si Empty.js" at bounding box center [142, 123] width 148 height 11
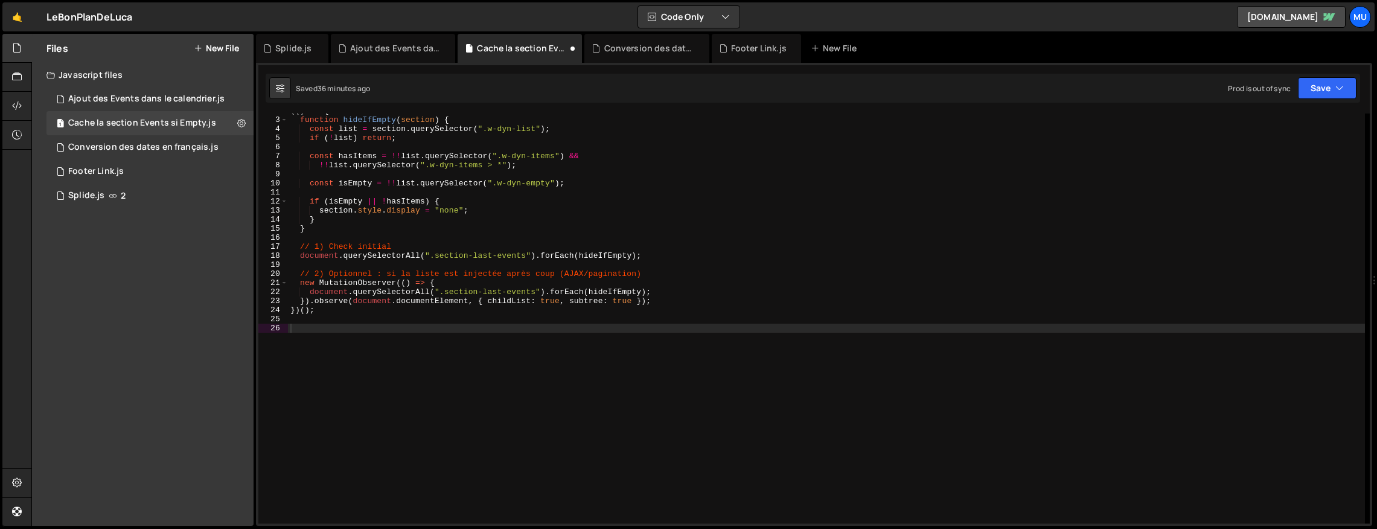
scroll to position [0, 0]
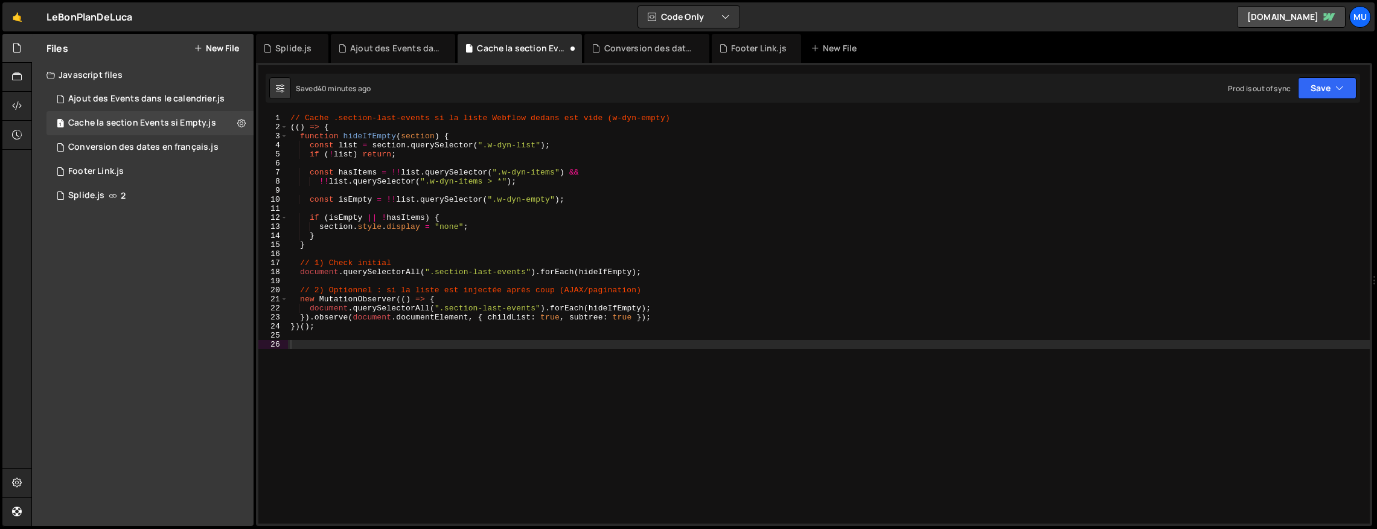
click at [138, 279] on div "Files New File Create your first file Get started by starting a Javascript or C…" at bounding box center [142, 280] width 221 height 492
click at [221, 46] on button "New File" at bounding box center [216, 48] width 45 height 10
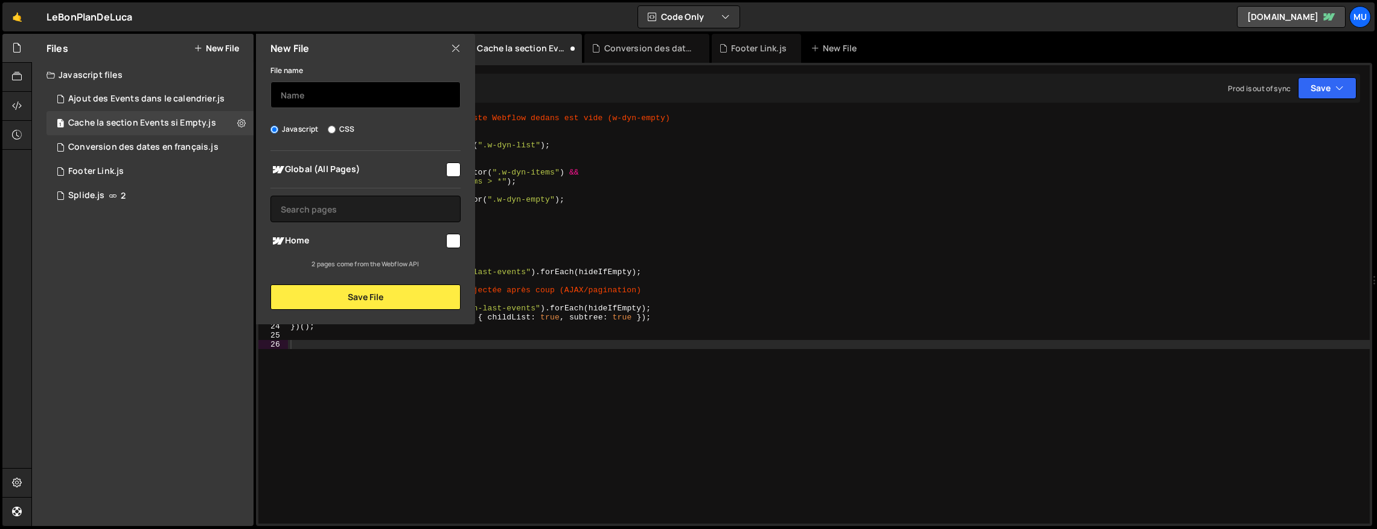
click at [328, 95] on input "text" at bounding box center [365, 94] width 190 height 27
type input "Truncate les avis & redirection"
click at [374, 244] on span "Home" at bounding box center [357, 241] width 174 height 14
checkbox input "true"
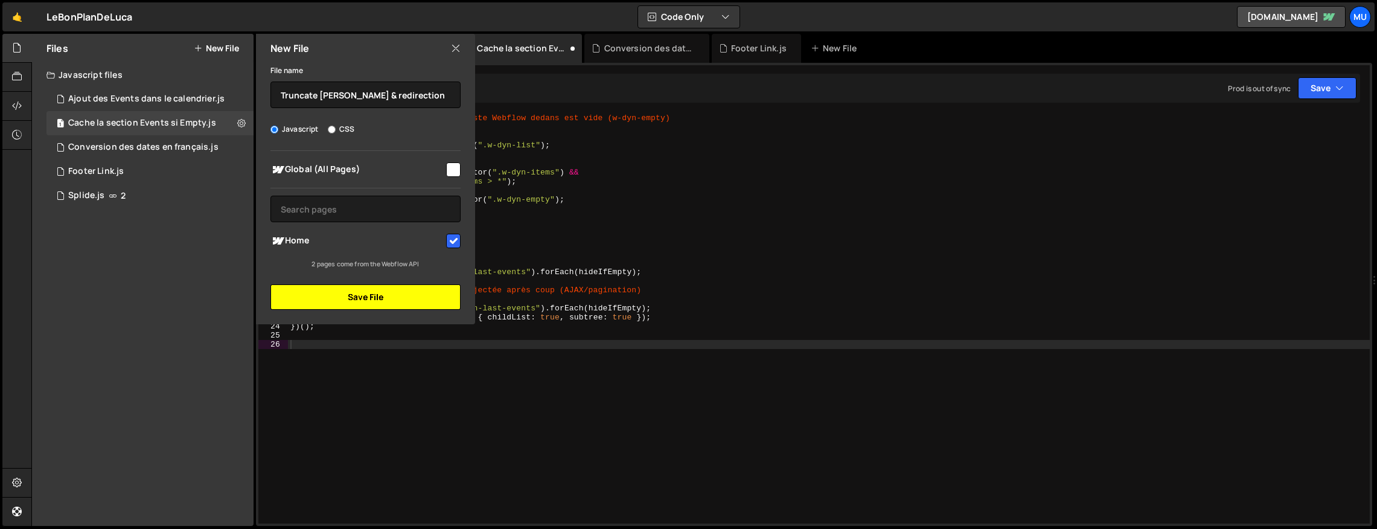
click at [391, 304] on button "Save File" at bounding box center [365, 296] width 190 height 25
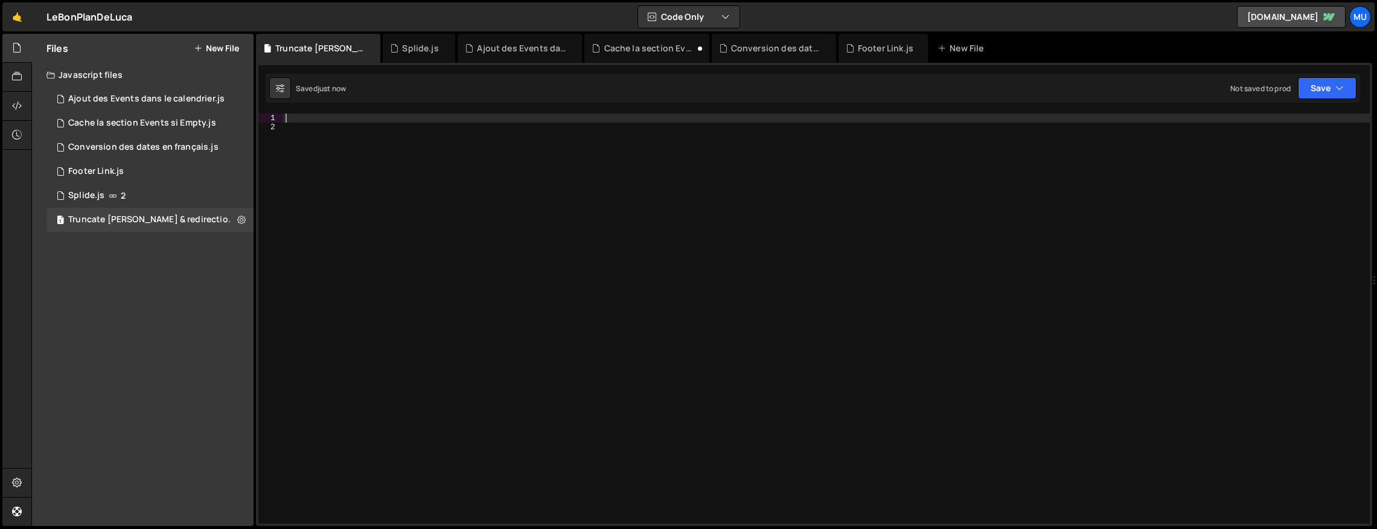
click at [320, 120] on div at bounding box center [826, 327] width 1086 height 428
click at [516, 151] on div "Type cmd + s to save your Javascript file." at bounding box center [826, 327] width 1086 height 428
paste textarea "-webkit-line-clamp: 5 !important;"
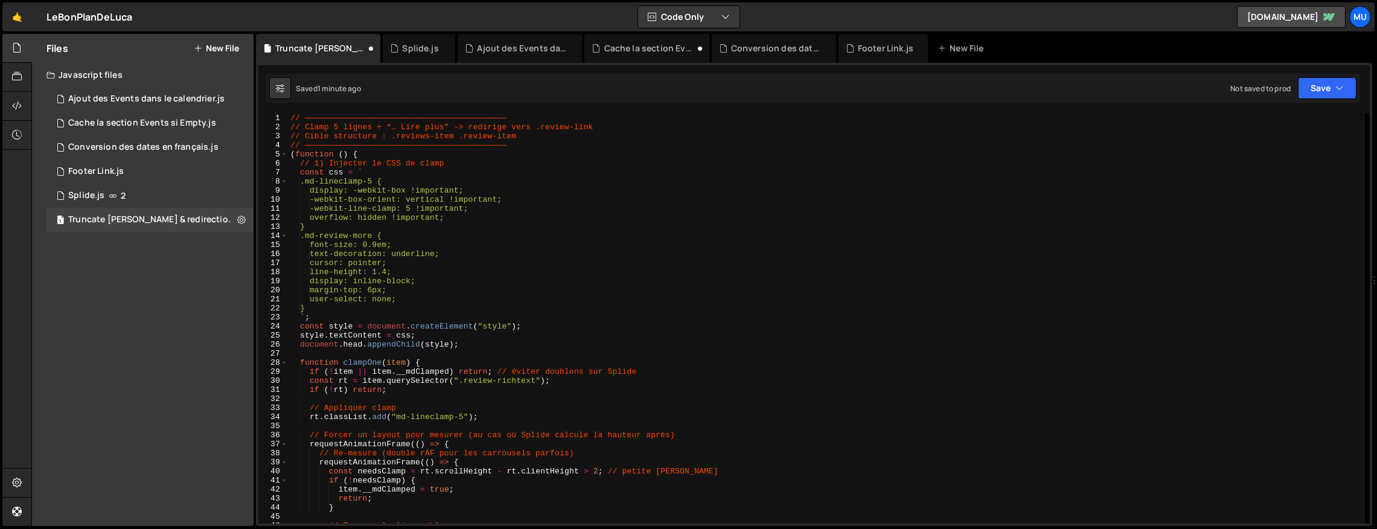
click at [532, 204] on div "// —————————————————————————————————————————— // Clamp 5 lignes + “… Lire plus”…" at bounding box center [826, 327] width 1077 height 428
type textarea "-webkit-line-clamp: 5 !important;"
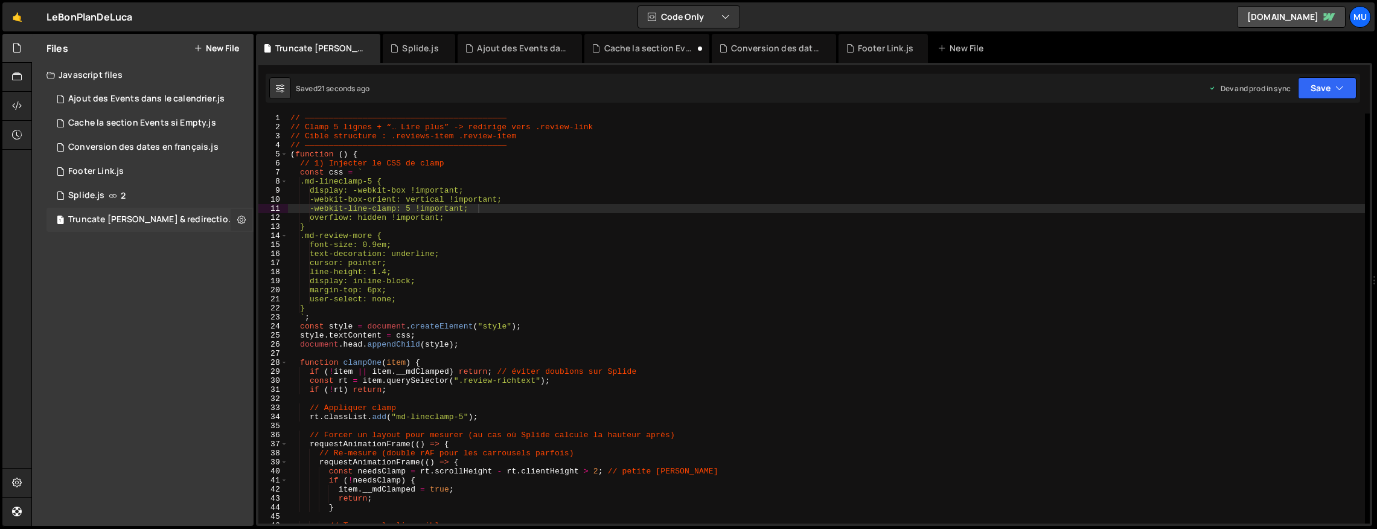
click at [240, 217] on icon at bounding box center [241, 219] width 8 height 11
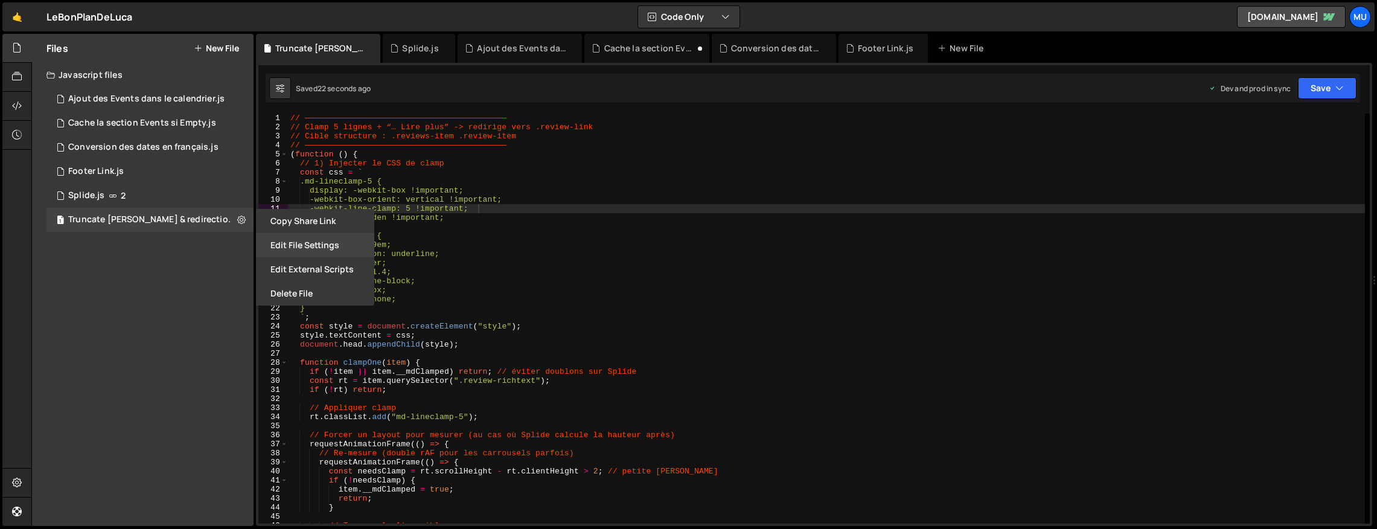
click at [304, 249] on button "Edit File Settings" at bounding box center [315, 245] width 118 height 24
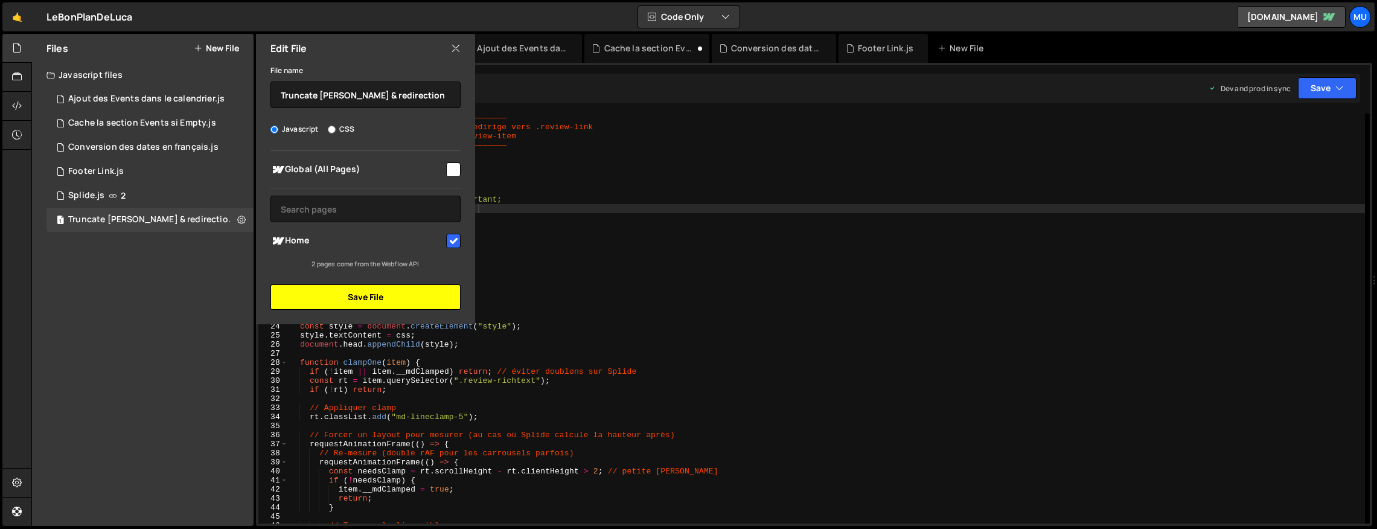
click at [310, 294] on button "Save File" at bounding box center [365, 296] width 190 height 25
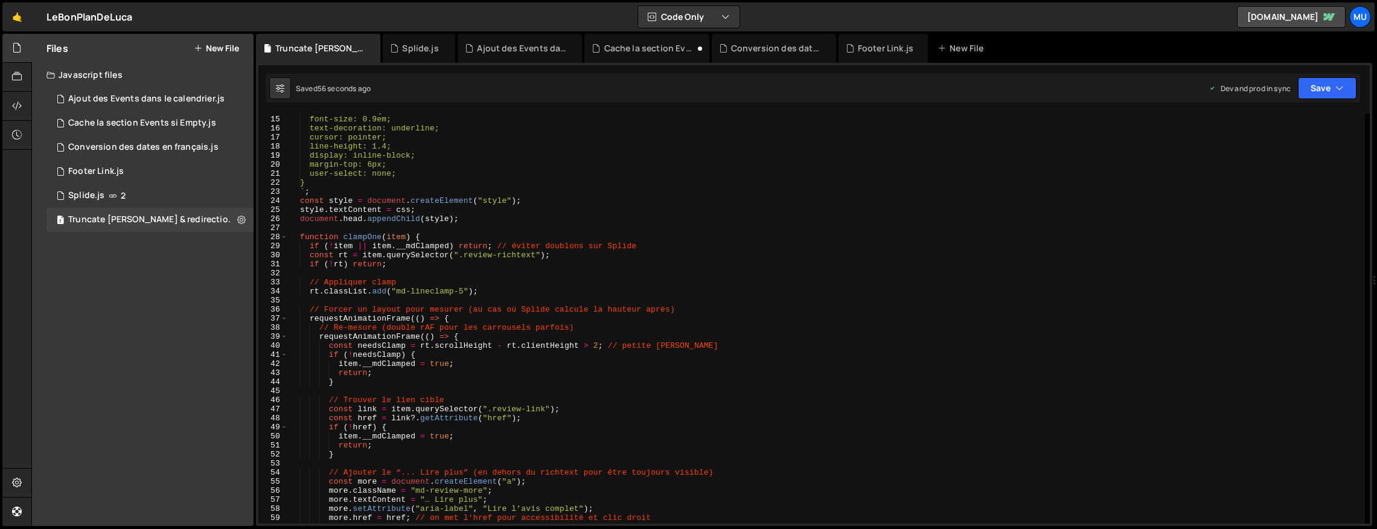
scroll to position [96, 0]
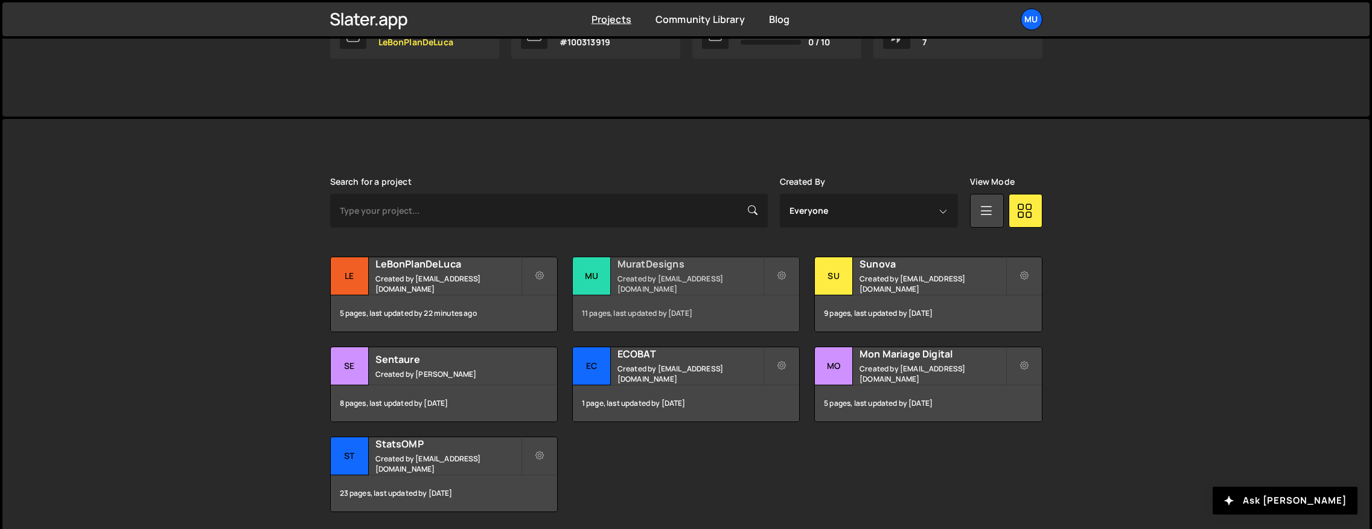
scroll to position [273, 0]
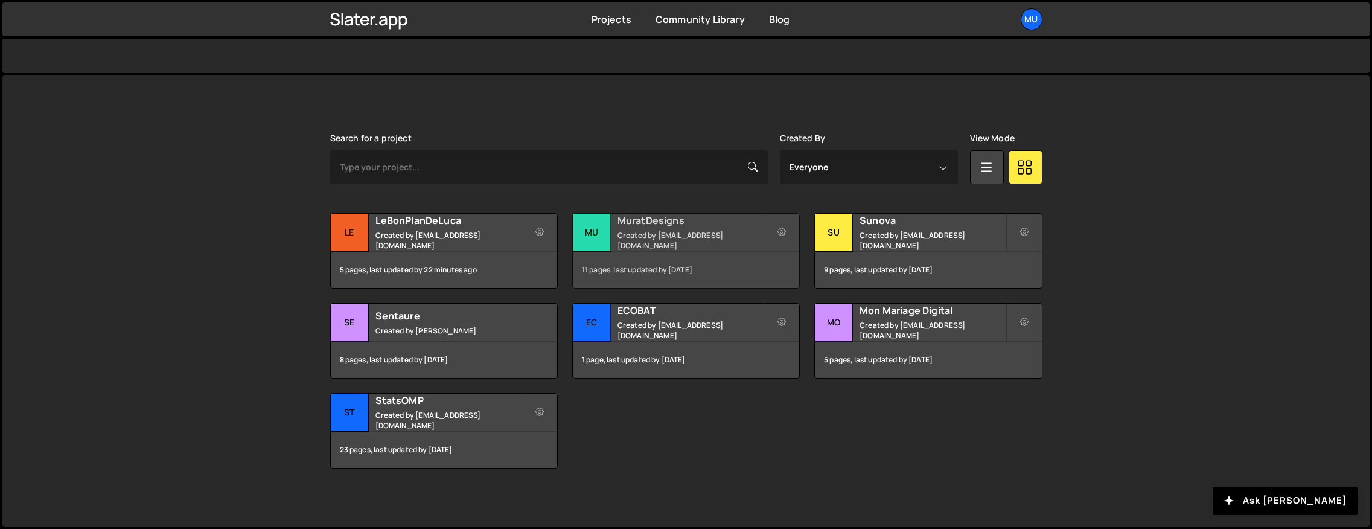
click at [639, 227] on h2 "MuratDesigns" at bounding box center [689, 220] width 145 height 13
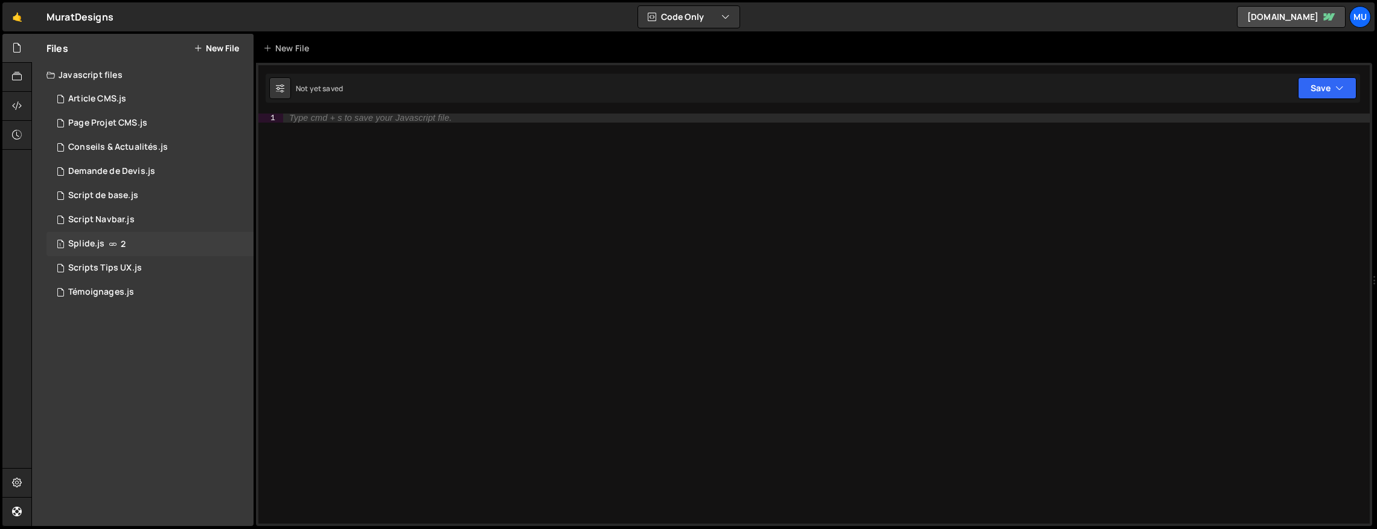
click at [96, 242] on div "Splide.js" at bounding box center [86, 243] width 36 height 11
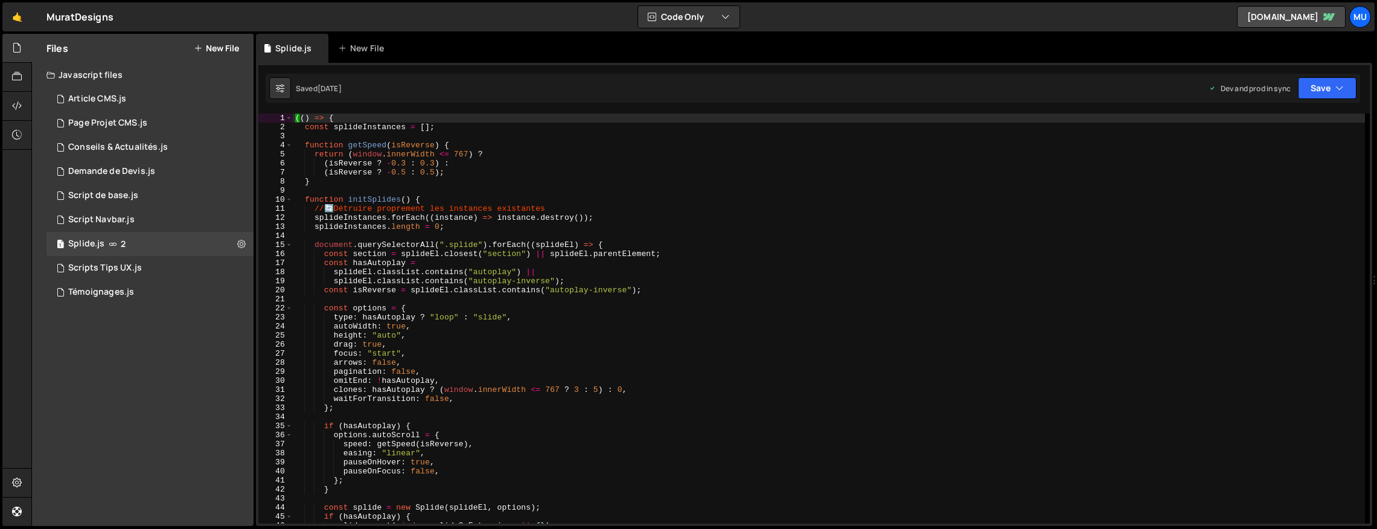
click at [409, 200] on div "(( ) => { const splideInstances = [ ] ; function getSpeed ( isReverse ) { retur…" at bounding box center [829, 327] width 1072 height 428
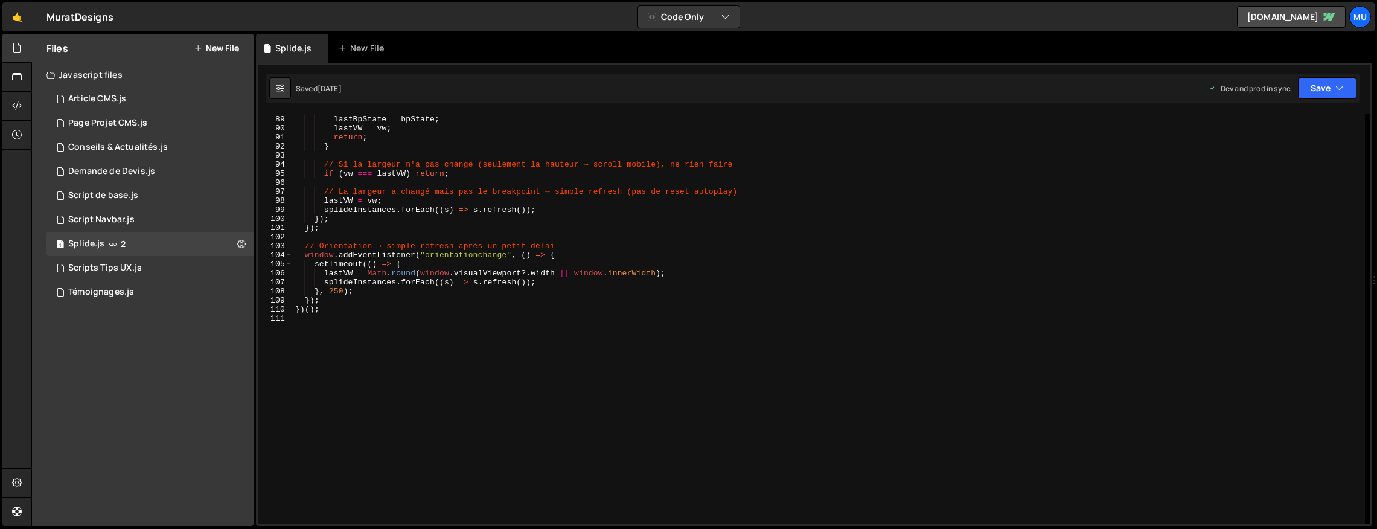
scroll to position [637, 0]
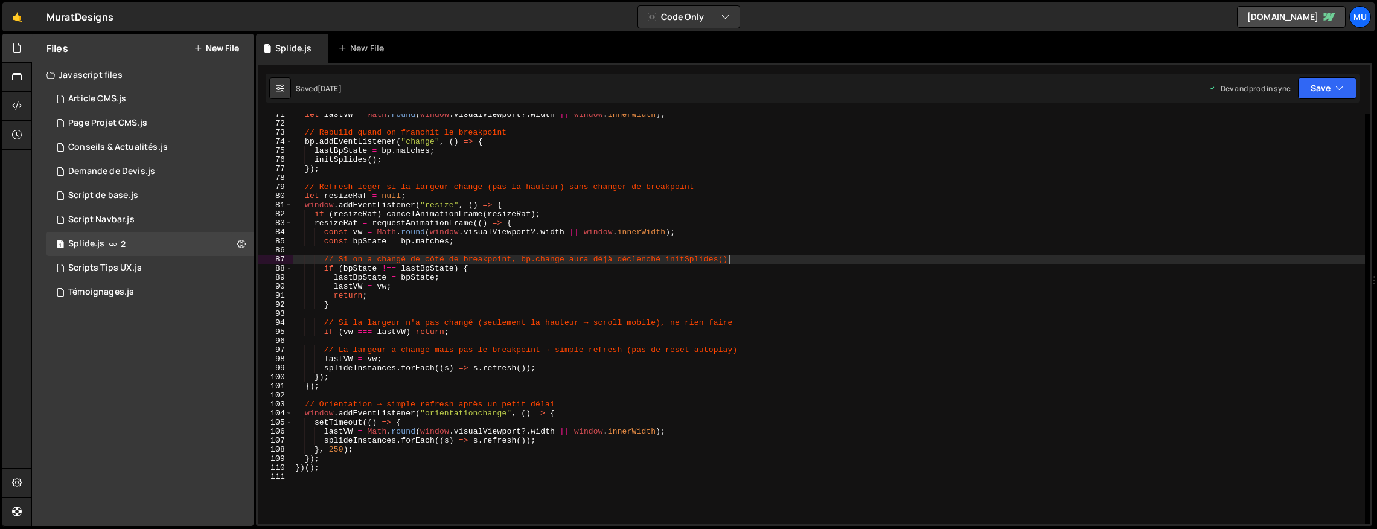
click at [750, 261] on div "let lastVW = Math . round ( window . visualViewport ?. width || window . innerW…" at bounding box center [829, 324] width 1072 height 428
click at [748, 261] on div "let lastVW = Math . round ( window . visualViewport ?. width || window . innerW…" at bounding box center [829, 324] width 1072 height 428
type textarea "})();"
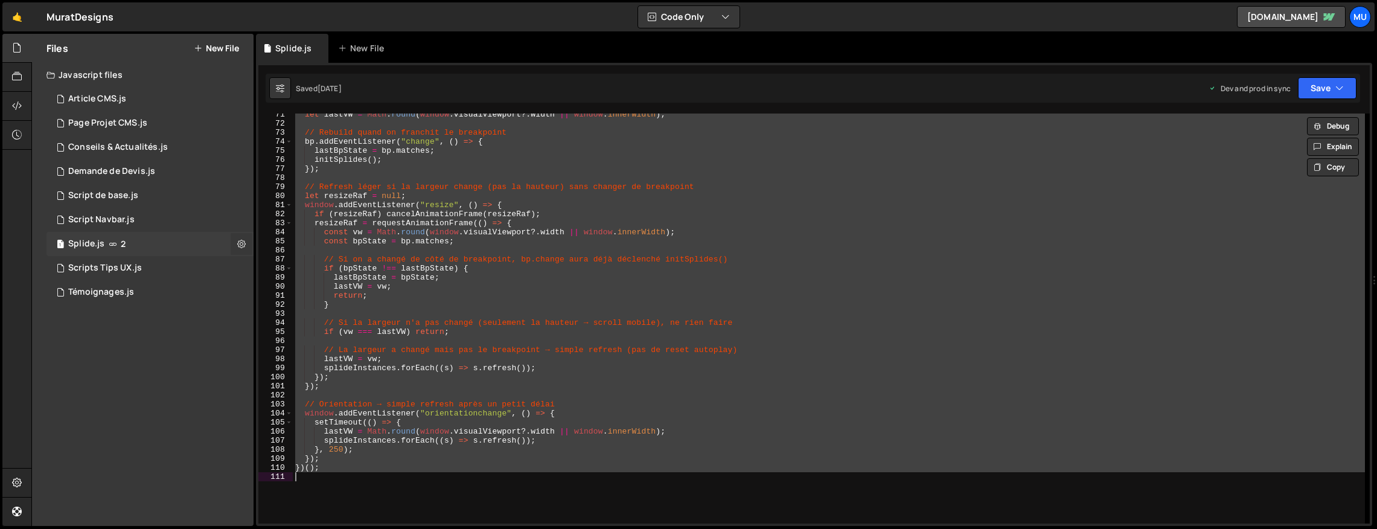
click at [240, 246] on icon at bounding box center [241, 243] width 8 height 11
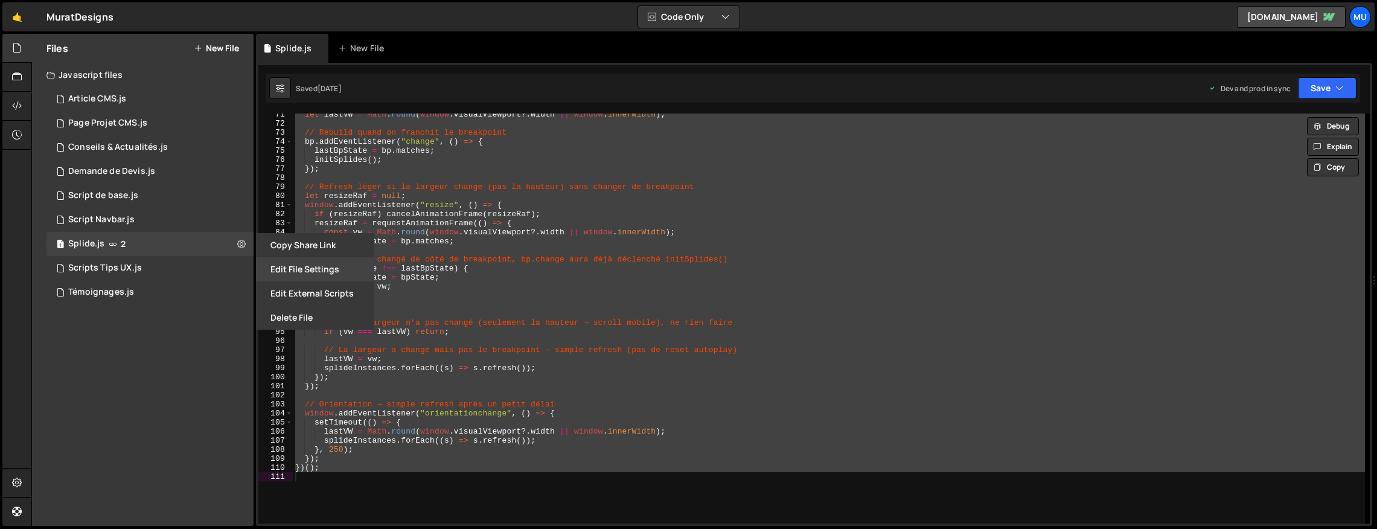
click at [314, 273] on button "Edit File Settings" at bounding box center [315, 269] width 118 height 24
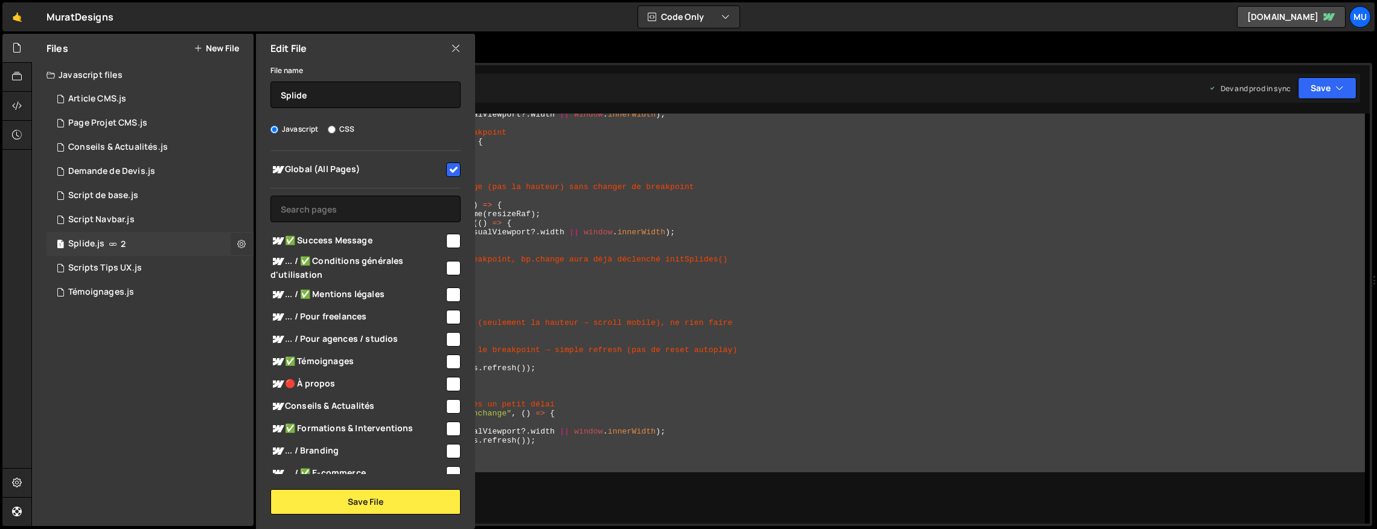
click at [235, 241] on button at bounding box center [242, 244] width 22 height 22
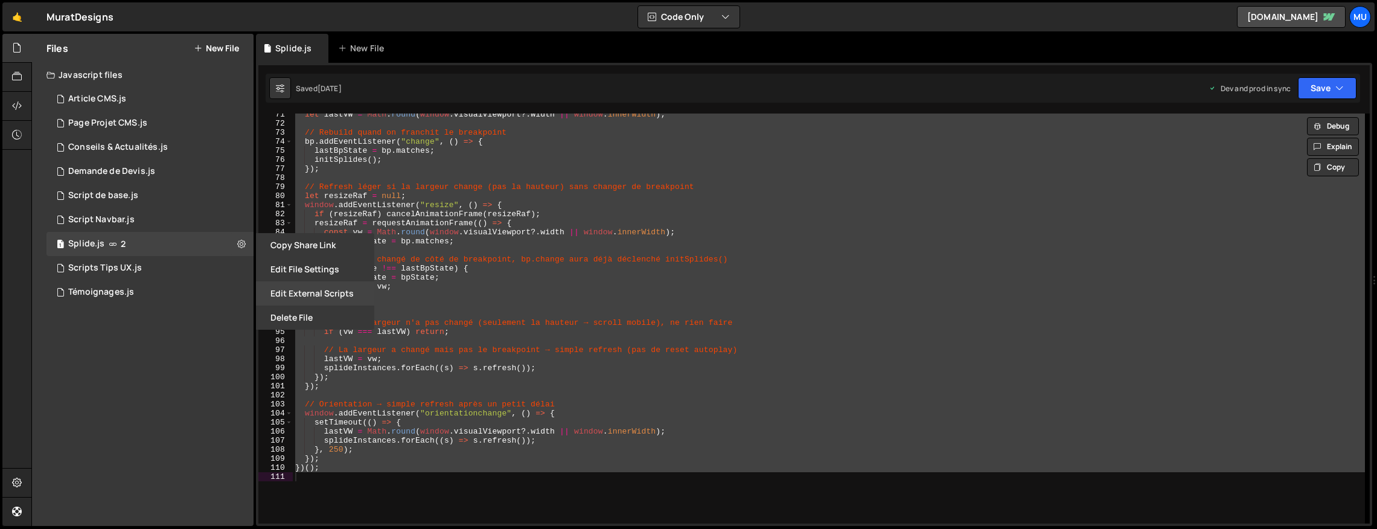
click at [279, 290] on button "Edit External Scripts" at bounding box center [315, 293] width 118 height 24
